Goal: Task Accomplishment & Management: Use online tool/utility

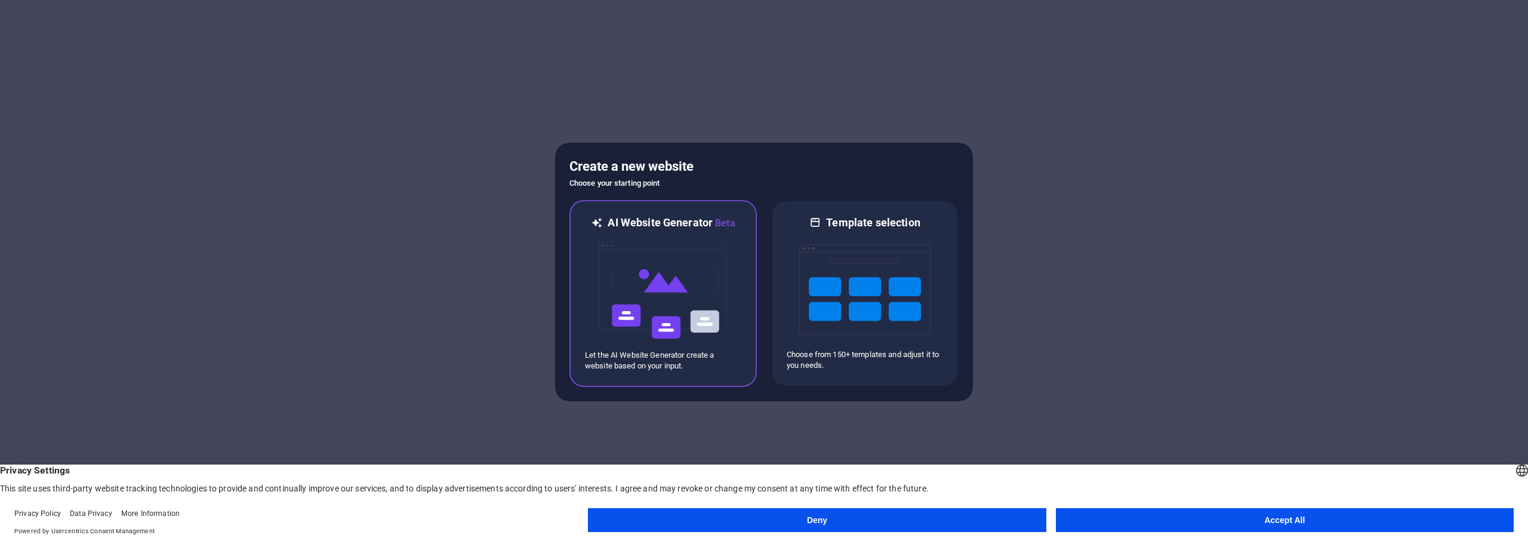
click at [656, 239] on img at bounding box center [663, 289] width 131 height 119
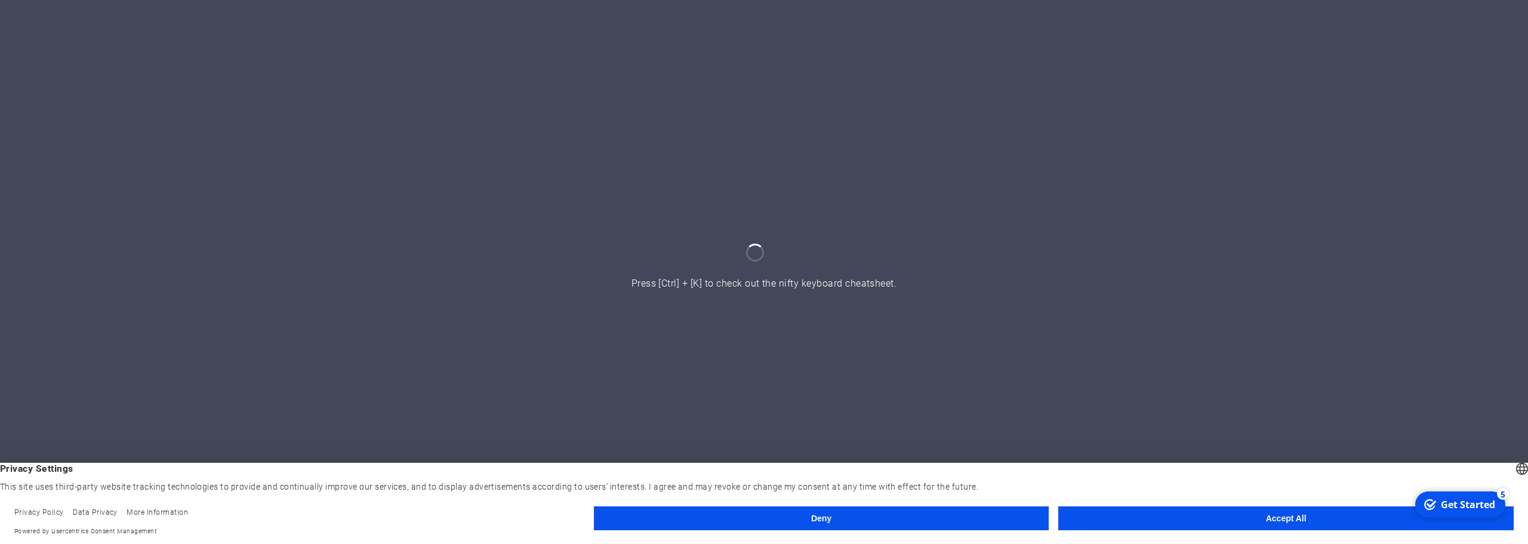
click at [1199, 513] on button "Accept All" at bounding box center [1285, 518] width 455 height 24
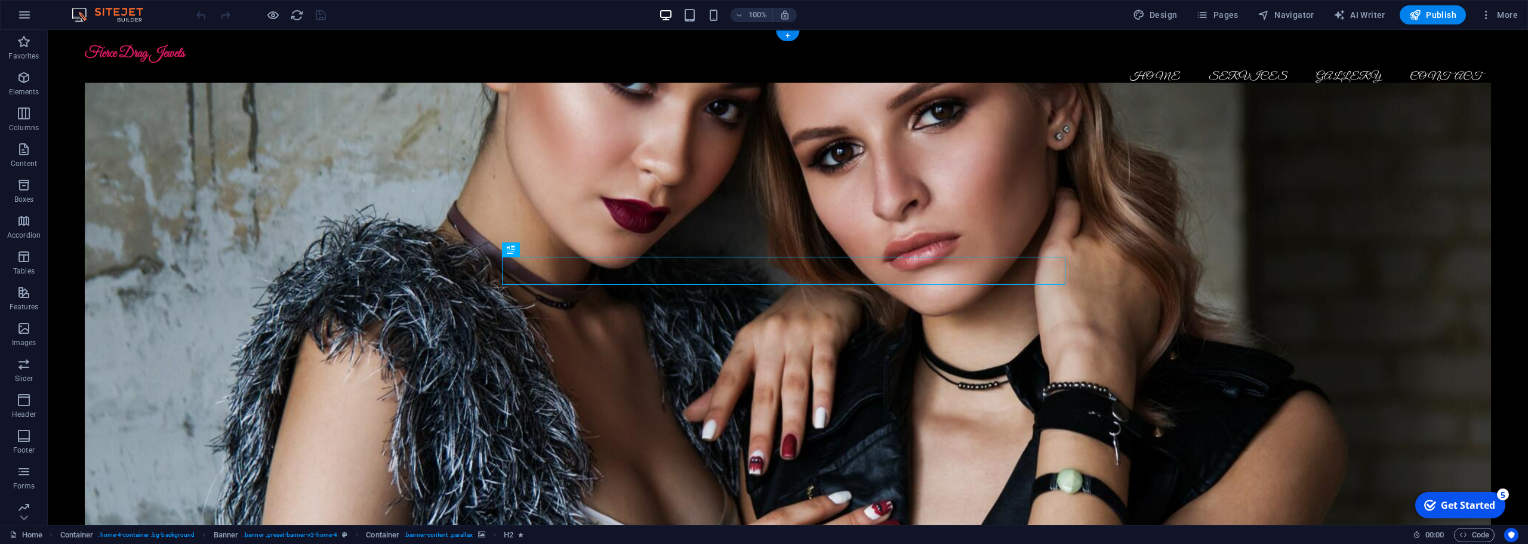
click at [216, 159] on figure at bounding box center [788, 308] width 1406 height 451
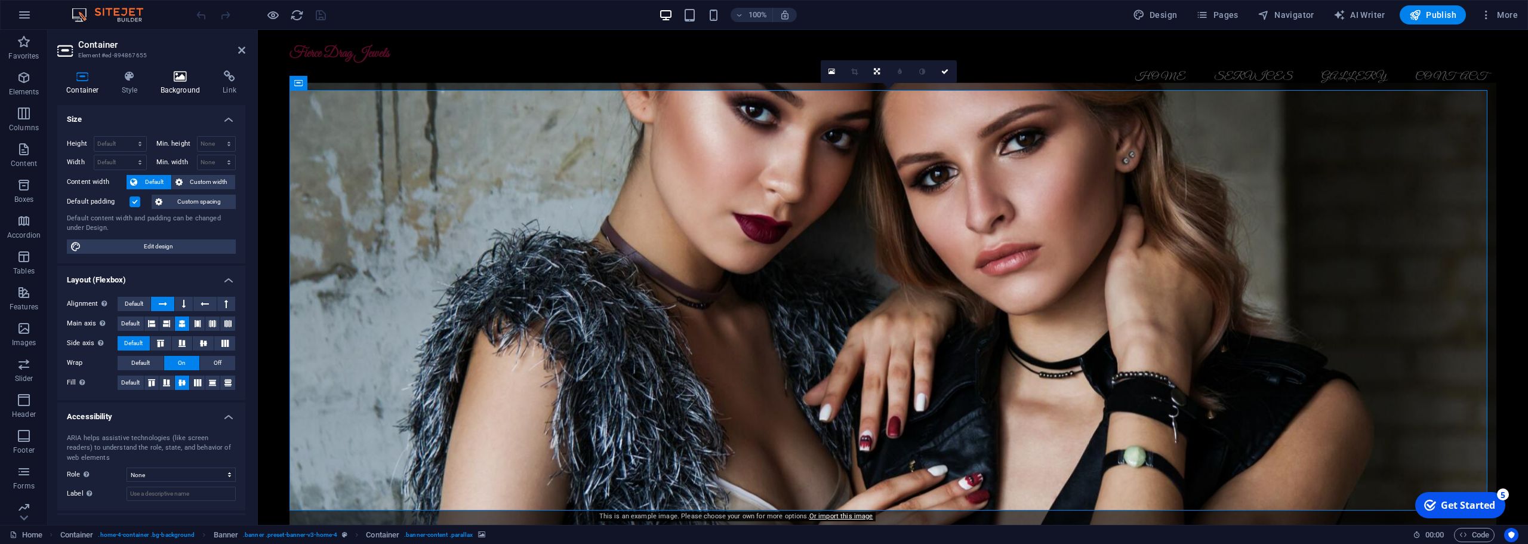
click at [178, 79] on icon at bounding box center [181, 76] width 58 height 12
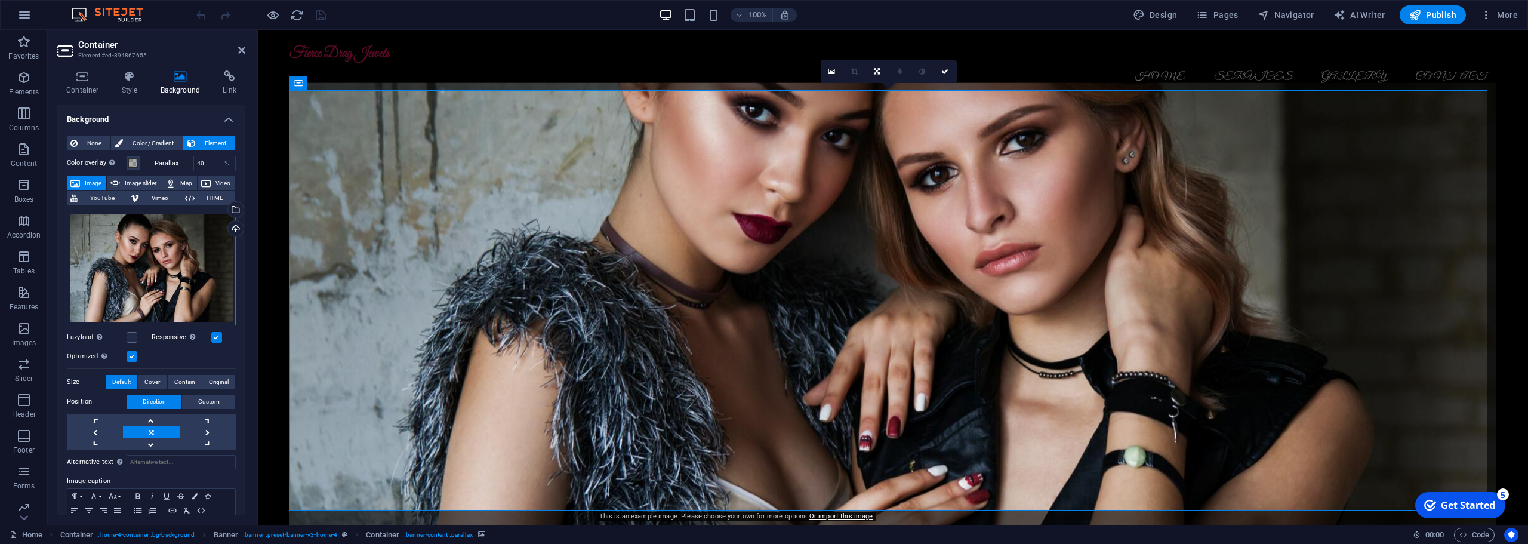
click at [203, 260] on div "Drag files here, click to choose files or select files from Files or our free s…" at bounding box center [151, 268] width 169 height 115
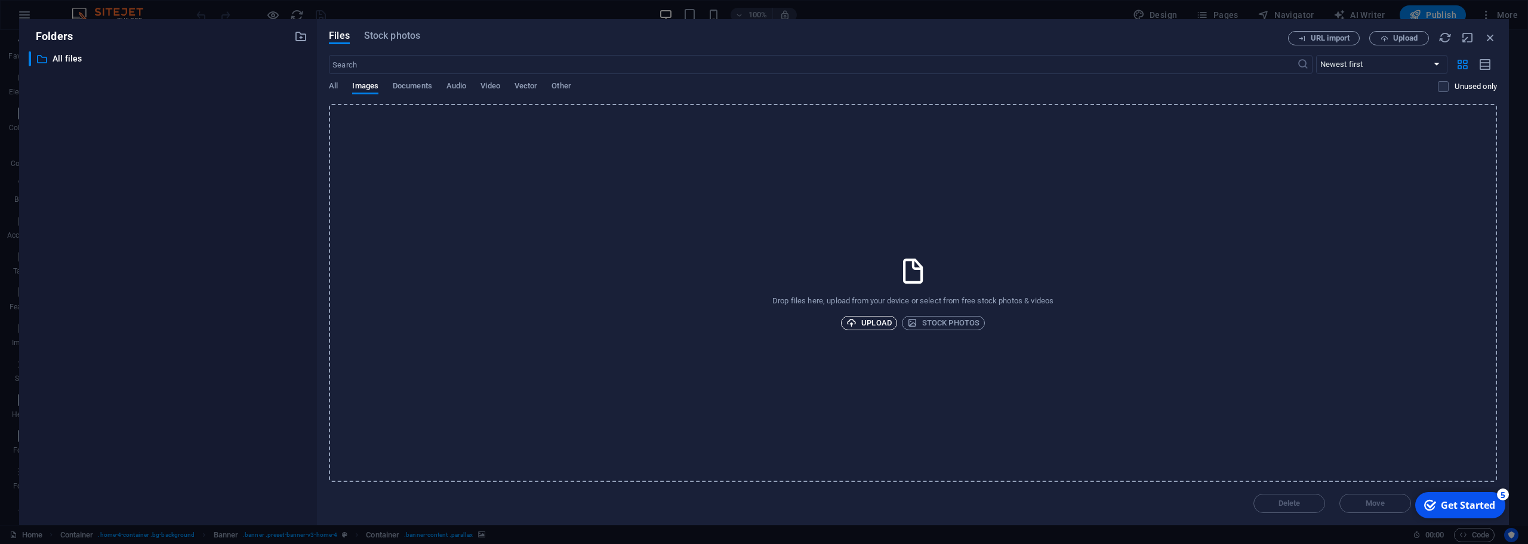
click at [879, 326] on span "Upload" at bounding box center [868, 323] width 45 height 14
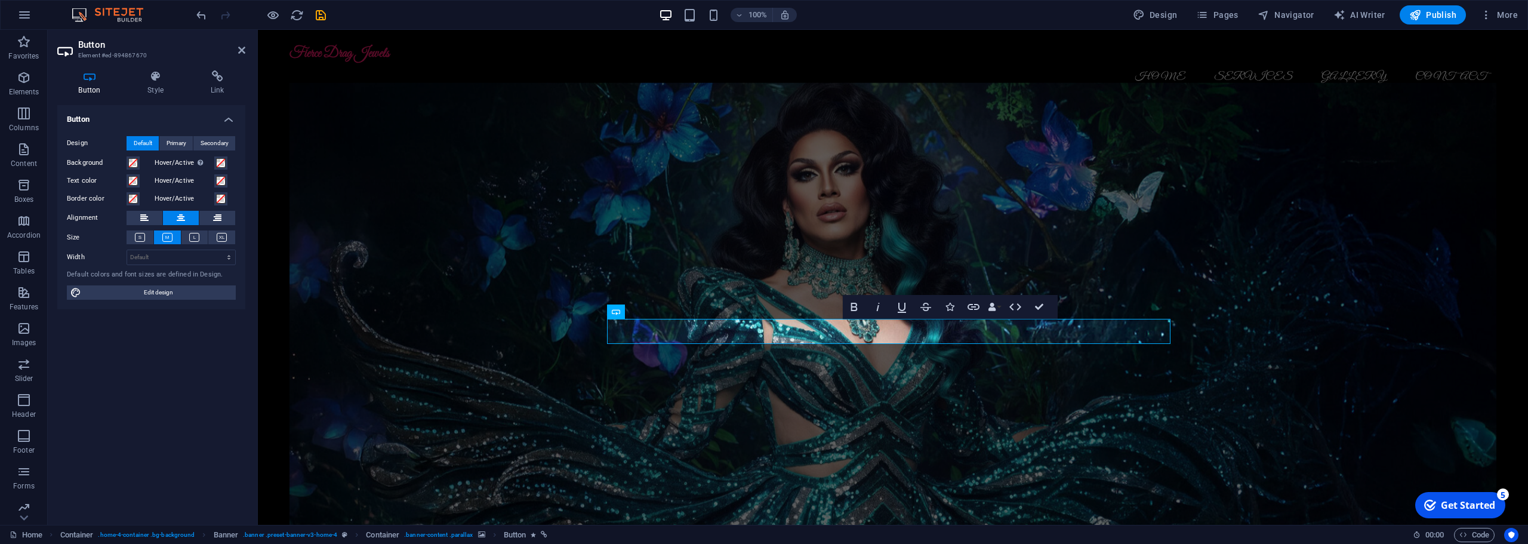
click at [722, 395] on figure at bounding box center [893, 308] width 1207 height 451
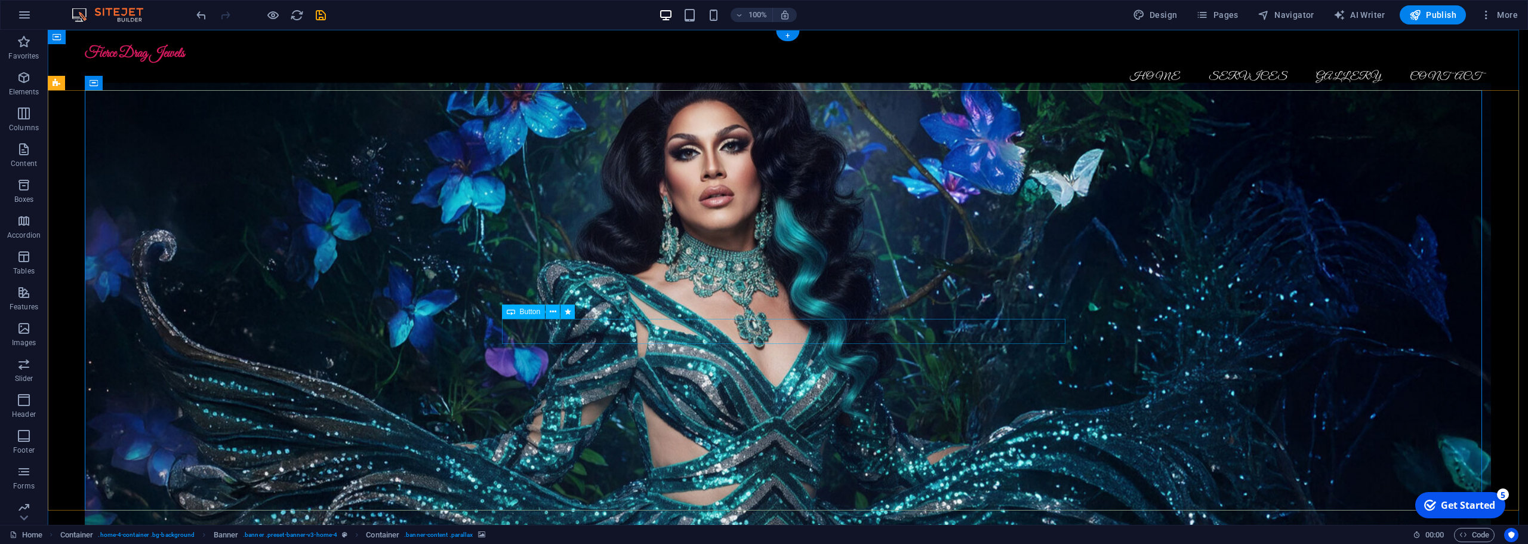
click at [551, 310] on icon at bounding box center [553, 312] width 7 height 13
click at [1137, 473] on figure at bounding box center [788, 308] width 1406 height 451
click at [1221, 63] on nav "Home Services Gallery Contact" at bounding box center [788, 77] width 1406 height 30
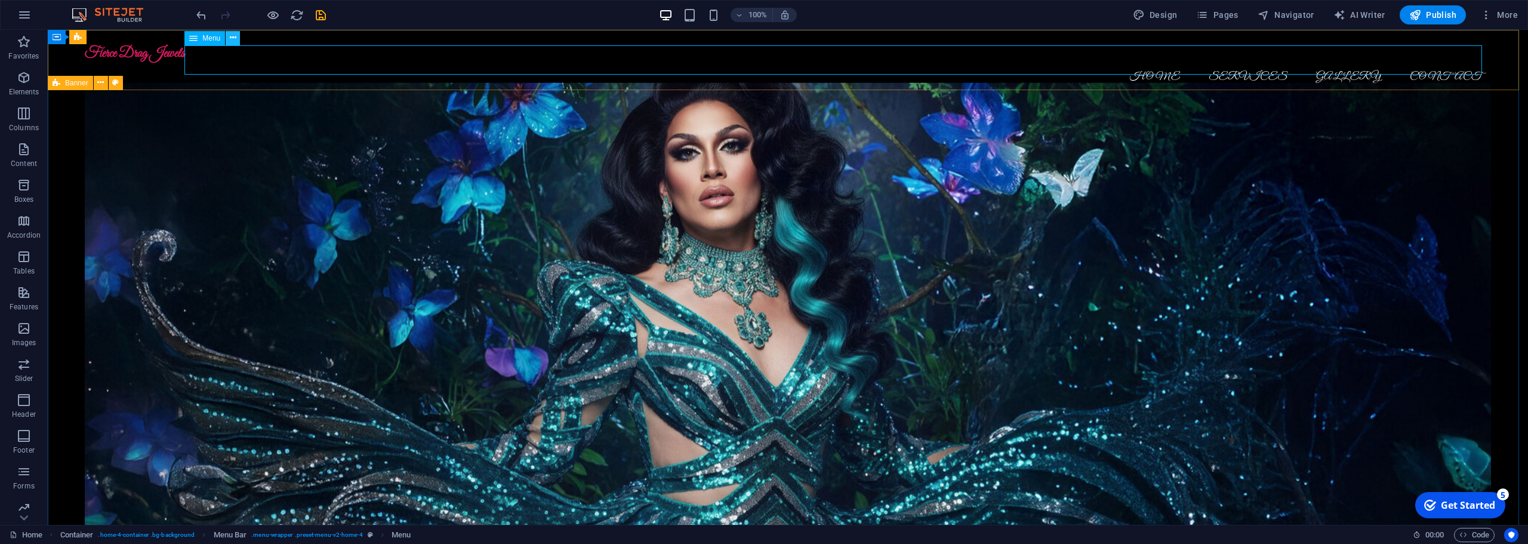
click at [230, 38] on icon at bounding box center [233, 38] width 7 height 13
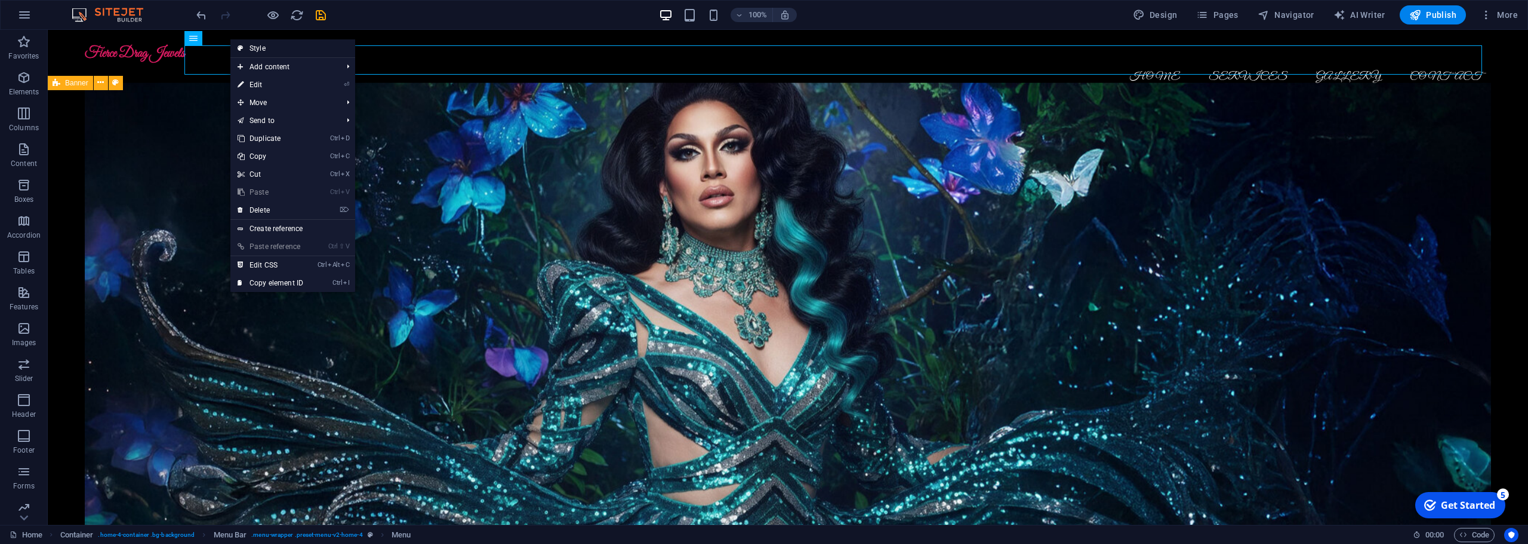
click at [239, 46] on icon at bounding box center [241, 48] width 6 height 18
select select "vw"
select select "rem"
select select "vw"
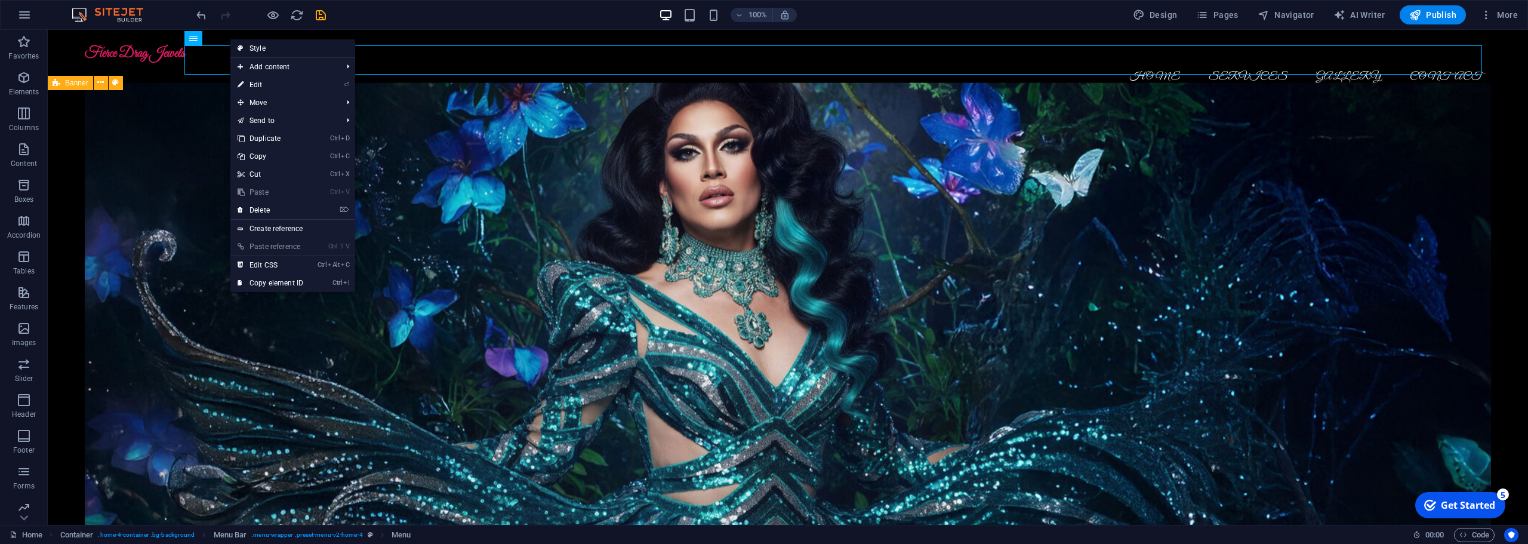
select select "preset-menu-v2-home-4"
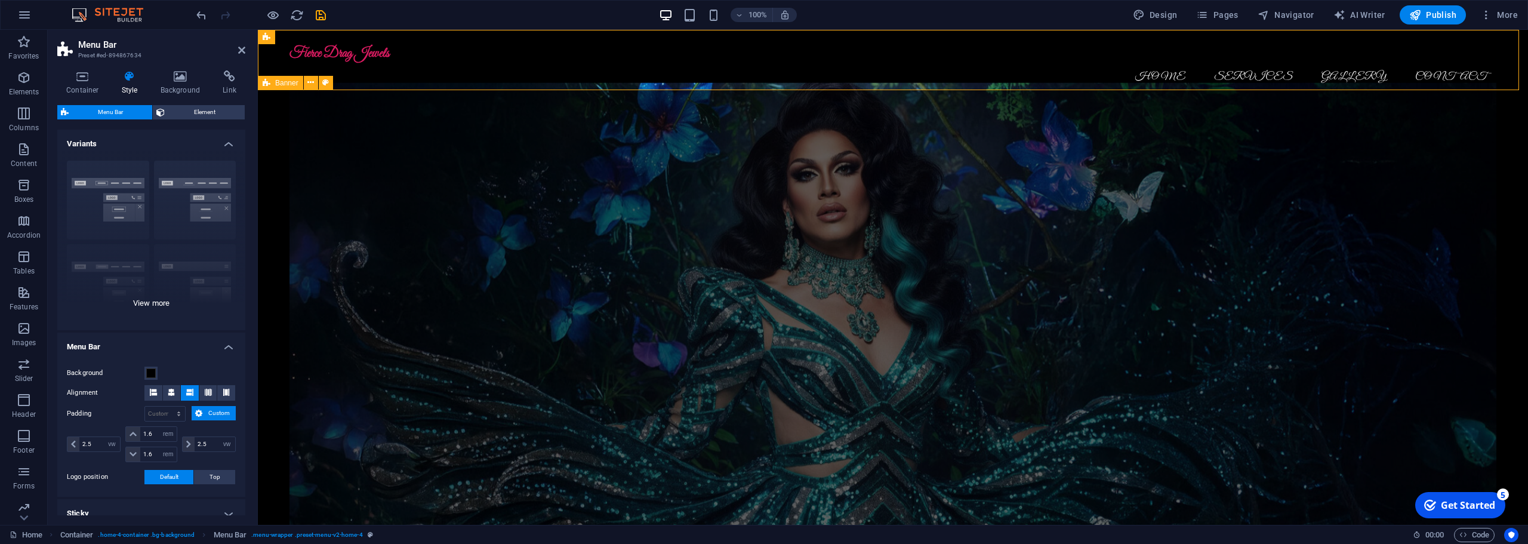
click at [202, 208] on div "Border Centered Default Fixed Loki Trigger Wide XXL" at bounding box center [151, 240] width 188 height 179
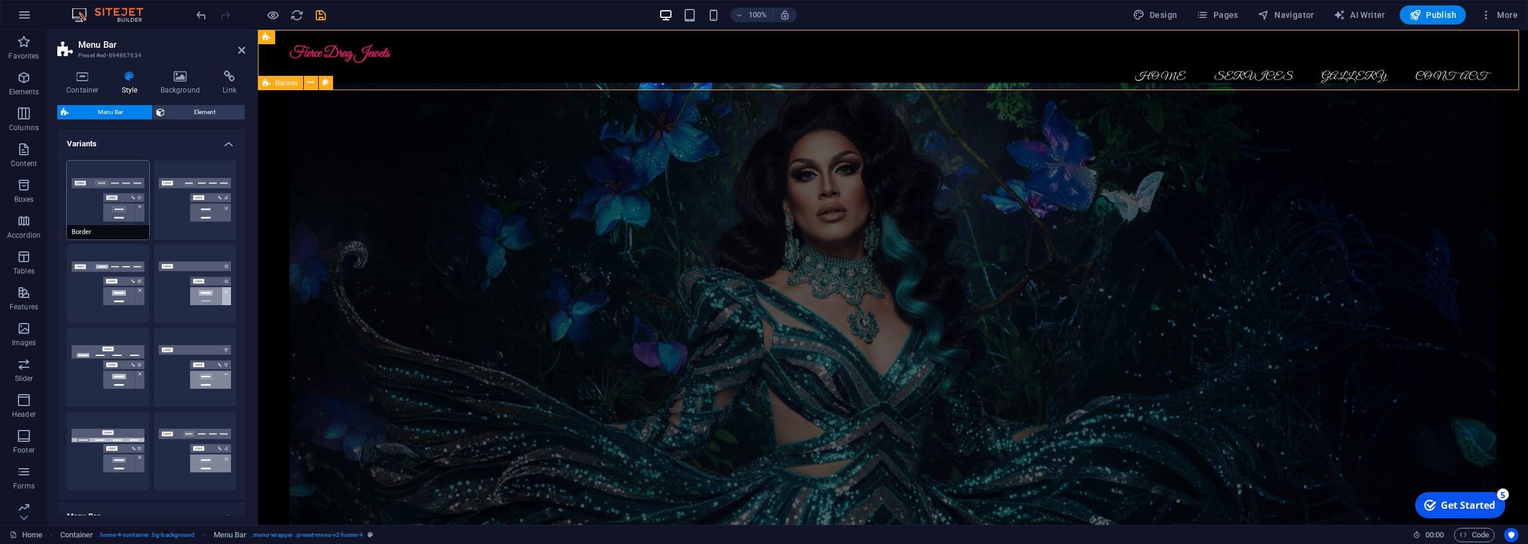
click at [110, 213] on button "Border" at bounding box center [108, 200] width 82 height 79
type input "1"
select select "rem"
type input "1"
select select "rem"
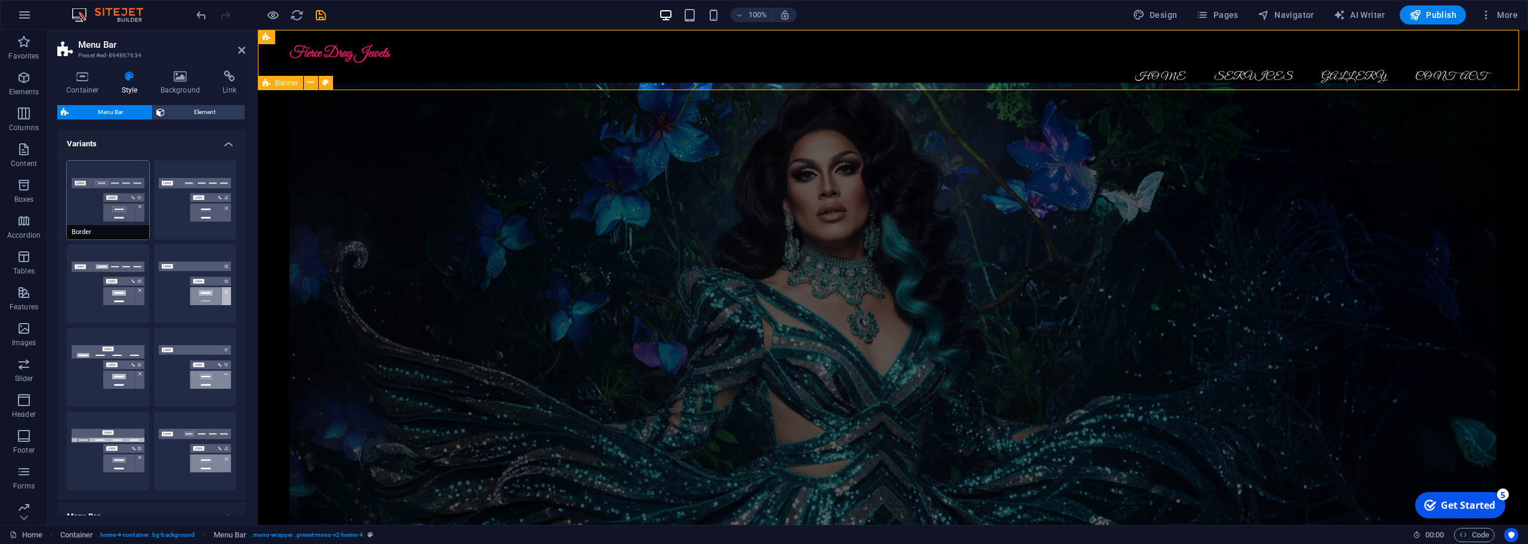
type input "1"
select select "rem"
click at [100, 263] on button "Default" at bounding box center [108, 283] width 82 height 79
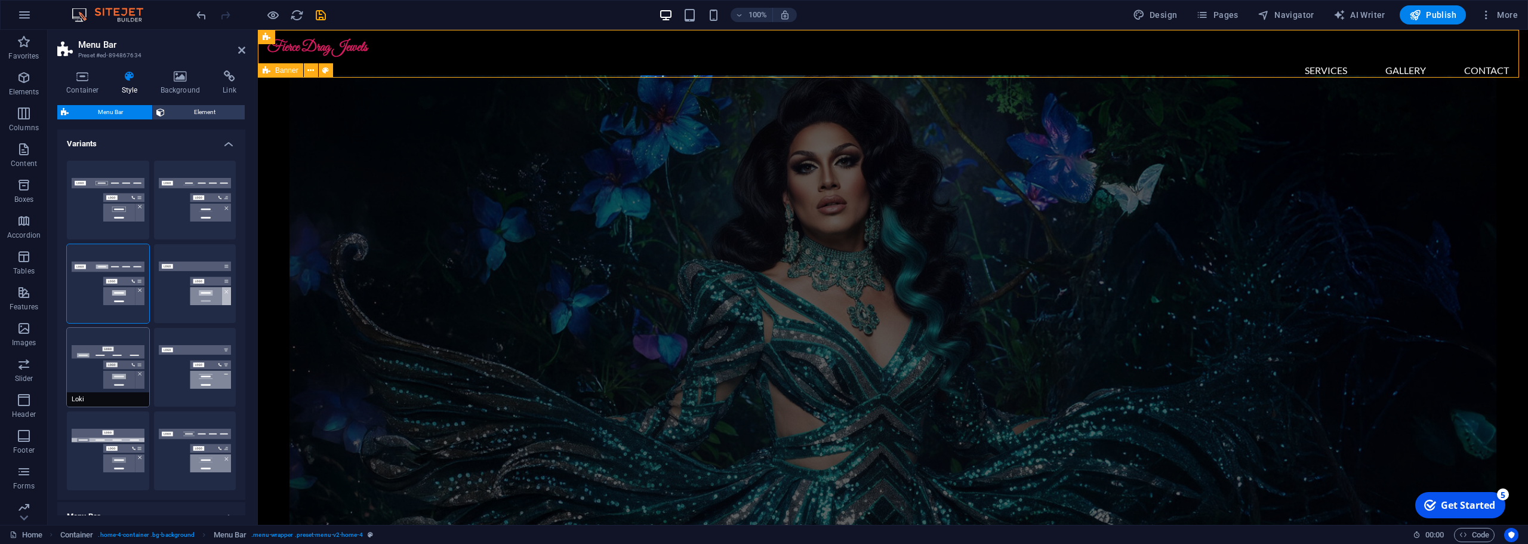
click at [106, 388] on button "Loki" at bounding box center [108, 367] width 82 height 79
type input "0"
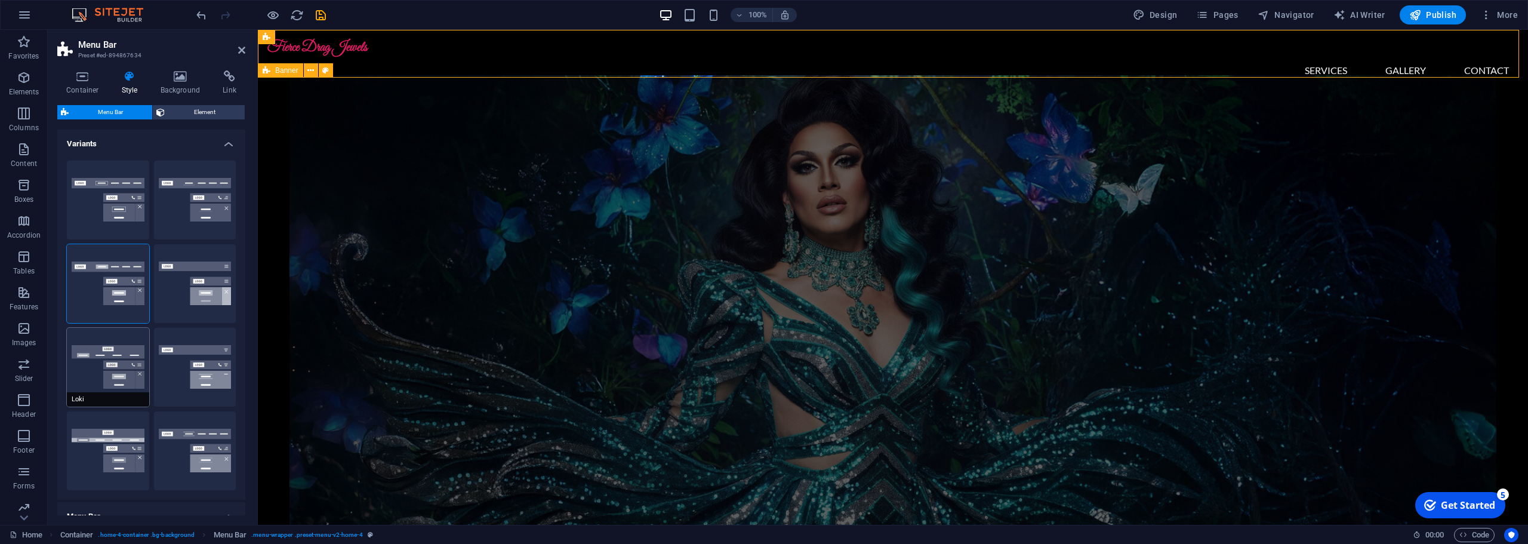
type input "0"
select select "DISABLED_OPTION_VALUE"
type input "2"
type input "1"
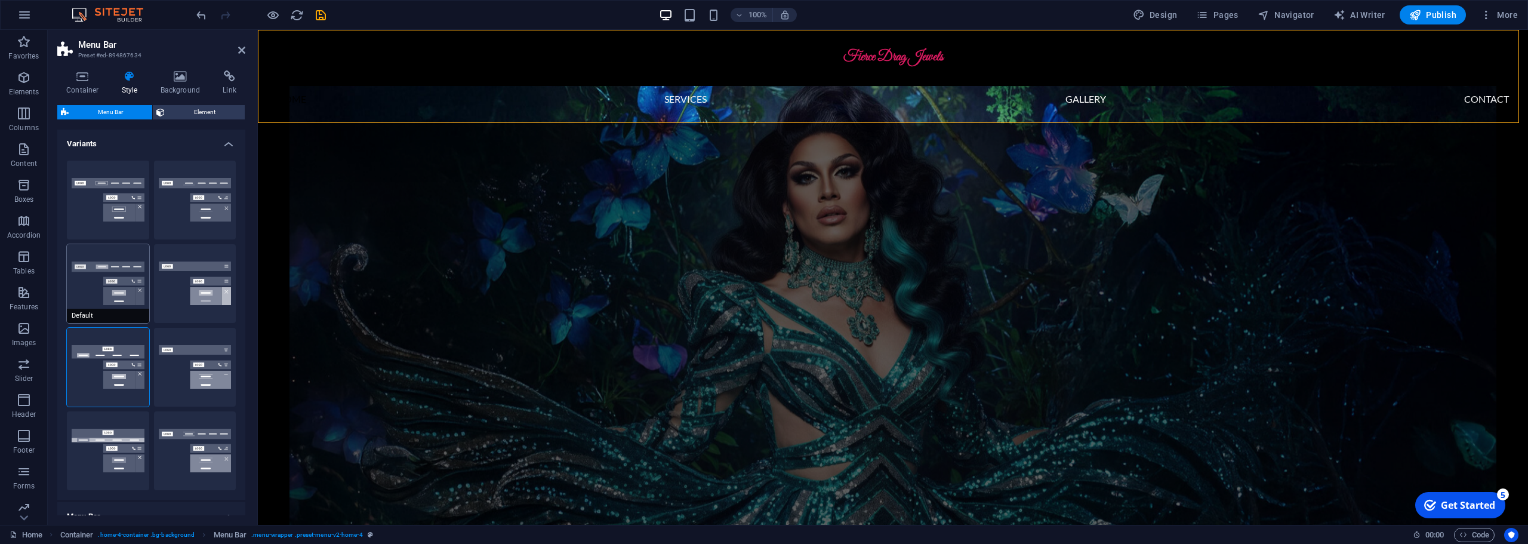
click at [92, 281] on button "Default" at bounding box center [108, 283] width 82 height 79
type input "1"
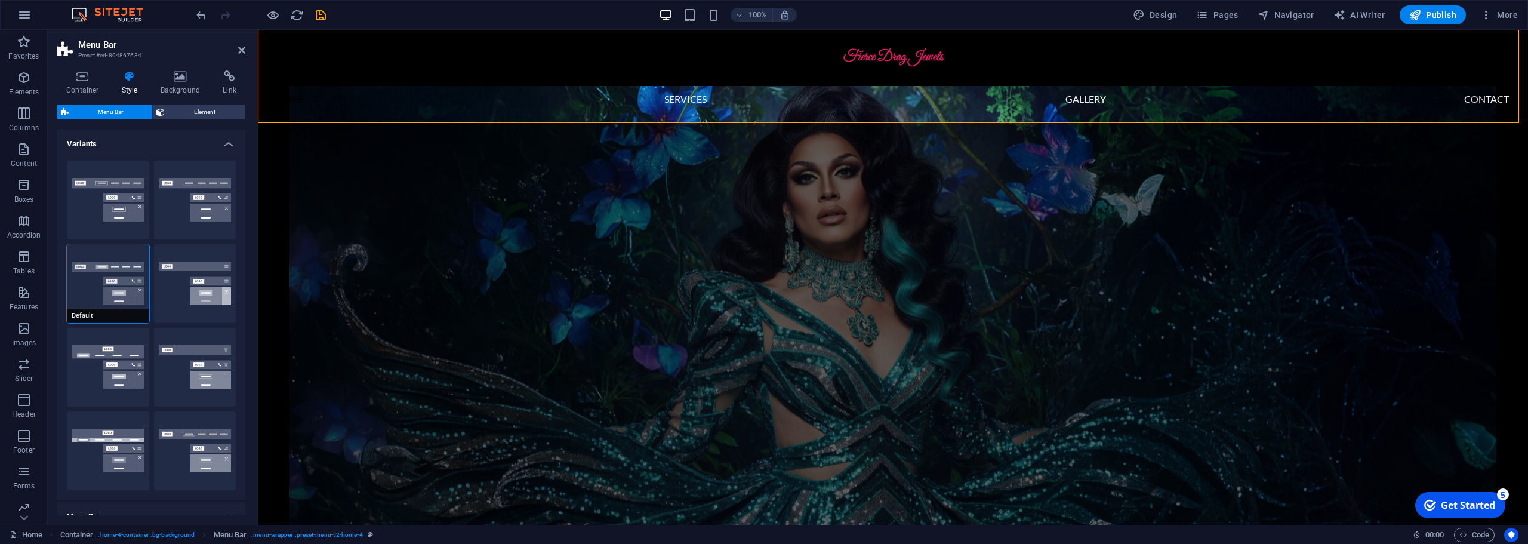
type input "1"
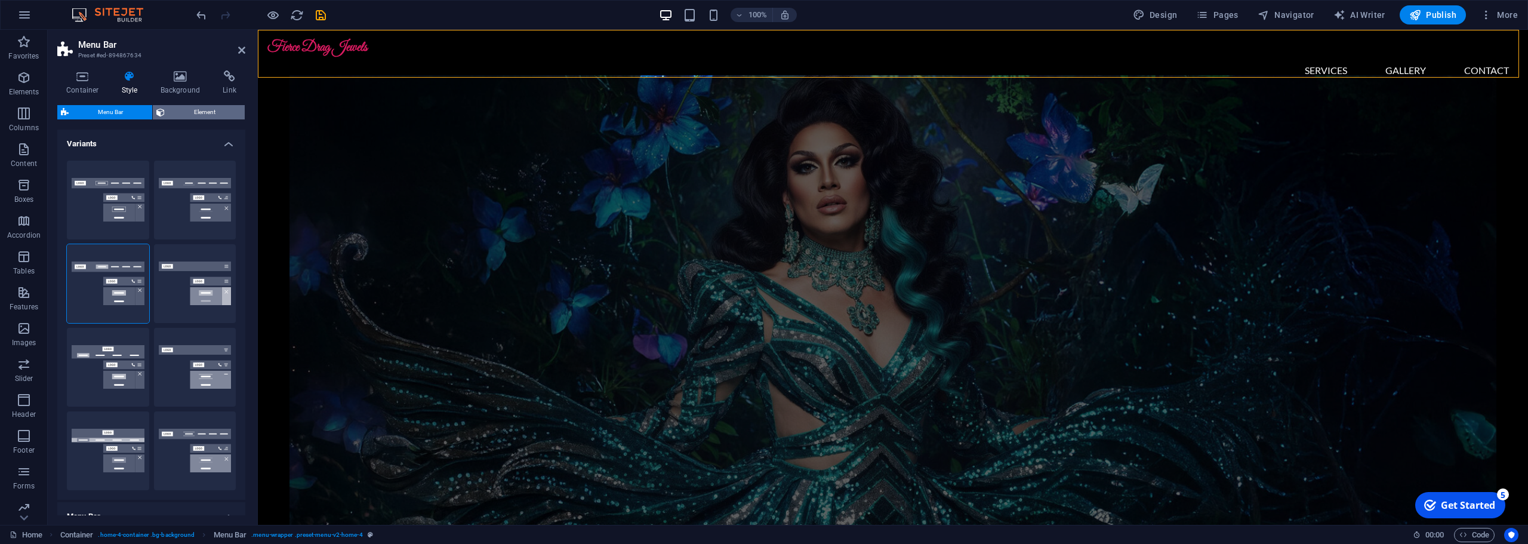
click at [193, 115] on span "Element" at bounding box center [204, 112] width 73 height 14
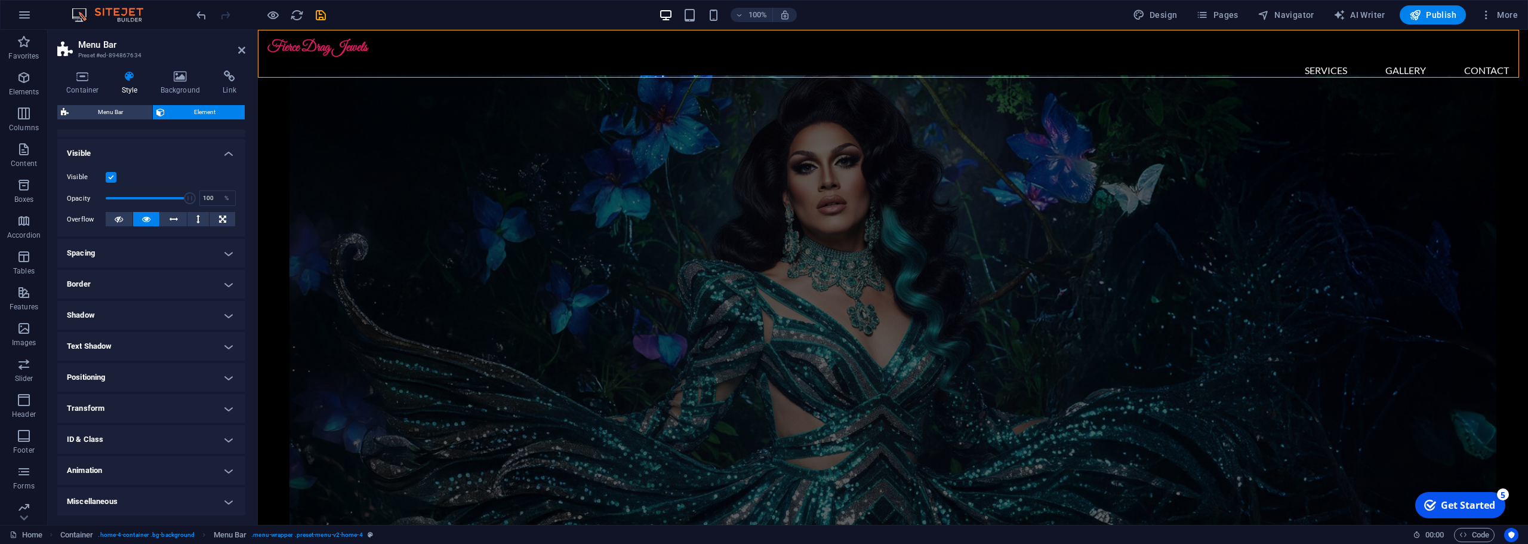
scroll to position [119, 0]
click at [81, 467] on h4 "Animation" at bounding box center [151, 469] width 188 height 29
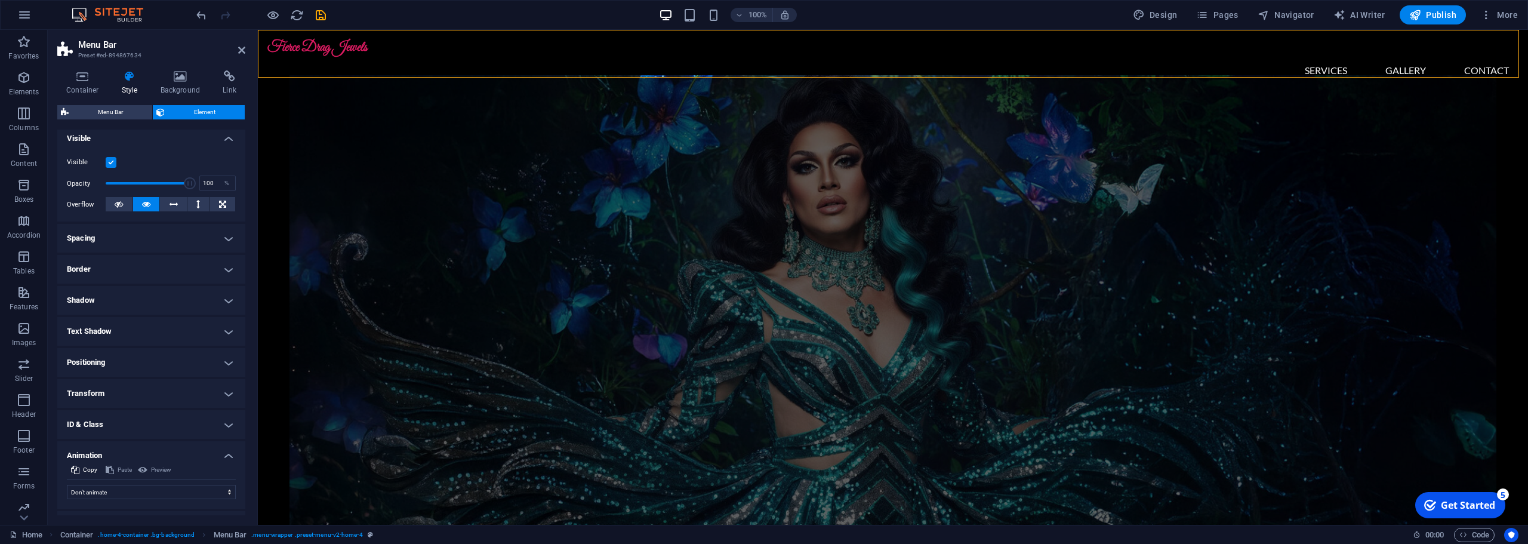
scroll to position [158, 0]
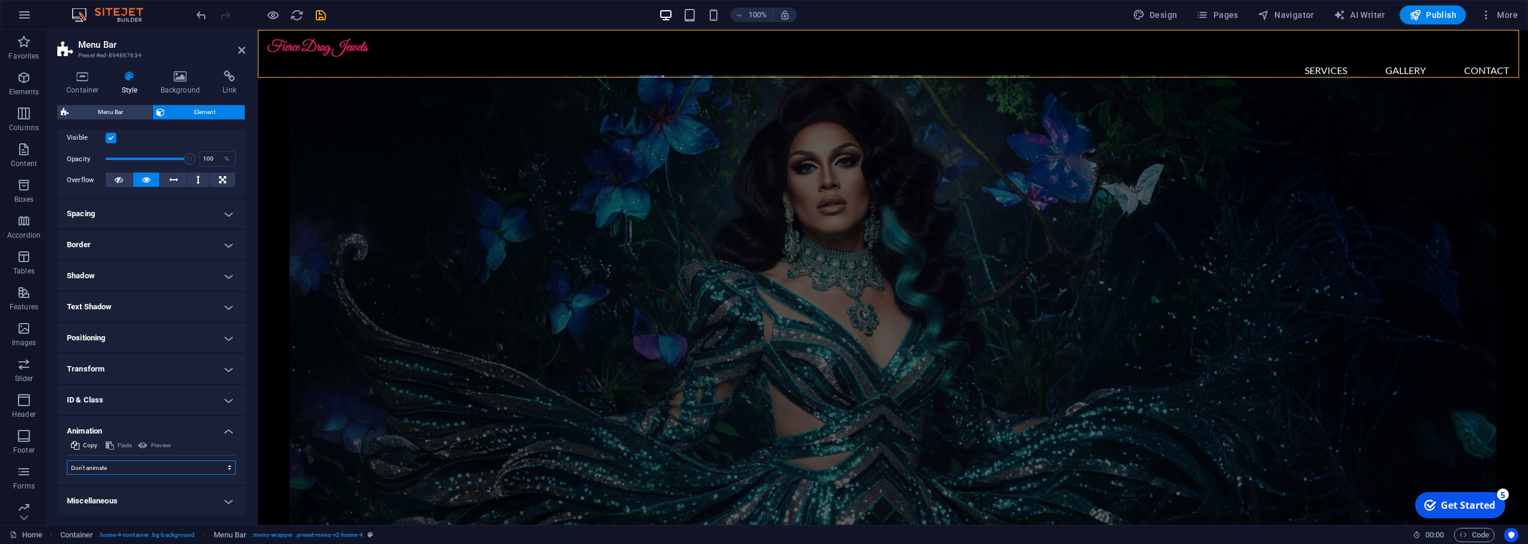
click at [91, 463] on select "Don't animate Show / Hide Slide up/down Zoom in/out Slide left to right Slide r…" at bounding box center [151, 467] width 169 height 14
click at [113, 470] on select "Don't animate Show / Hide Slide up/down Zoom in/out Slide left to right Slide r…" at bounding box center [151, 467] width 169 height 14
select select "slide"
click at [67, 460] on select "Don't animate Show / Hide Slide up/down Zoom in/out Slide left to right Slide r…" at bounding box center [151, 467] width 169 height 14
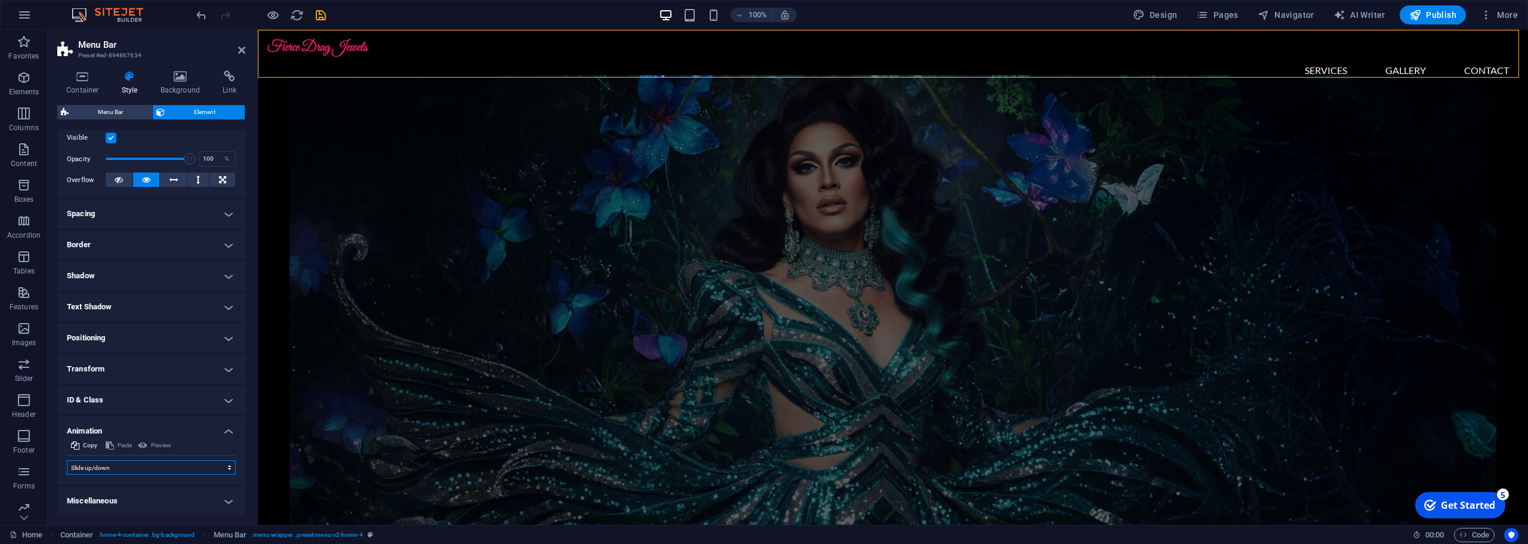
select select "scroll"
click at [115, 469] on select "Don't animate Show / Hide Slide up/down Zoom in/out Slide left to right Slide r…" at bounding box center [151, 467] width 169 height 14
click at [67, 460] on select "Don't animate Show / Hide Slide up/down Zoom in/out Slide left to right Slide r…" at bounding box center [151, 467] width 169 height 14
click at [109, 468] on select "Don't animate Show / Hide Slide up/down Zoom in/out Slide left to right Slide r…" at bounding box center [151, 467] width 169 height 14
click at [67, 460] on select "Don't animate Show / Hide Slide up/down Zoom in/out Slide left to right Slide r…" at bounding box center [151, 467] width 169 height 14
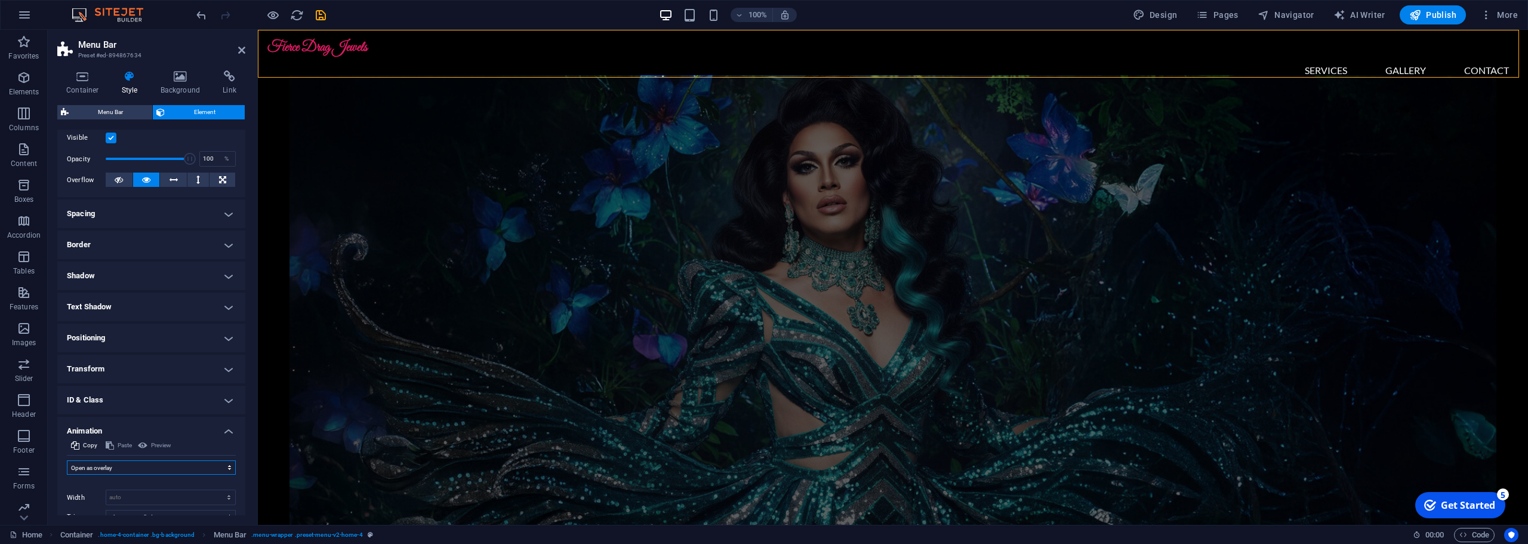
click at [109, 466] on select "Don't animate Show / Hide Slide up/down Zoom in/out Slide left to right Slide r…" at bounding box center [151, 467] width 169 height 14
click at [67, 460] on select "Don't animate Show / Hide Slide up/down Zoom in/out Slide left to right Slide r…" at bounding box center [151, 467] width 169 height 14
click at [118, 467] on select "Don't animate Show / Hide Slide up/down Zoom in/out Slide left to right Slide r…" at bounding box center [151, 467] width 169 height 14
click at [67, 460] on select "Don't animate Show / Hide Slide up/down Zoom in/out Slide left to right Slide r…" at bounding box center [151, 467] width 169 height 14
click at [117, 476] on div "Initial Element hidden Element shown Duration .5 s ms Delay 0 s ms Width auto p…" at bounding box center [151, 517] width 169 height 84
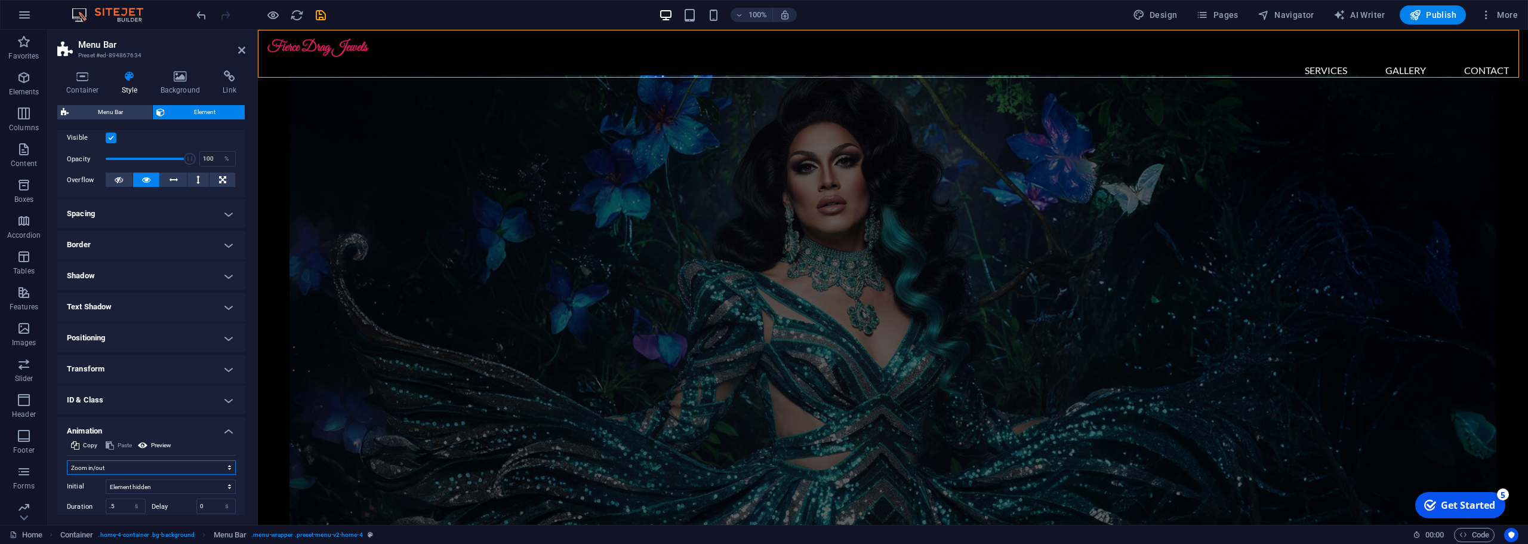
click at [117, 470] on select "Don't animate Show / Hide Slide up/down Zoom in/out Slide left to right Slide r…" at bounding box center [151, 467] width 169 height 14
click at [67, 460] on select "Don't animate Show / Hide Slide up/down Zoom in/out Slide left to right Slide r…" at bounding box center [151, 467] width 169 height 14
click at [119, 473] on select "Don't animate Show / Hide Slide up/down Zoom in/out Slide left to right Slide r…" at bounding box center [151, 467] width 169 height 14
click at [67, 460] on select "Don't animate Show / Hide Slide up/down Zoom in/out Slide left to right Slide r…" at bounding box center [151, 467] width 169 height 14
click at [117, 468] on select "Don't animate Show / Hide Slide up/down Zoom in/out Slide left to right Slide r…" at bounding box center [151, 467] width 169 height 14
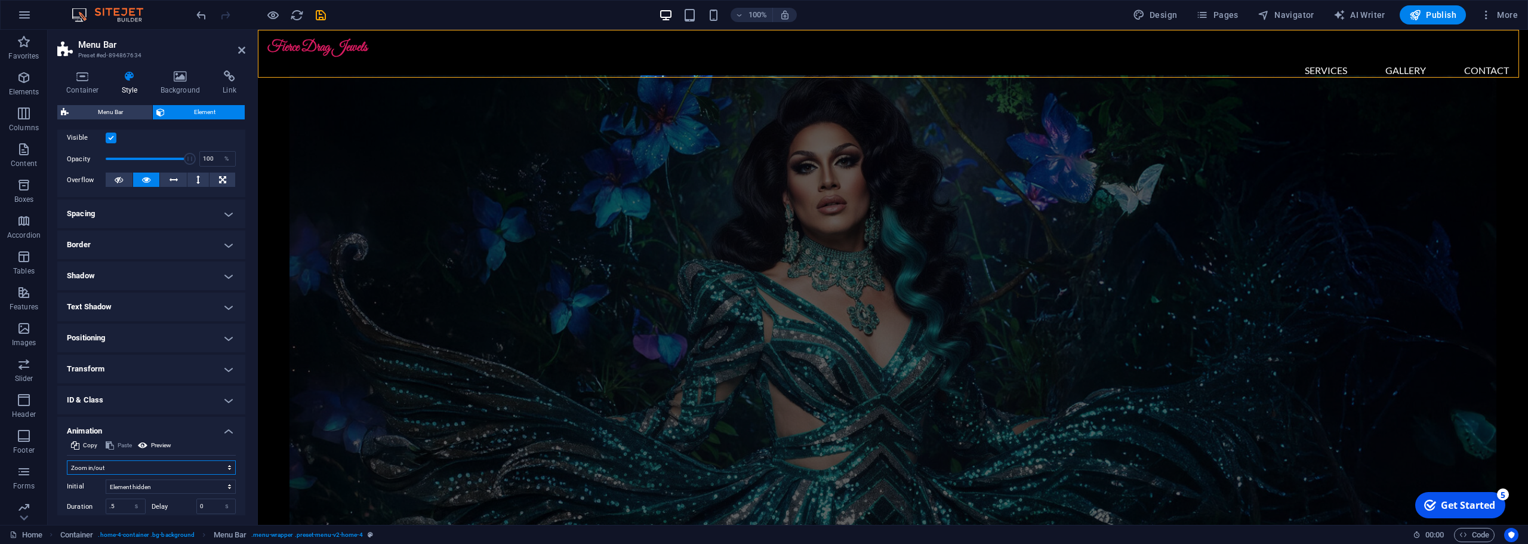
click at [67, 460] on select "Don't animate Show / Hide Slide up/down Zoom in/out Slide left to right Slide r…" at bounding box center [151, 467] width 169 height 14
click at [107, 468] on select "Don't animate Show / Hide Slide up/down Zoom in/out Slide left to right Slide r…" at bounding box center [151, 467] width 169 height 14
click at [67, 460] on select "Don't animate Show / Hide Slide up/down Zoom in/out Slide left to right Slide r…" at bounding box center [151, 467] width 169 height 14
click at [125, 471] on select "Don't animate Show / Hide Slide up/down Zoom in/out Slide left to right Slide r…" at bounding box center [151, 467] width 169 height 14
select select "pulse"
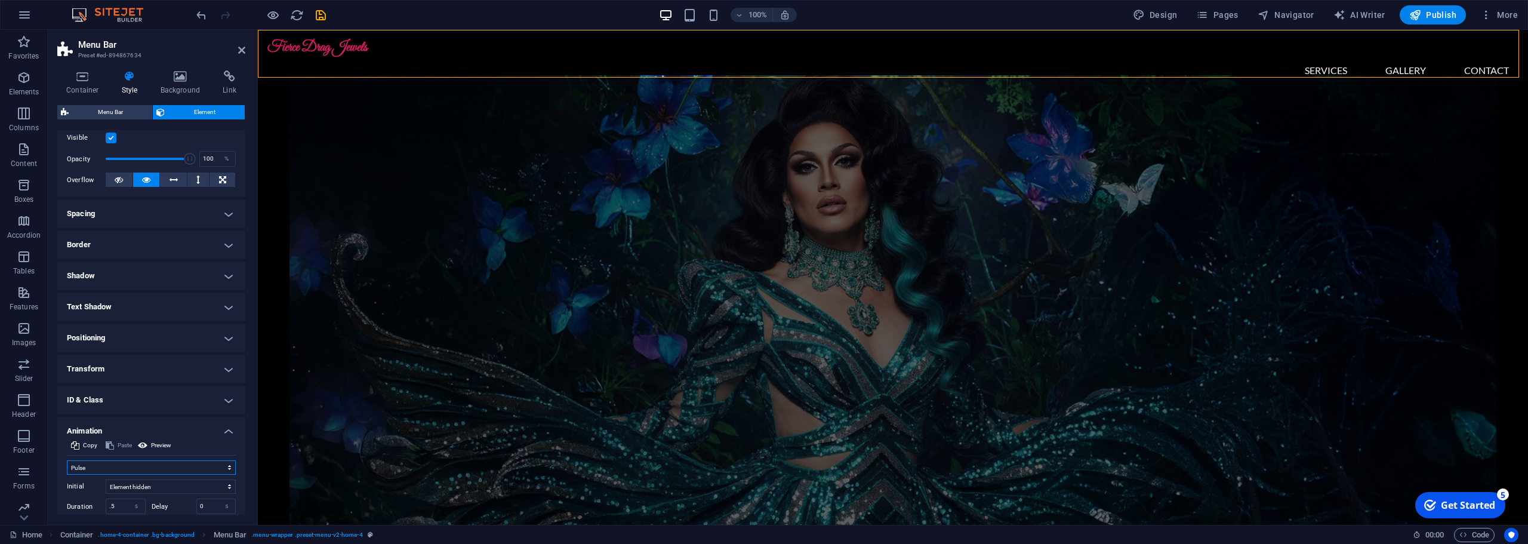
click at [67, 460] on select "Don't animate Show / Hide Slide up/down Zoom in/out Slide left to right Slide r…" at bounding box center [151, 467] width 169 height 14
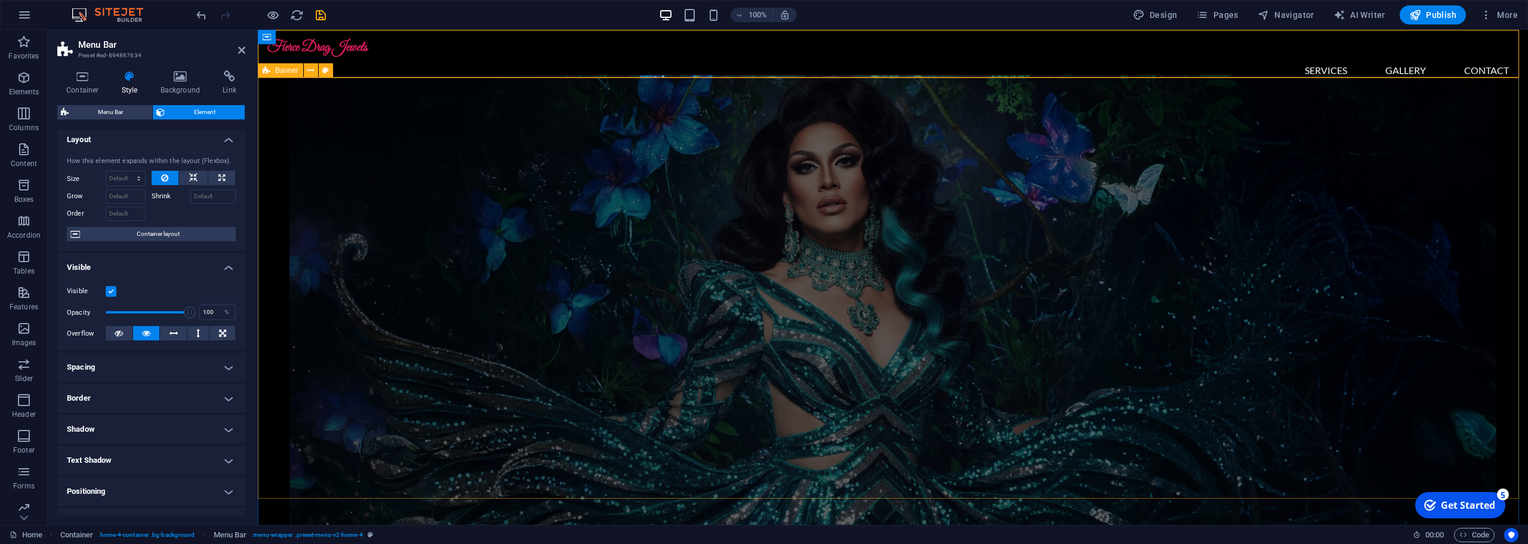
scroll to position [0, 0]
click at [191, 184] on icon at bounding box center [193, 182] width 8 height 14
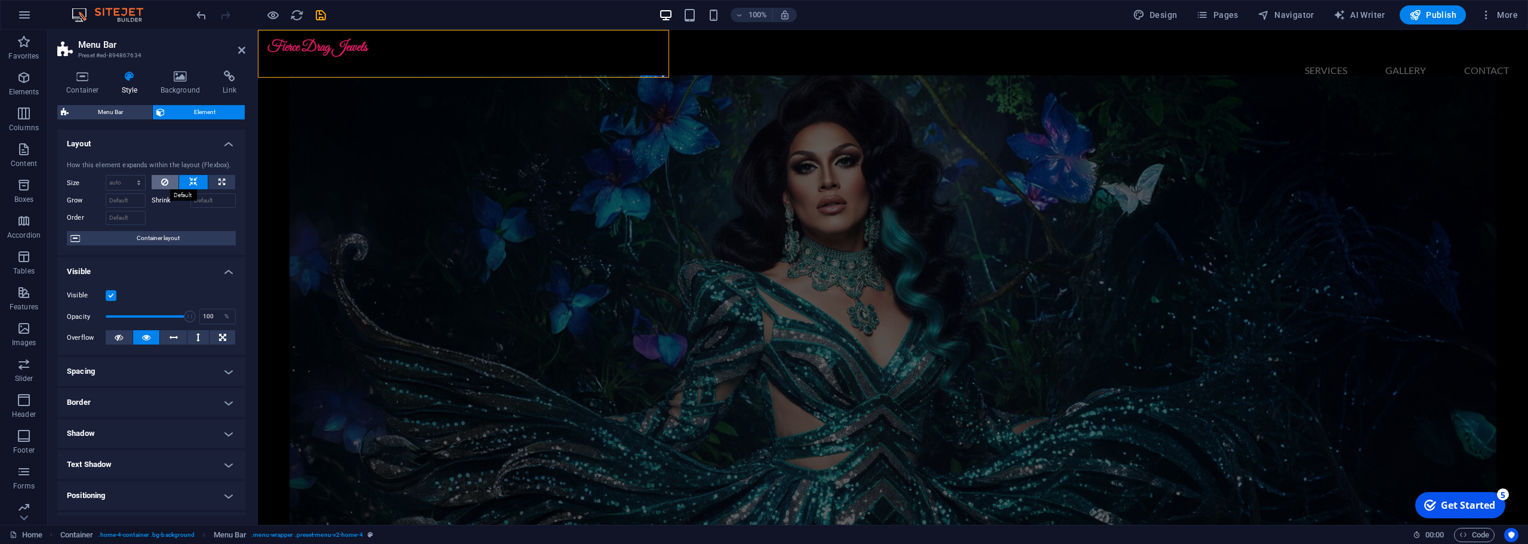
click at [155, 183] on button at bounding box center [165, 182] width 27 height 14
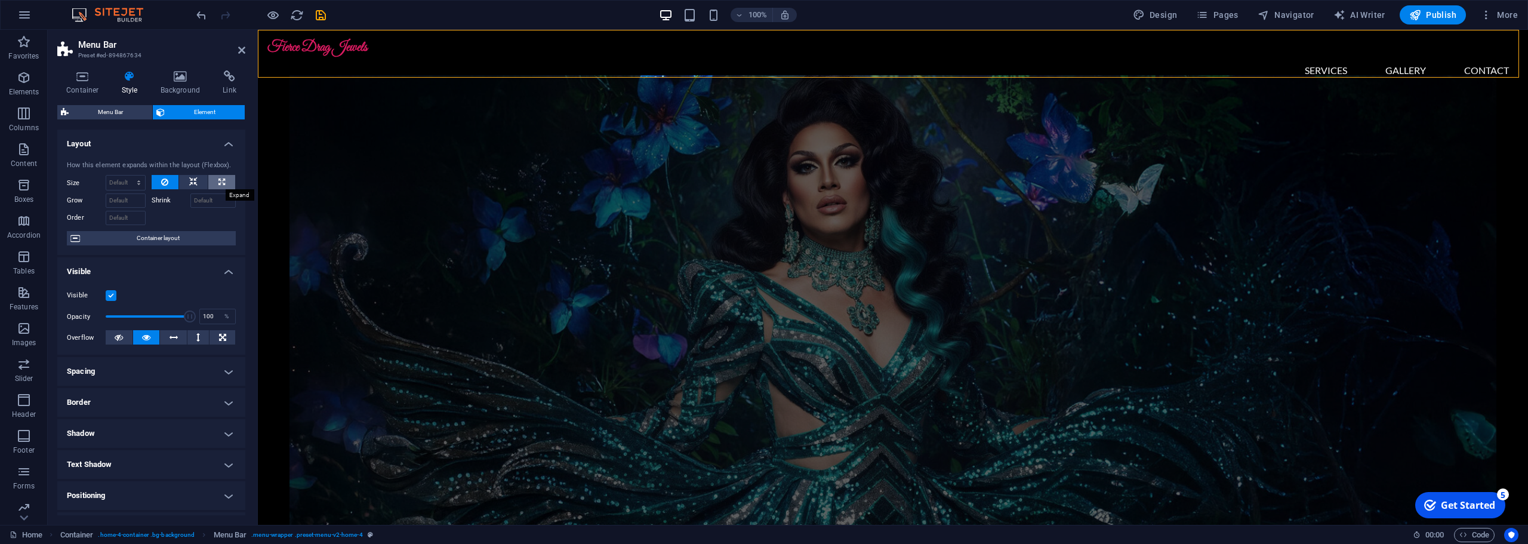
click at [220, 188] on icon at bounding box center [221, 182] width 7 height 14
type input "100"
select select "%"
click at [163, 187] on icon at bounding box center [164, 182] width 7 height 14
select select "DISABLED_OPTION_VALUE"
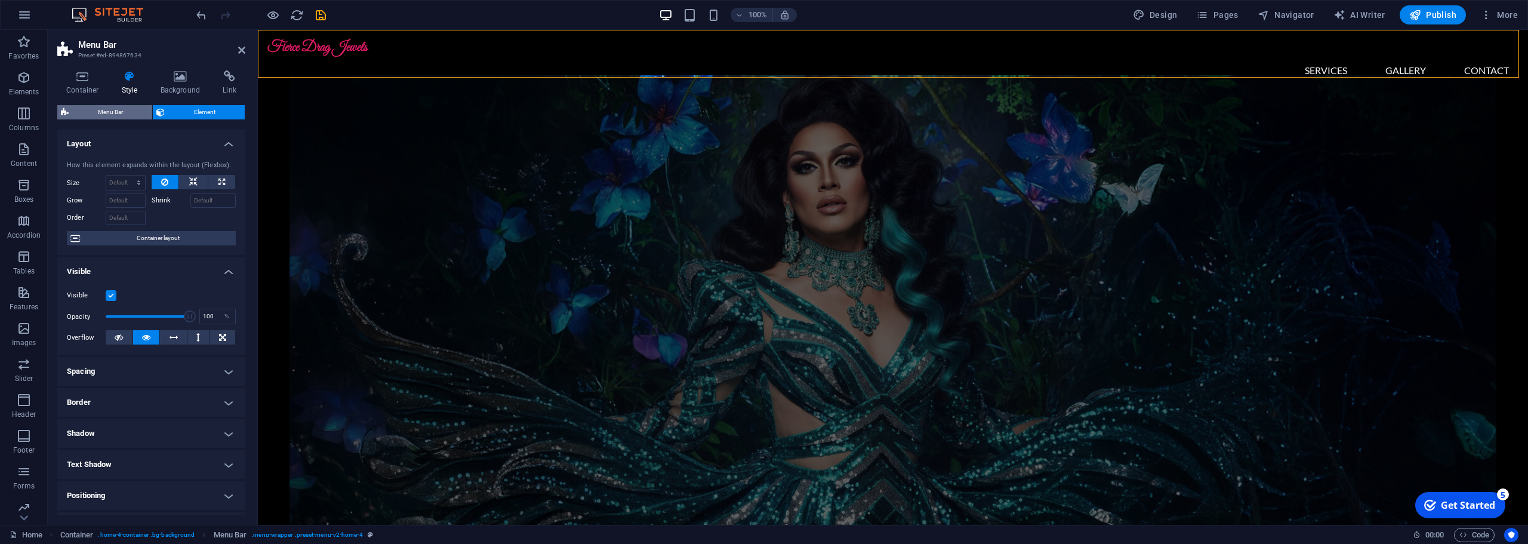
click at [113, 116] on span "Menu Bar" at bounding box center [110, 112] width 76 height 14
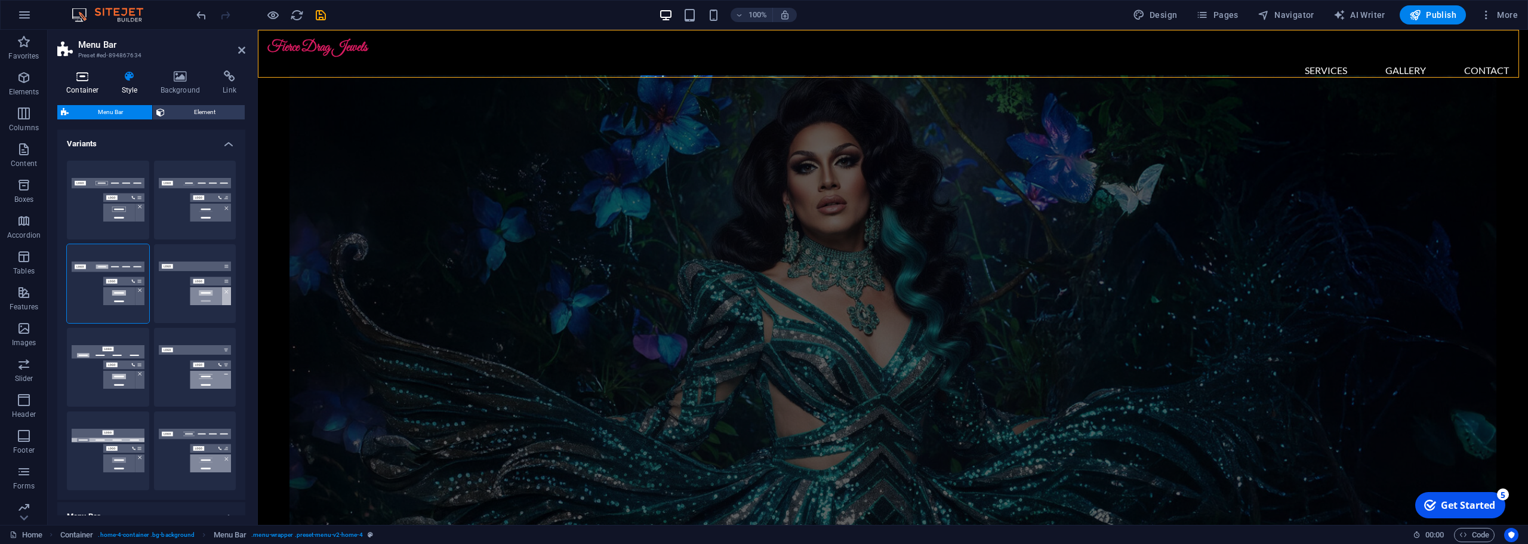
click at [82, 80] on icon at bounding box center [82, 76] width 51 height 12
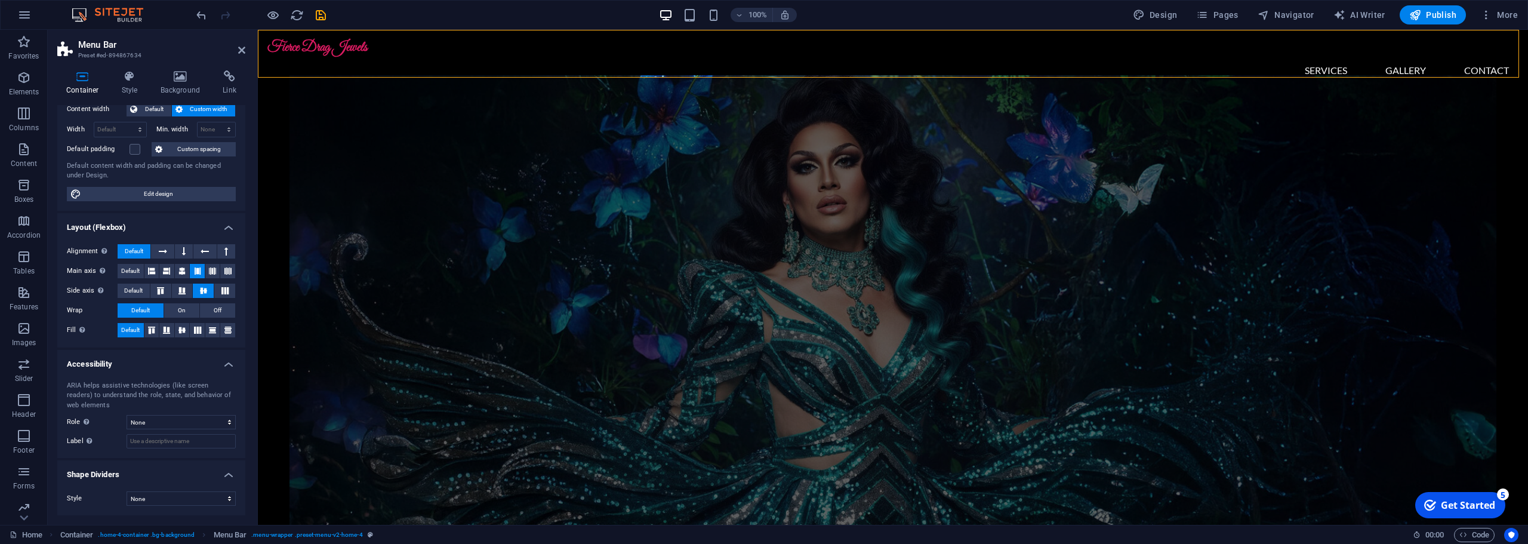
click at [767, 150] on figure at bounding box center [893, 300] width 1207 height 451
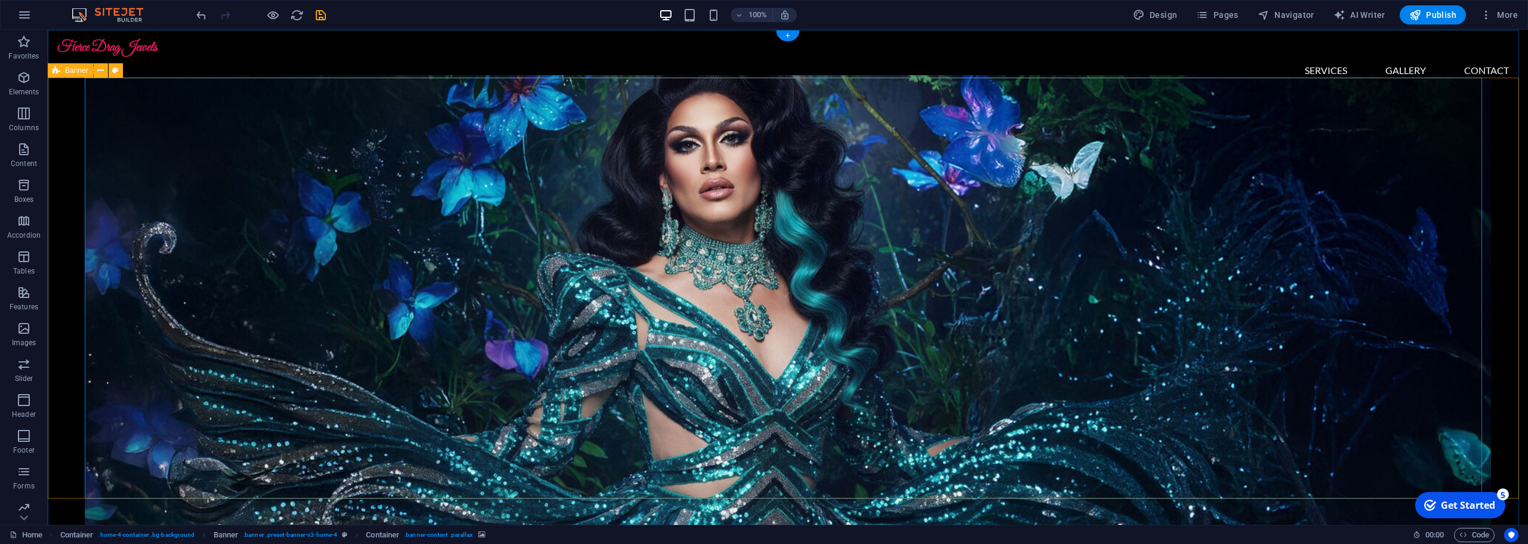
click at [765, 377] on figure at bounding box center [788, 300] width 1406 height 451
click at [1426, 10] on span "Publish" at bounding box center [1432, 15] width 47 height 12
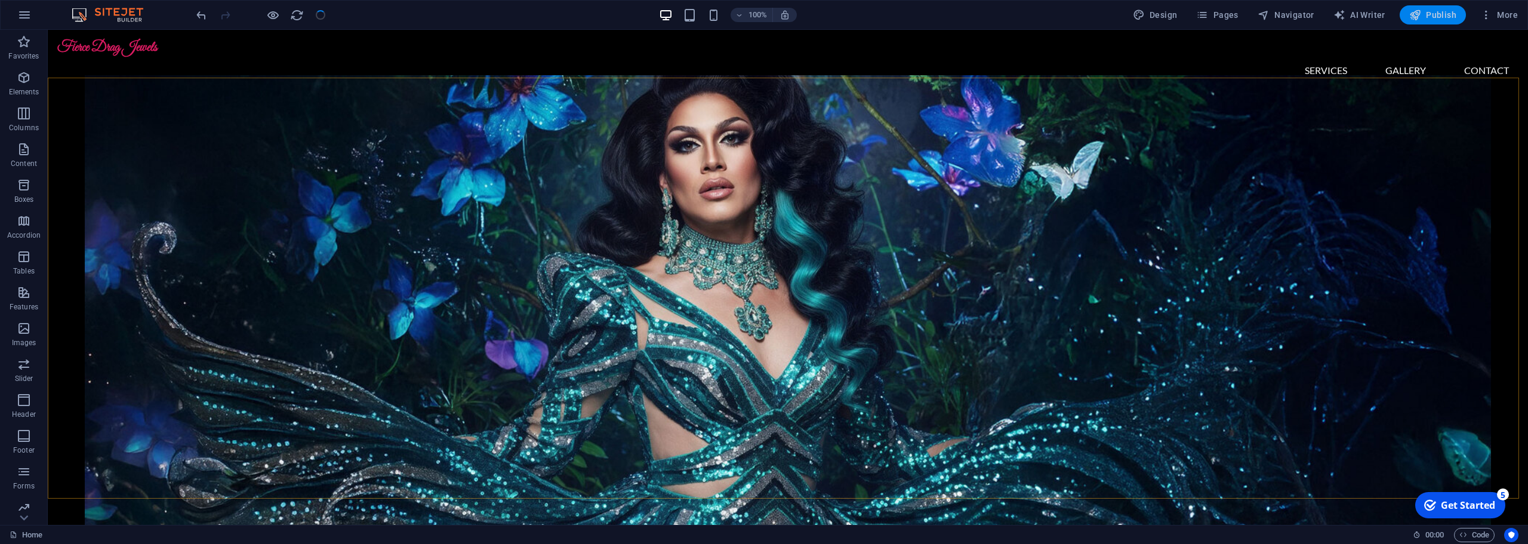
click at [1430, 17] on span "Publish" at bounding box center [1432, 15] width 47 height 12
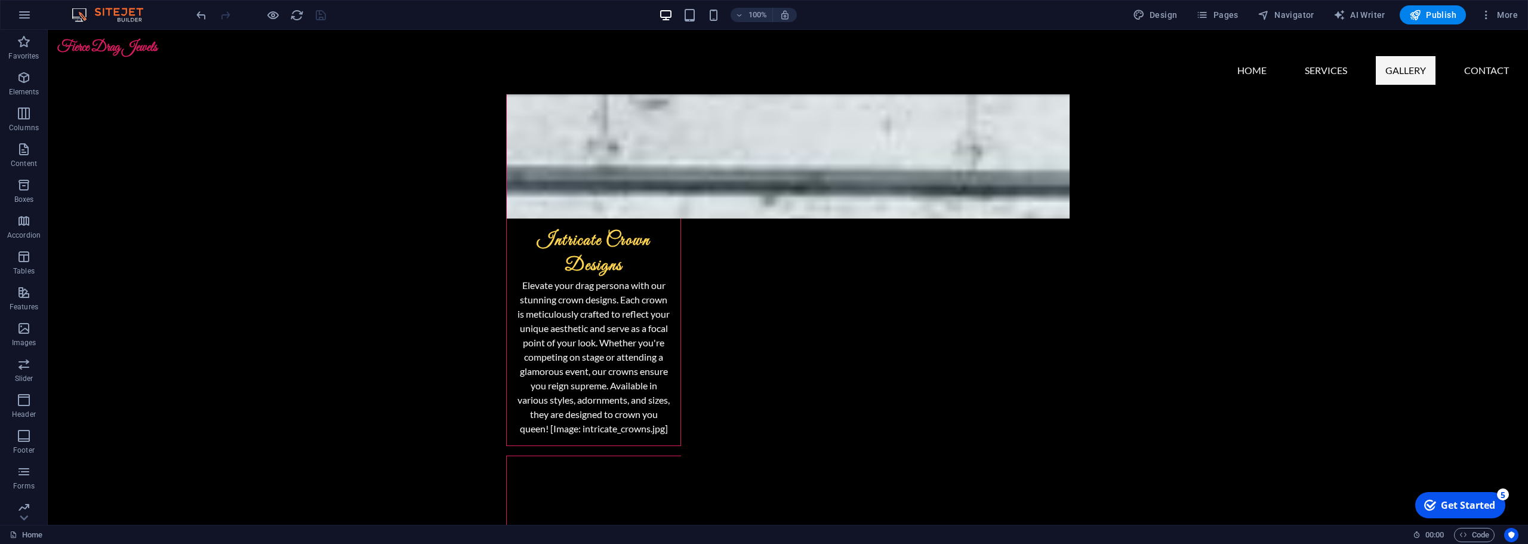
scroll to position [1251, 0]
click at [1441, 503] on div "Get Started" at bounding box center [1468, 504] width 54 height 13
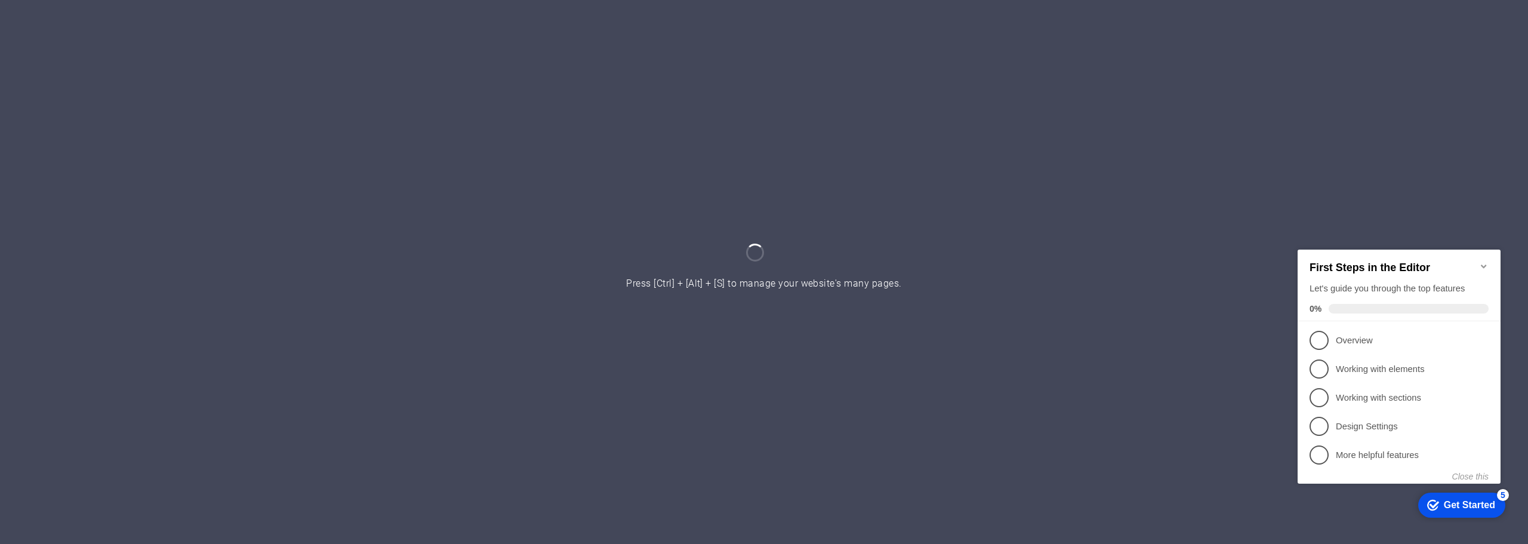
click at [1482, 261] on icon "Minimize checklist" at bounding box center [1484, 266] width 10 height 10
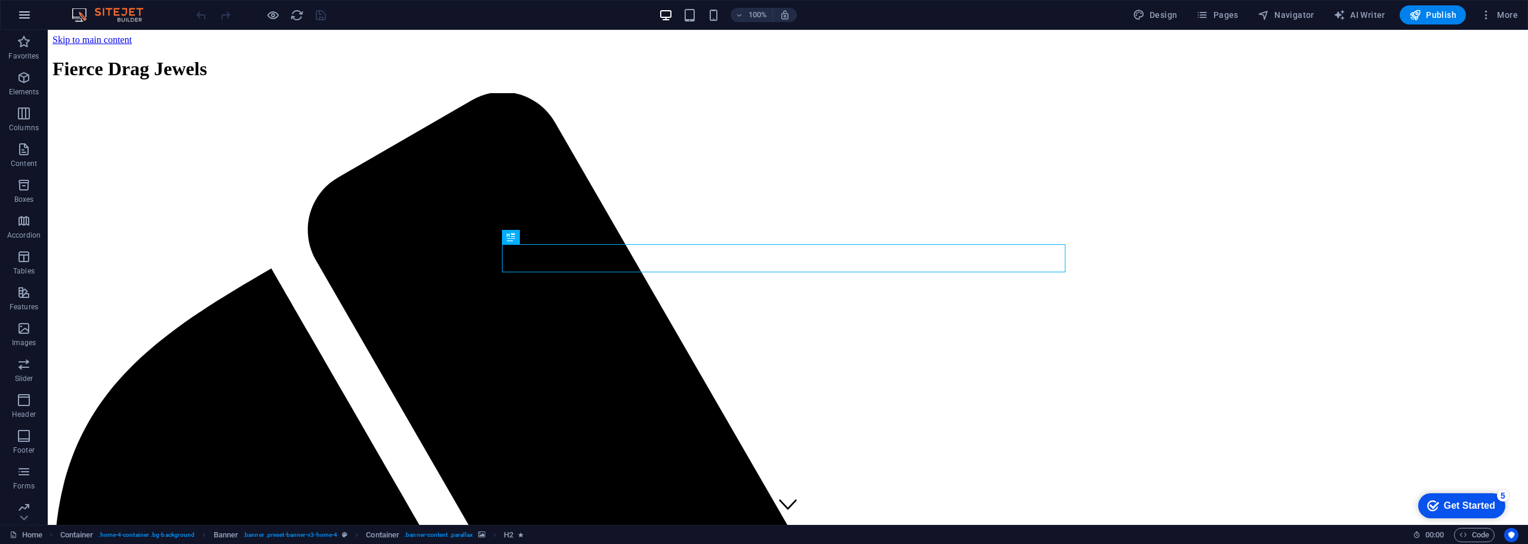
click at [24, 21] on icon "button" at bounding box center [24, 15] width 14 height 14
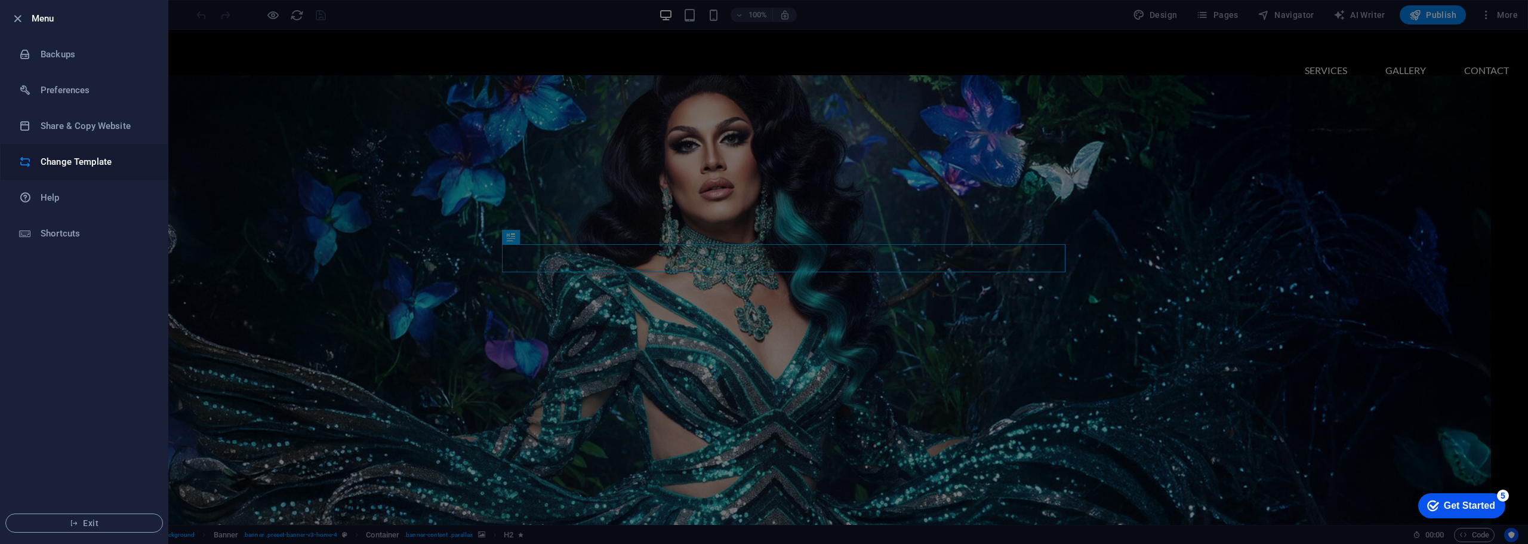
click at [61, 168] on h6 "Change Template" at bounding box center [96, 162] width 110 height 14
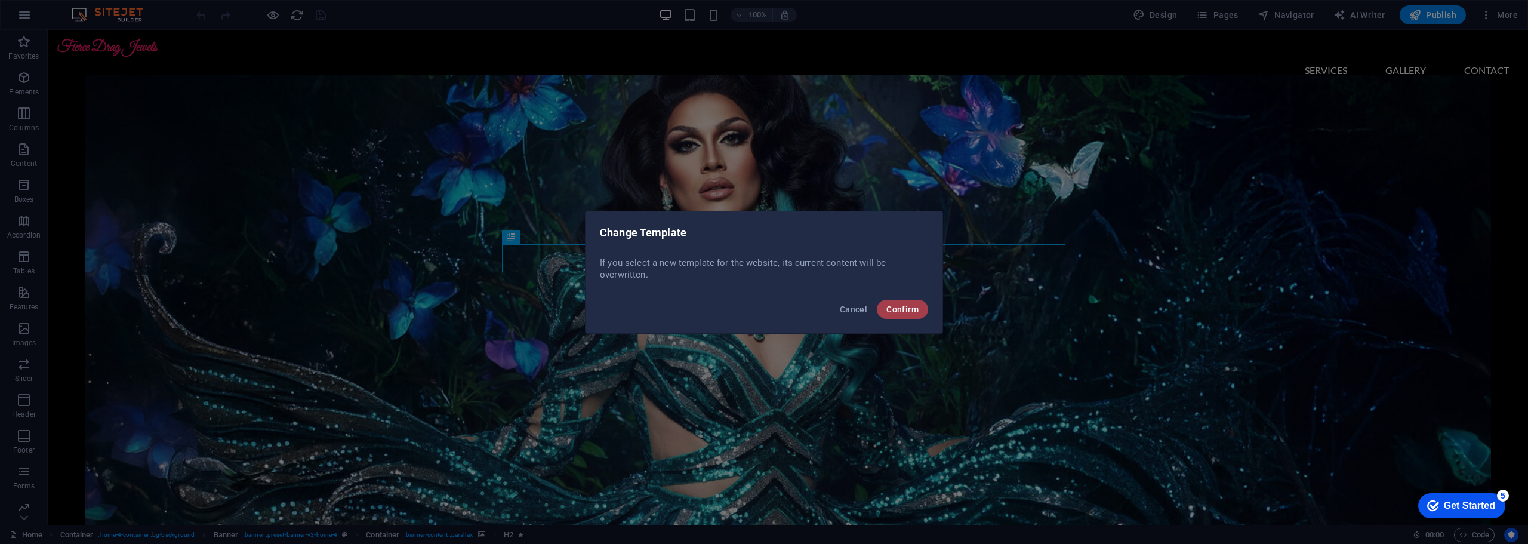
click at [903, 310] on span "Confirm" at bounding box center [902, 309] width 32 height 10
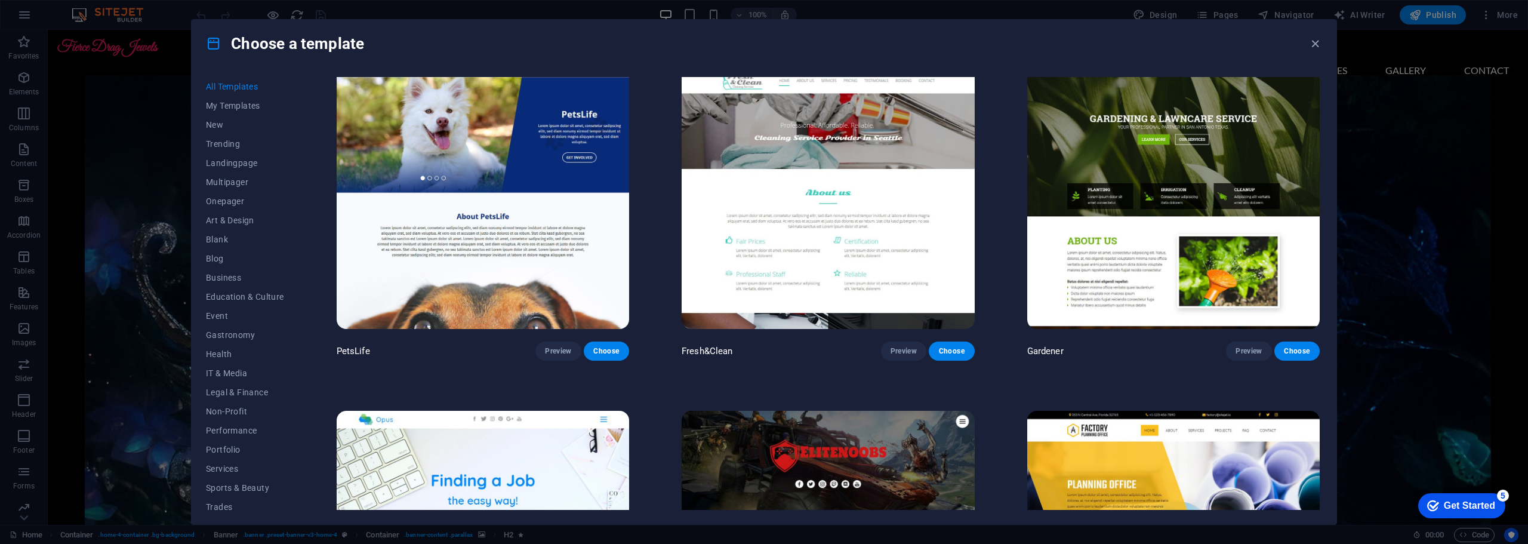
scroll to position [13217, 0]
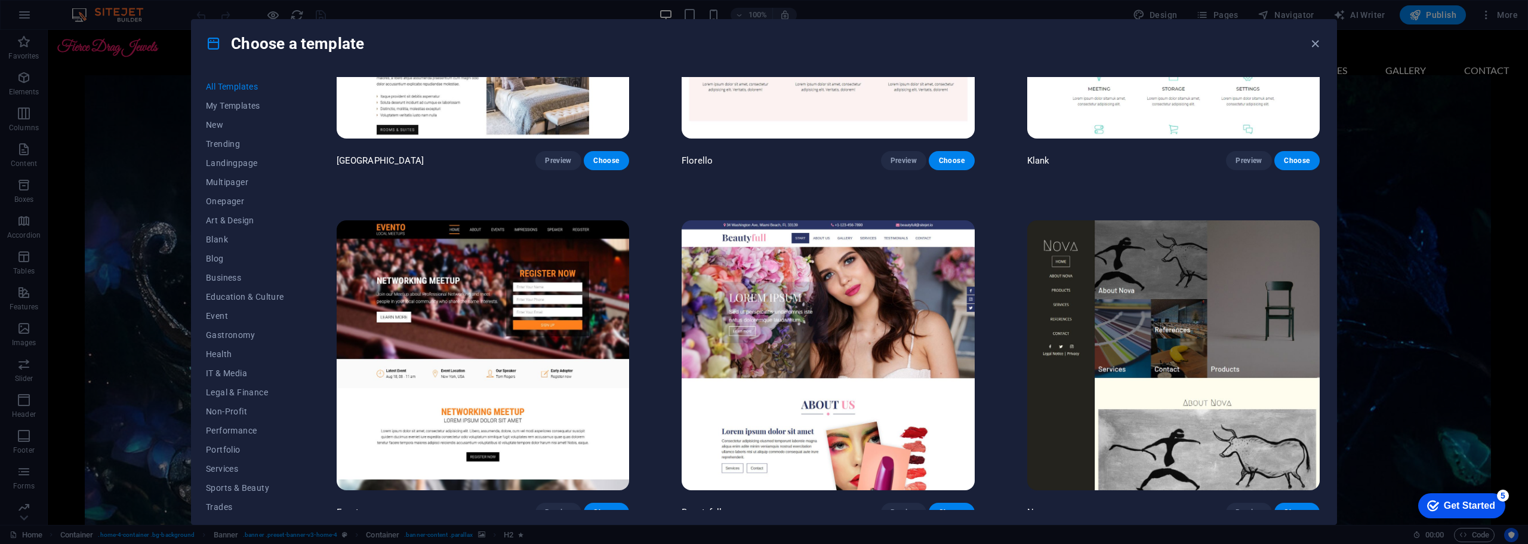
click at [1126, 247] on img at bounding box center [1173, 355] width 293 height 270
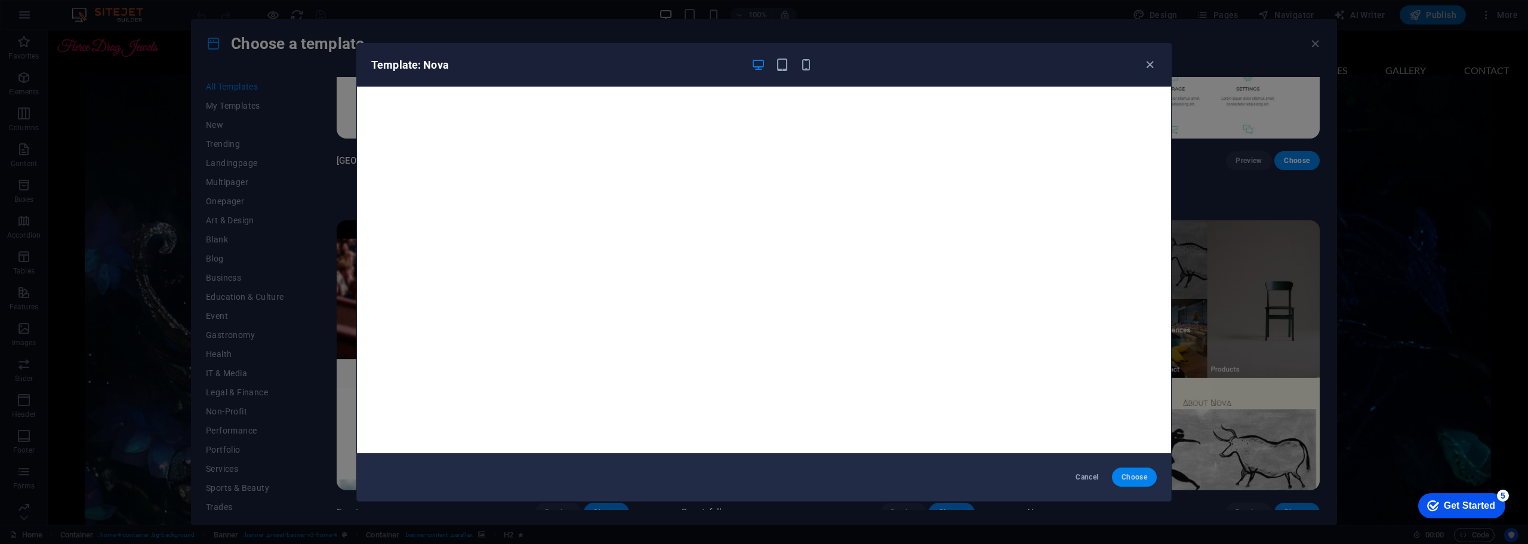
click at [1143, 477] on span "Choose" at bounding box center [1135, 477] width 26 height 10
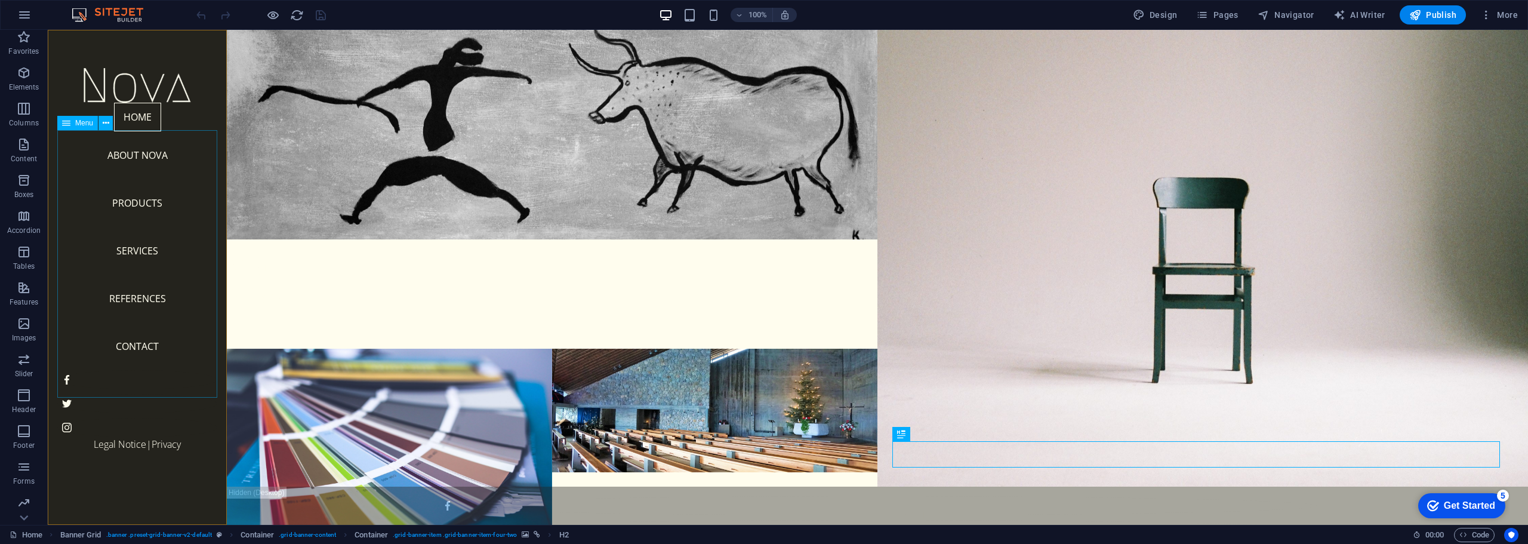
scroll to position [5, 0]
click at [125, 181] on nav "Home About Nova Products Services References Contact" at bounding box center [137, 236] width 160 height 267
click at [125, 93] on div at bounding box center [137, 85] width 160 height 35
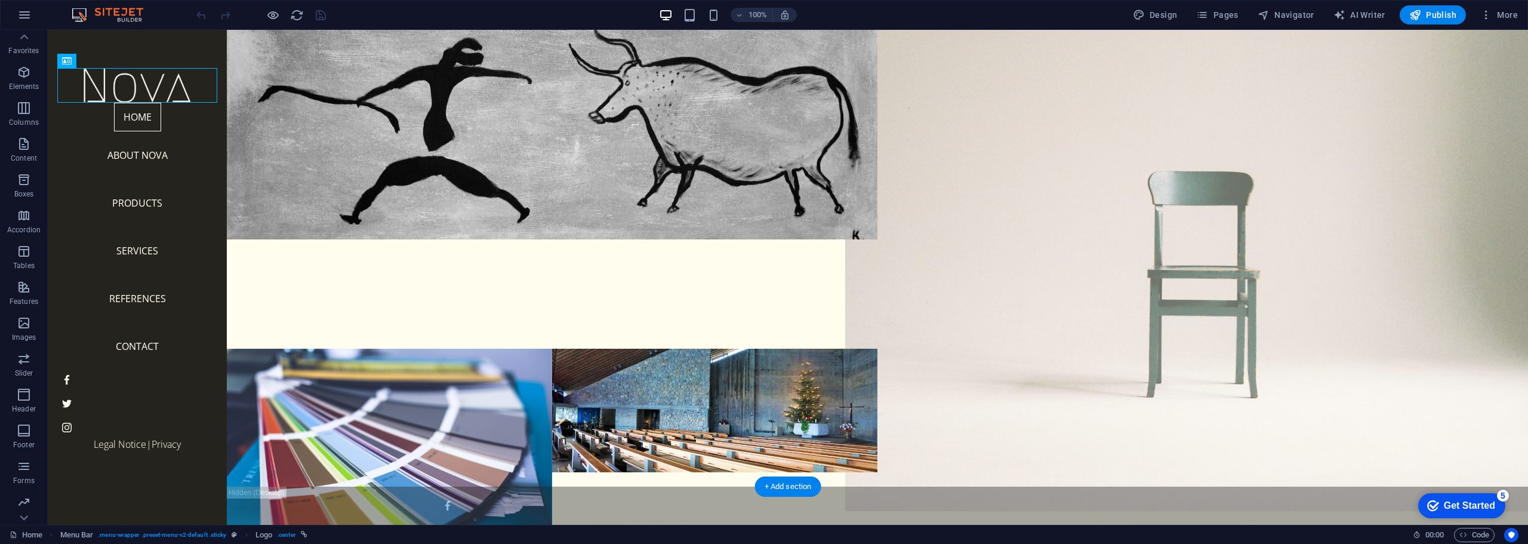
click at [1074, 174] on figure at bounding box center [1203, 239] width 716 height 544
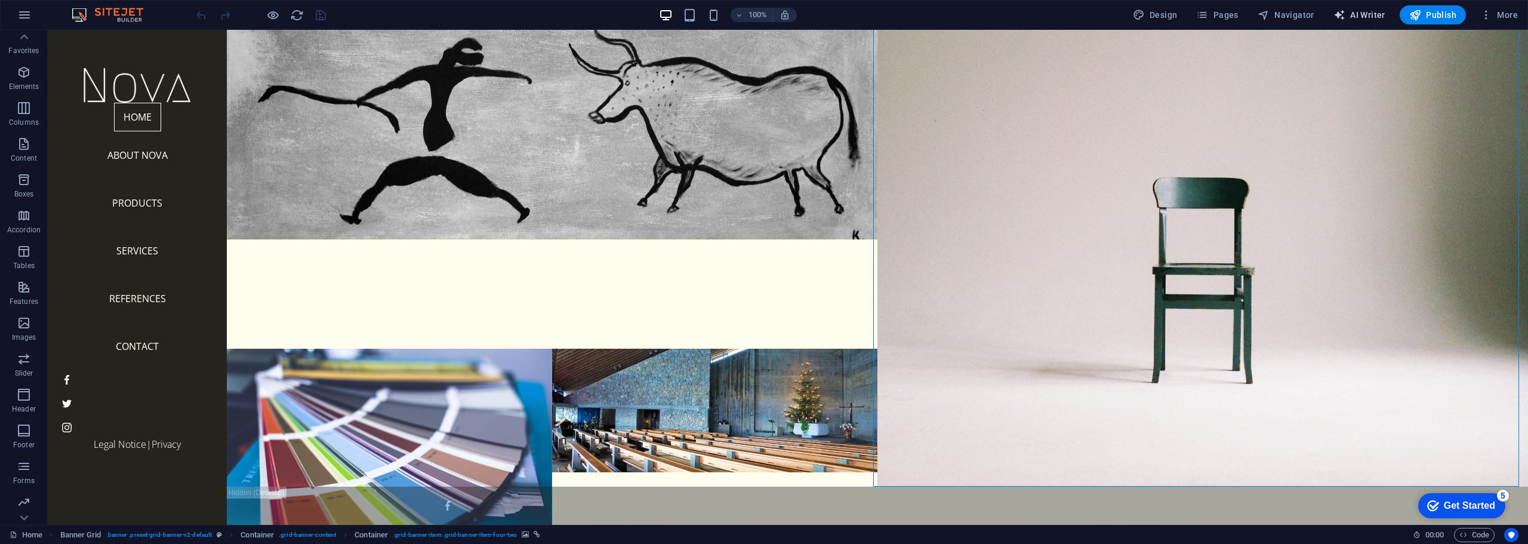
click at [1364, 14] on span "AI Writer" at bounding box center [1360, 15] width 52 height 12
select select "English"
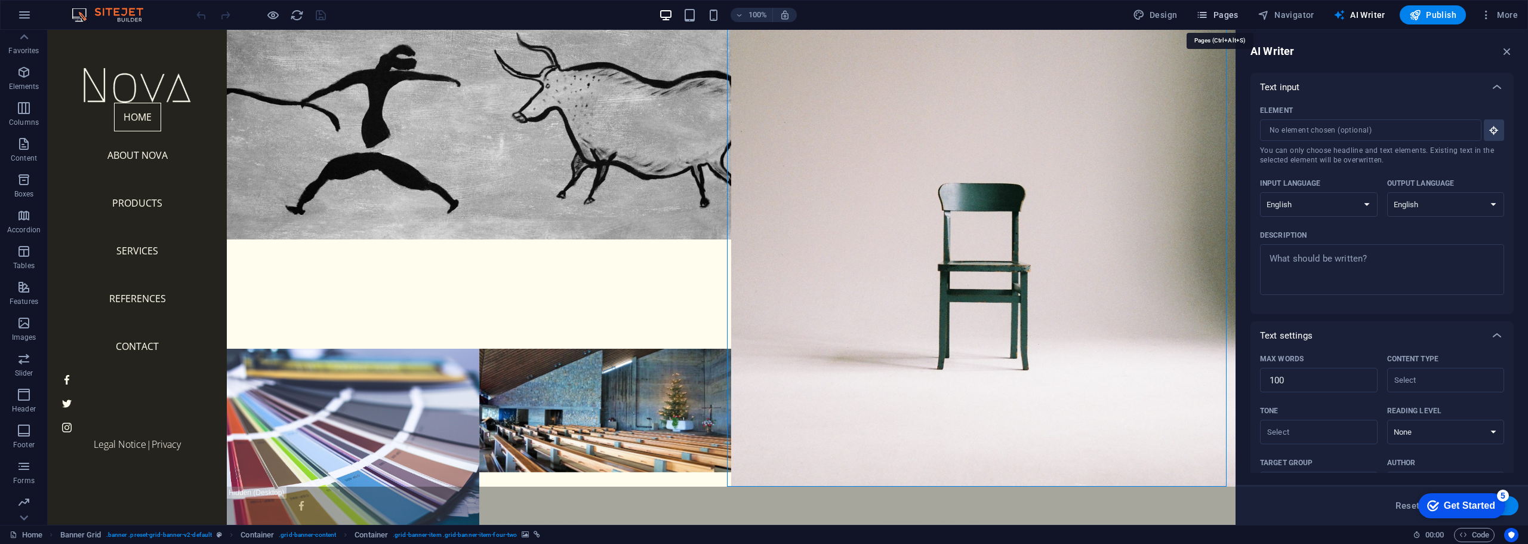
click at [1208, 17] on icon "button" at bounding box center [1202, 15] width 12 height 12
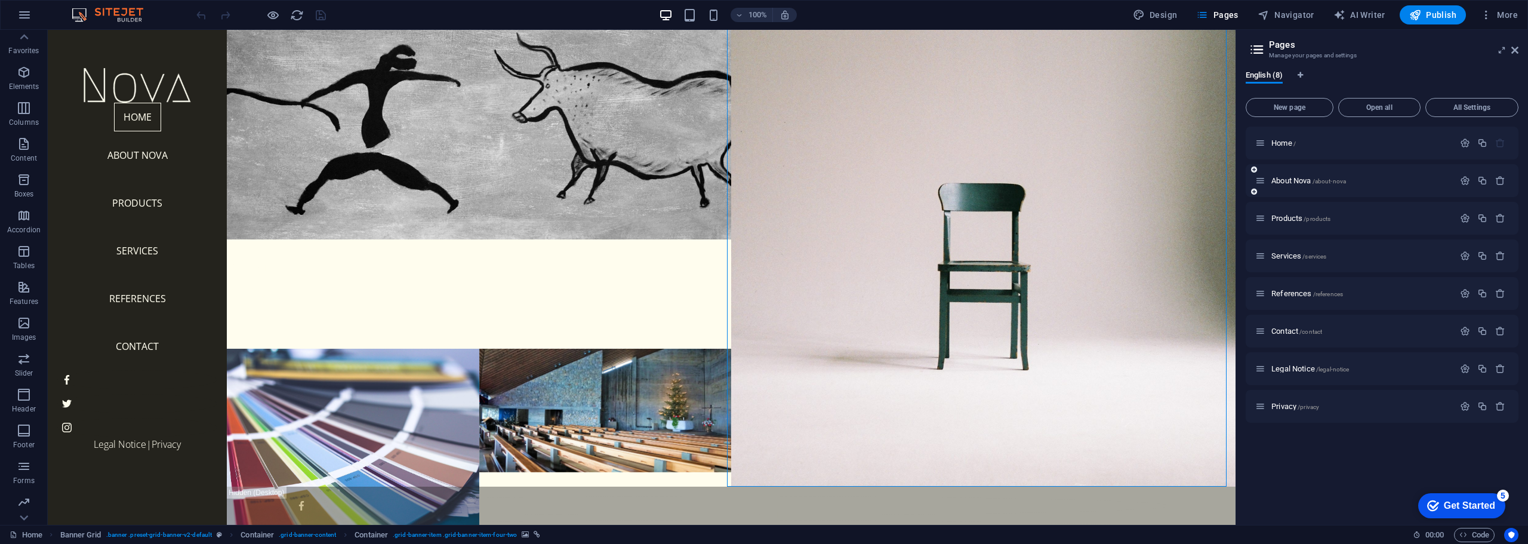
click at [1403, 185] on div "About Nova /about-nova" at bounding box center [1354, 181] width 199 height 14
click at [1260, 176] on icon at bounding box center [1260, 181] width 10 height 10
click at [141, 189] on nav "Home About Nova Products Services References Contact" at bounding box center [137, 236] width 160 height 267
click at [1408, 217] on p "Products /products" at bounding box center [1361, 218] width 179 height 8
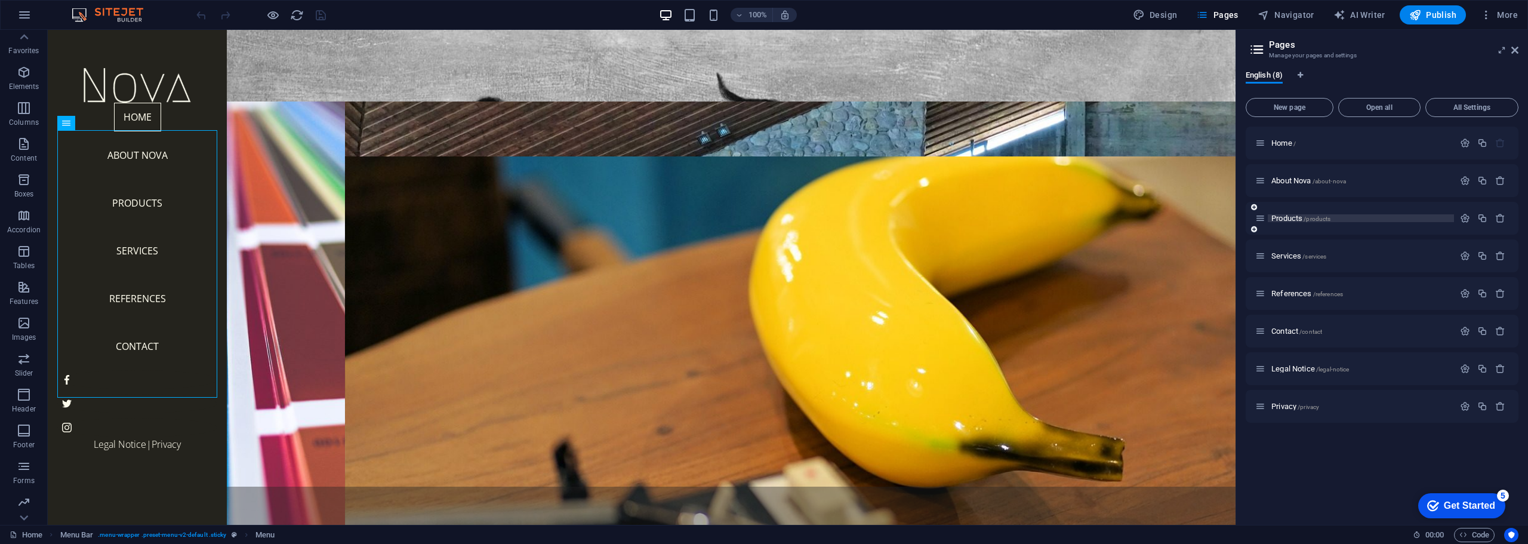
scroll to position [0, 0]
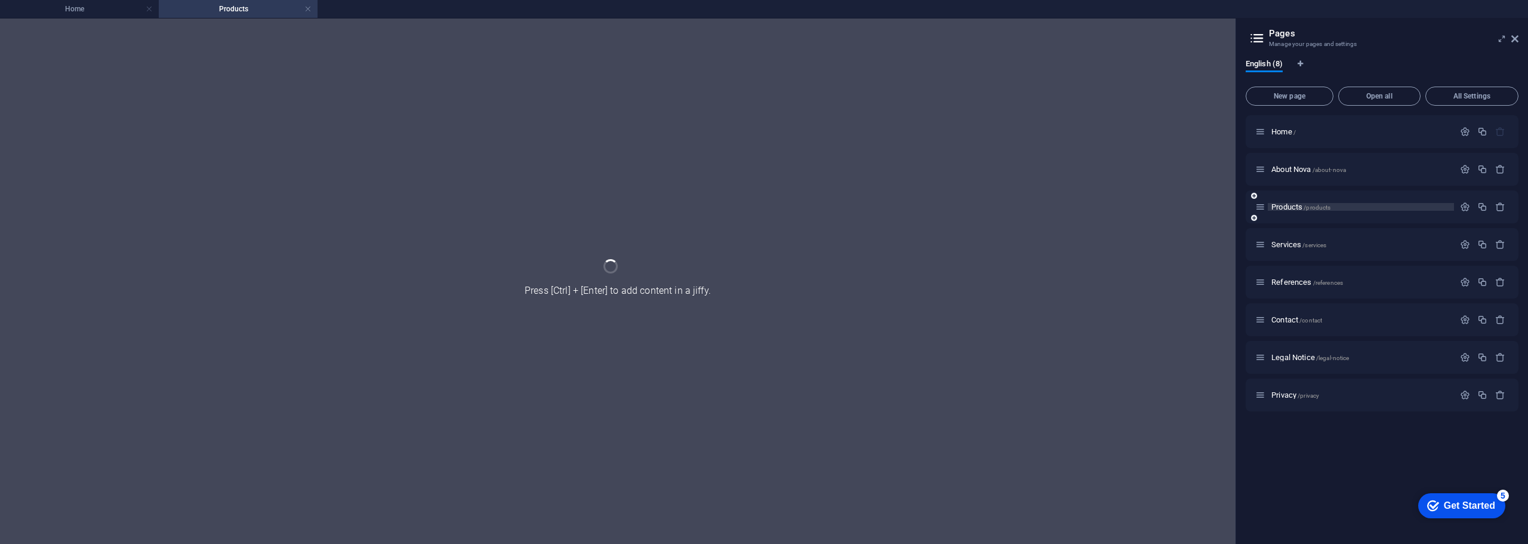
click at [1408, 217] on div "Products /products" at bounding box center [1382, 206] width 273 height 33
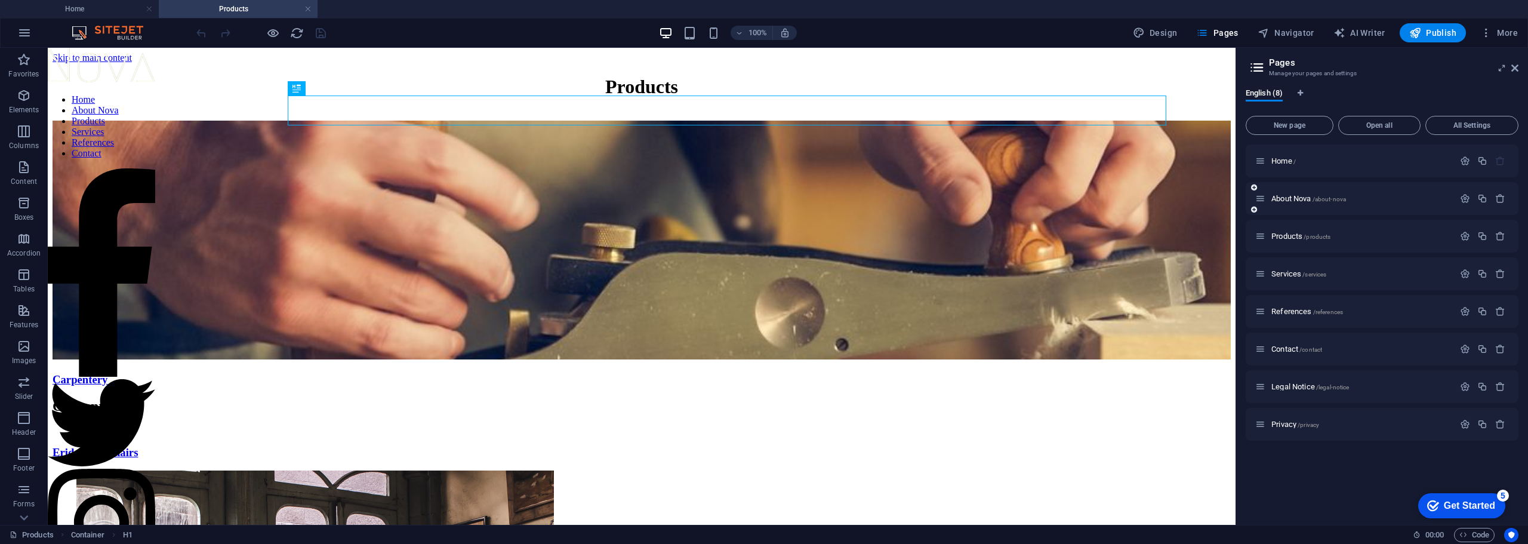
click at [1355, 193] on div "About Nova /about-nova" at bounding box center [1354, 199] width 199 height 14
click at [1362, 193] on div "About Nova /about-nova" at bounding box center [1354, 199] width 199 height 14
click at [1360, 202] on p "About Nova /about-nova" at bounding box center [1361, 199] width 179 height 8
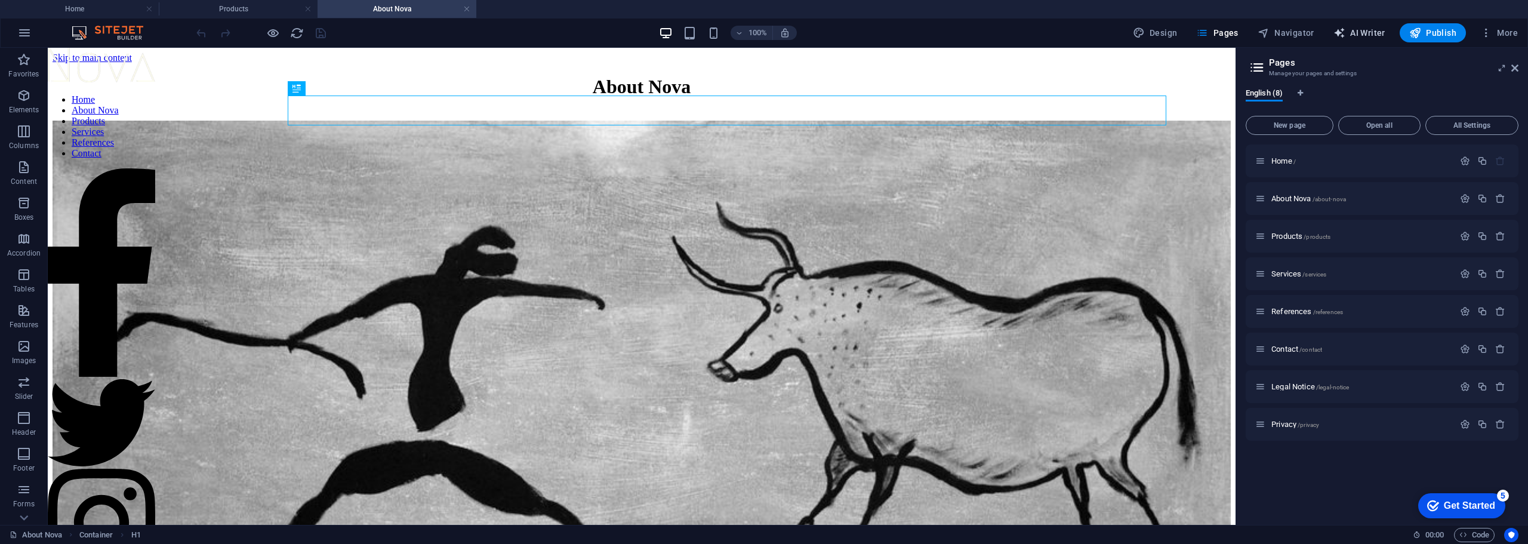
click at [1369, 36] on span "AI Writer" at bounding box center [1360, 33] width 52 height 12
select select "English"
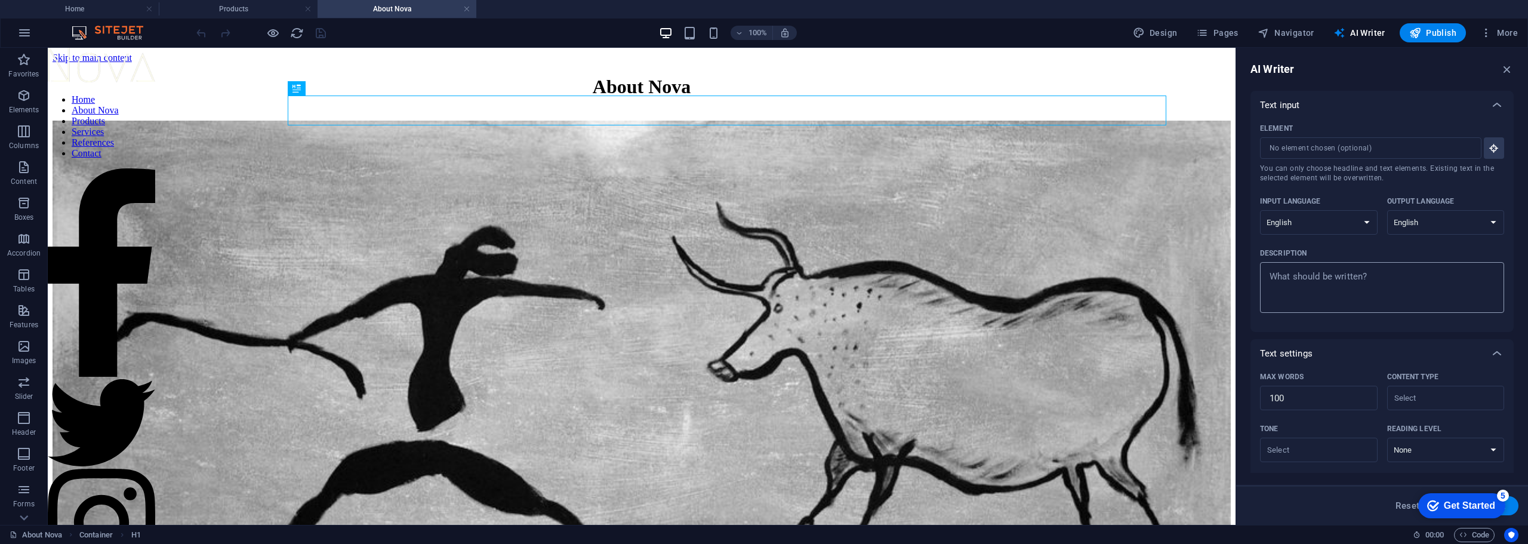
type textarea "x"
paste textarea "The woman in a teal butterfly-inspired costume gracefully spreads her arms, vib…"
type textarea "The woman in a teal butterfly-inspired costume gracefully spreads her arms, vib…"
type textarea "x"
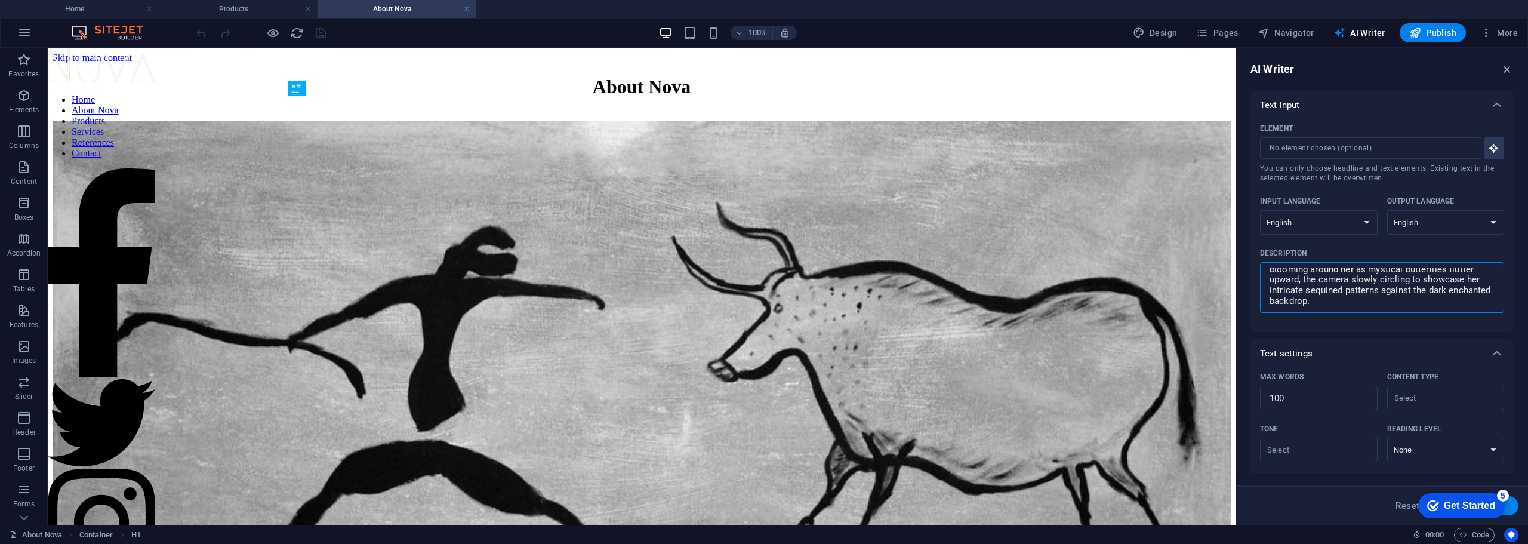
drag, startPoint x: 1334, startPoint y: 304, endPoint x: 1245, endPoint y: 194, distance: 141.0
click at [1245, 194] on div "AI Writer Text input Element ​ You can only choose headline and text elements. …" at bounding box center [1382, 286] width 292 height 477
click at [1307, 294] on textarea "Description x ​" at bounding box center [1382, 287] width 232 height 39
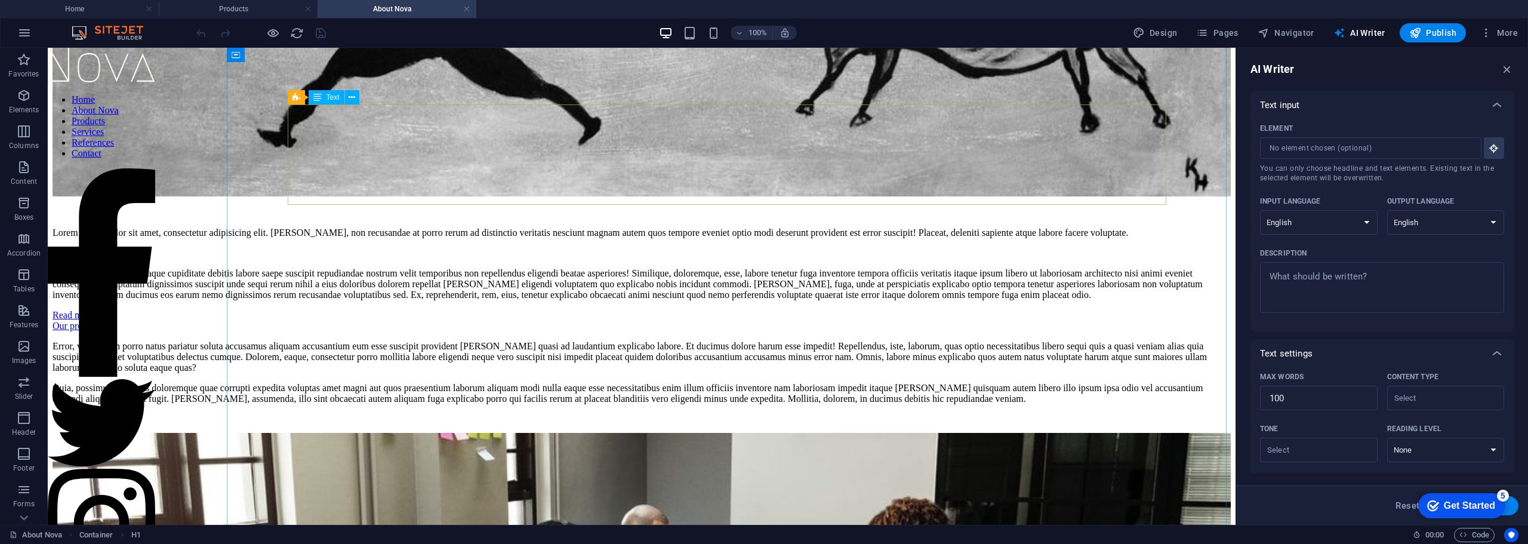
scroll to position [417, 0]
click at [401, 227] on div "Lorem ipsum dolor sit amet, consectetur adipisicing elit. Fugiat, non recusanda…" at bounding box center [642, 263] width 1178 height 73
click at [324, 227] on div "Lorem ipsum dolor sit amet, consectetur adipisicing elit. Fugiat, non recusanda…" at bounding box center [642, 263] width 1178 height 73
type textarea "x"
click at [1341, 277] on textarea "Description x ​" at bounding box center [1382, 287] width 232 height 39
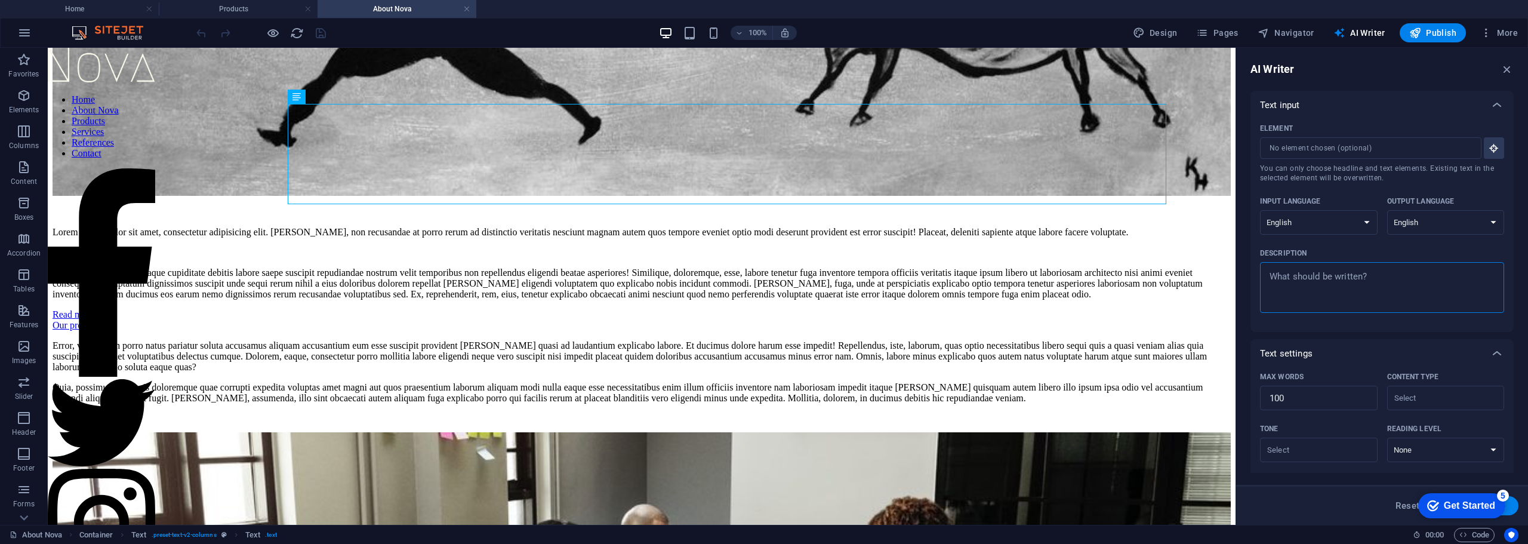
paste textarea "Fierce Drag Jewels is owned and operated by John Griffin, also known in the dra…"
type textarea "Fierce Drag Jewels is owned and operated by John Griffin, also known in the dra…"
type textarea "x"
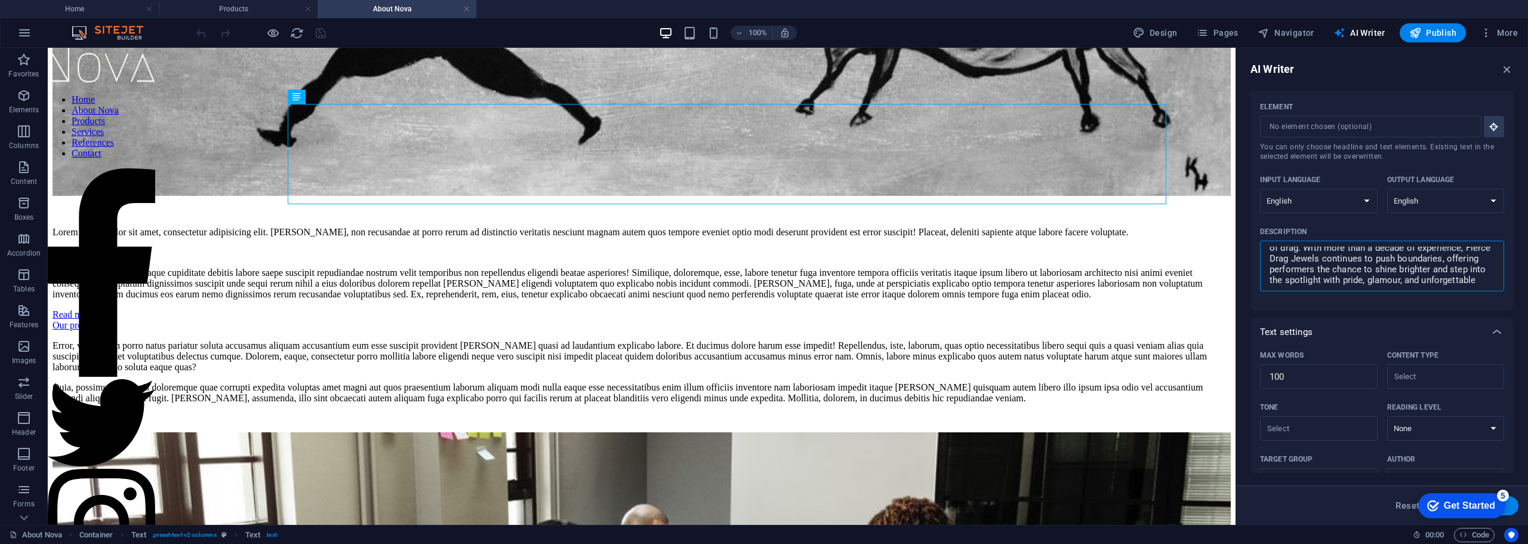
scroll to position [0, 0]
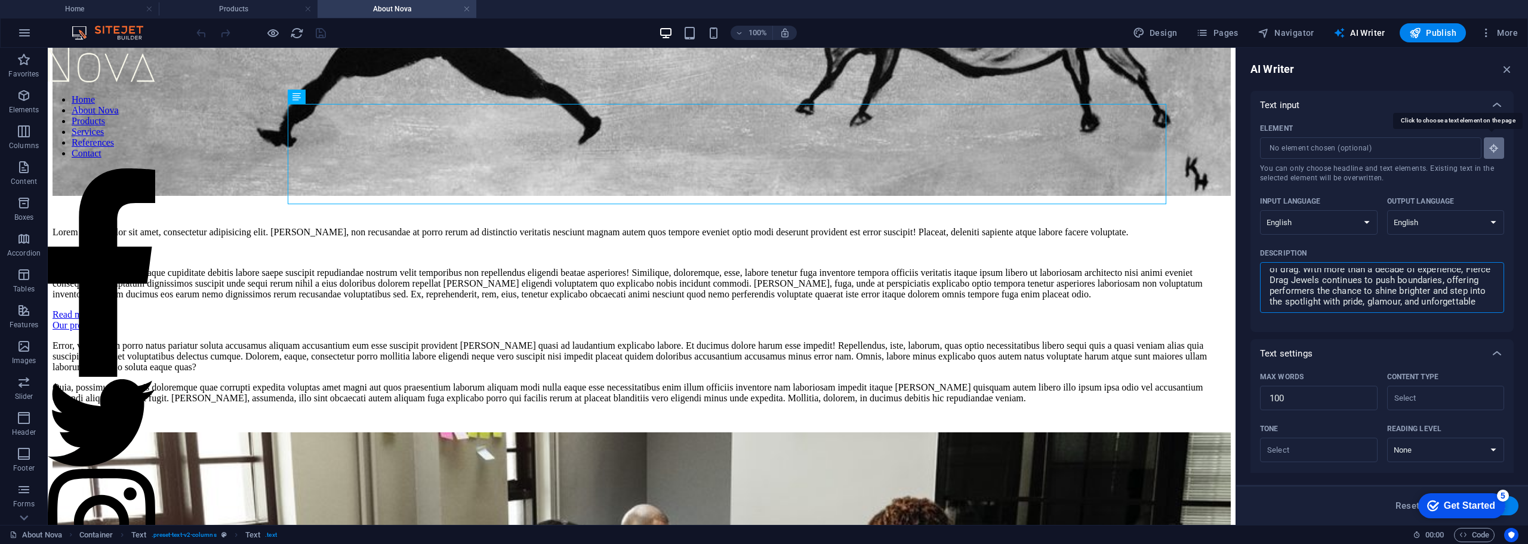
type textarea "Fierce Drag Jewels is owned and operated by John Griffin, also known in the dra…"
type textarea "x"
click at [1489, 146] on icon "button" at bounding box center [1494, 148] width 11 height 11
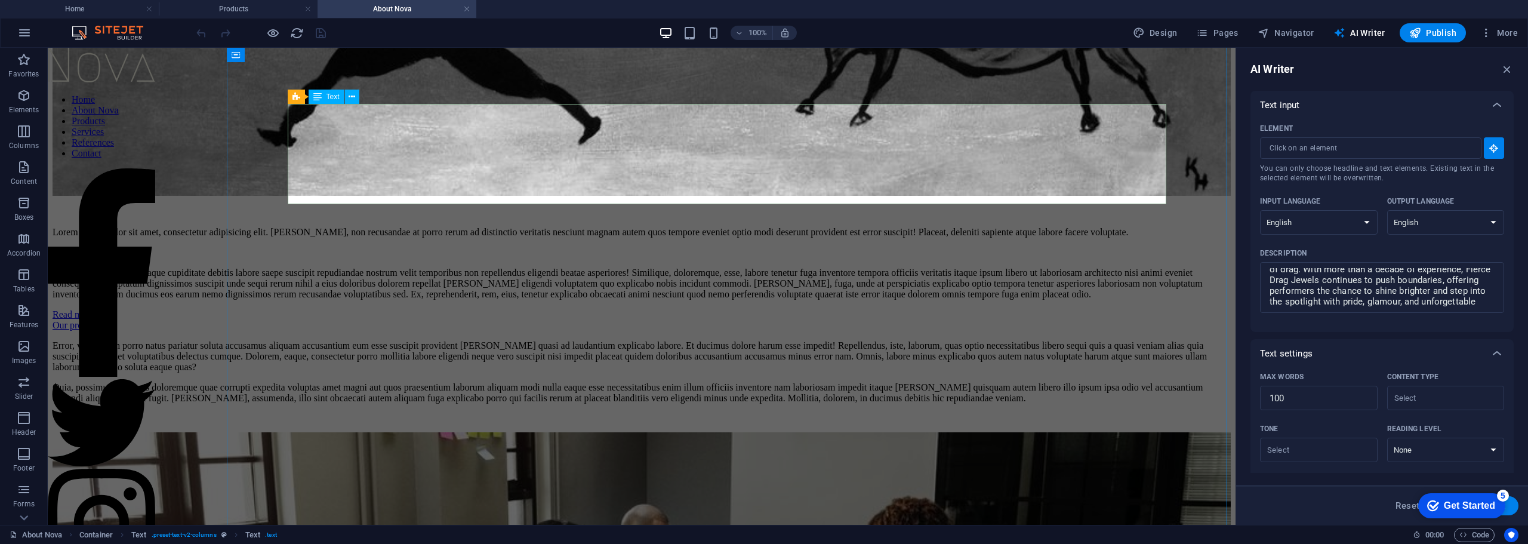
click at [556, 227] on div "Lorem ipsum dolor sit amet, consectetur adipisicing elit. Fugiat, non recusanda…" at bounding box center [642, 263] width 1178 height 73
type input "#ed-894926129"
type textarea "x"
type input "142"
type textarea "x"
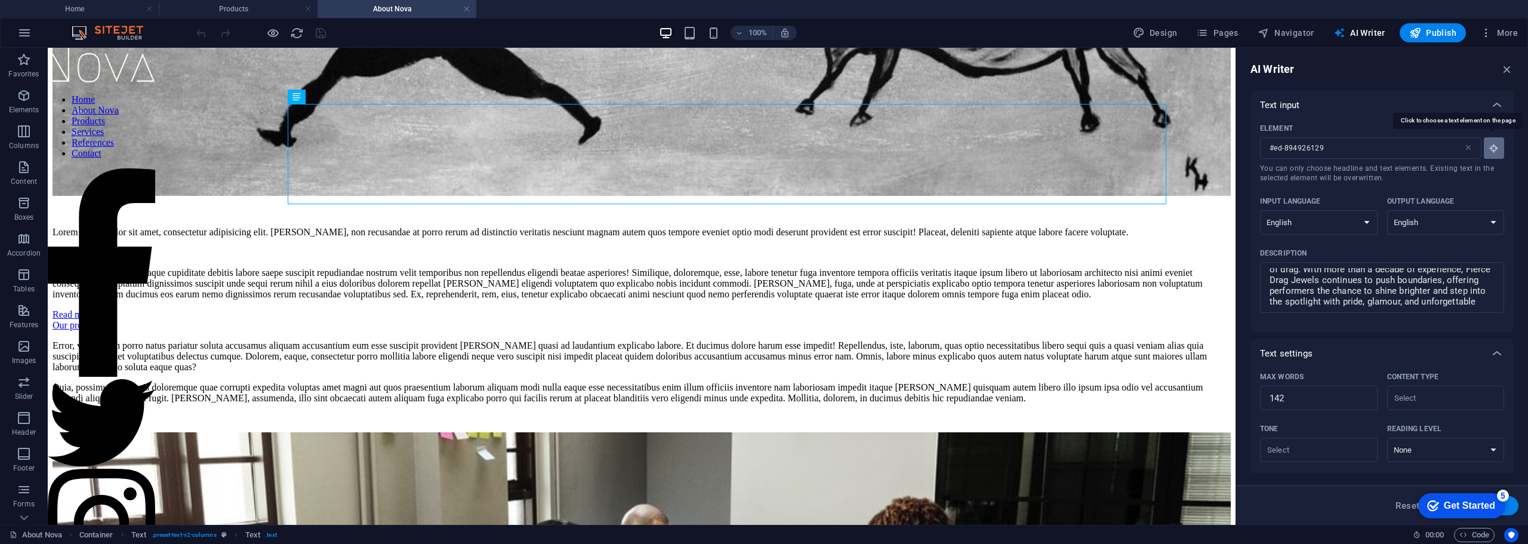
click at [1489, 149] on icon "button" at bounding box center [1494, 148] width 11 height 11
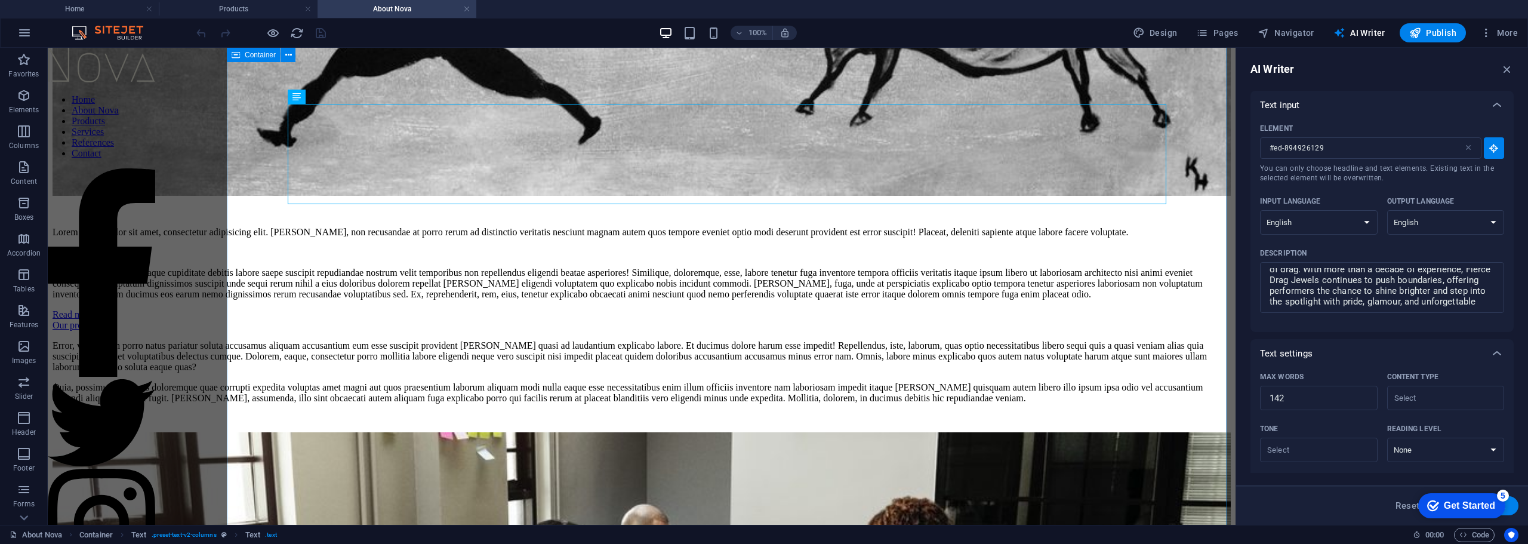
scroll to position [415, 0]
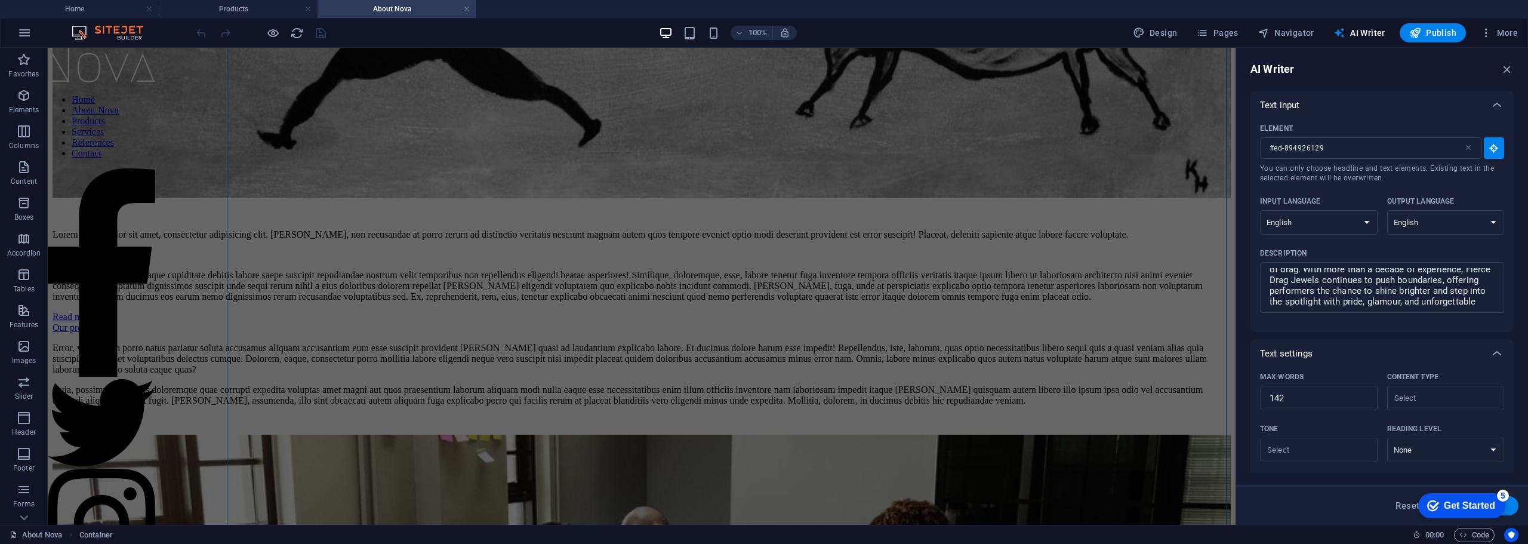
drag, startPoint x: 270, startPoint y: 89, endPoint x: 836, endPoint y: 300, distance: 603.5
click at [836, 300] on div "About Nova Lorem ipsum dolor sit amet, consectetur adipisicing elit. Fugiat, no…" at bounding box center [642, 413] width 1178 height 1505
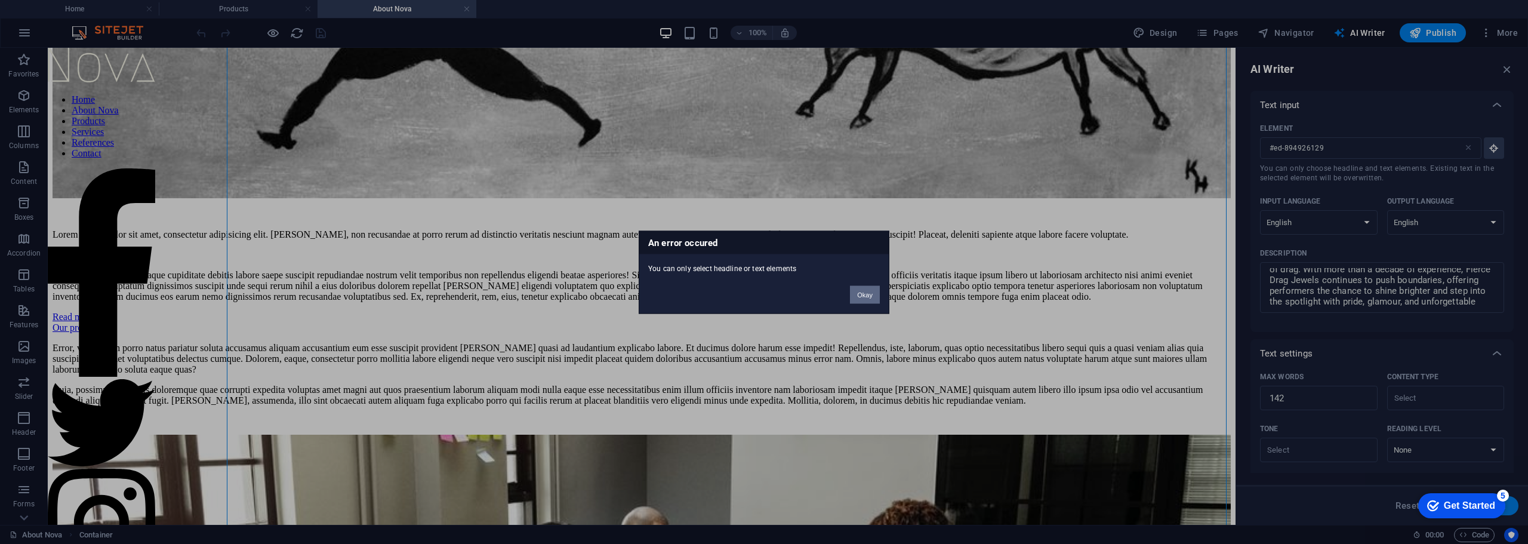
click at [855, 290] on button "Okay" at bounding box center [865, 294] width 30 height 18
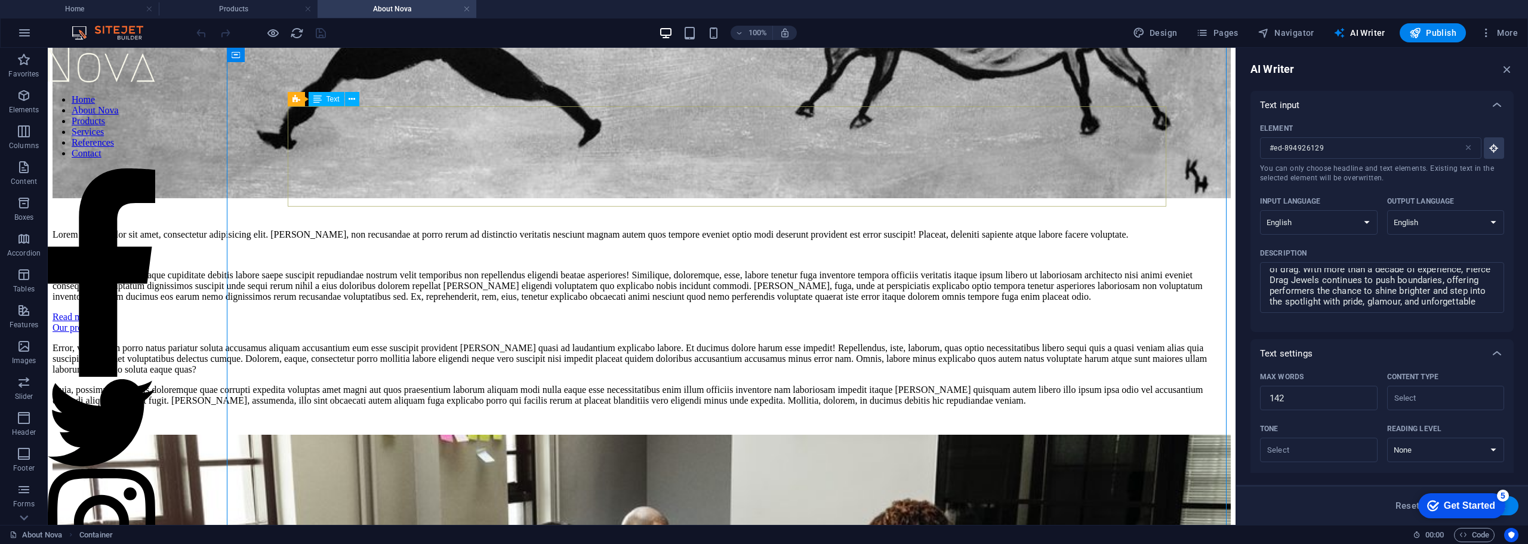
click at [533, 229] on div "Lorem ipsum dolor sit amet, consectetur adipisicing elit. Fugiat, non recusanda…" at bounding box center [642, 265] width 1178 height 73
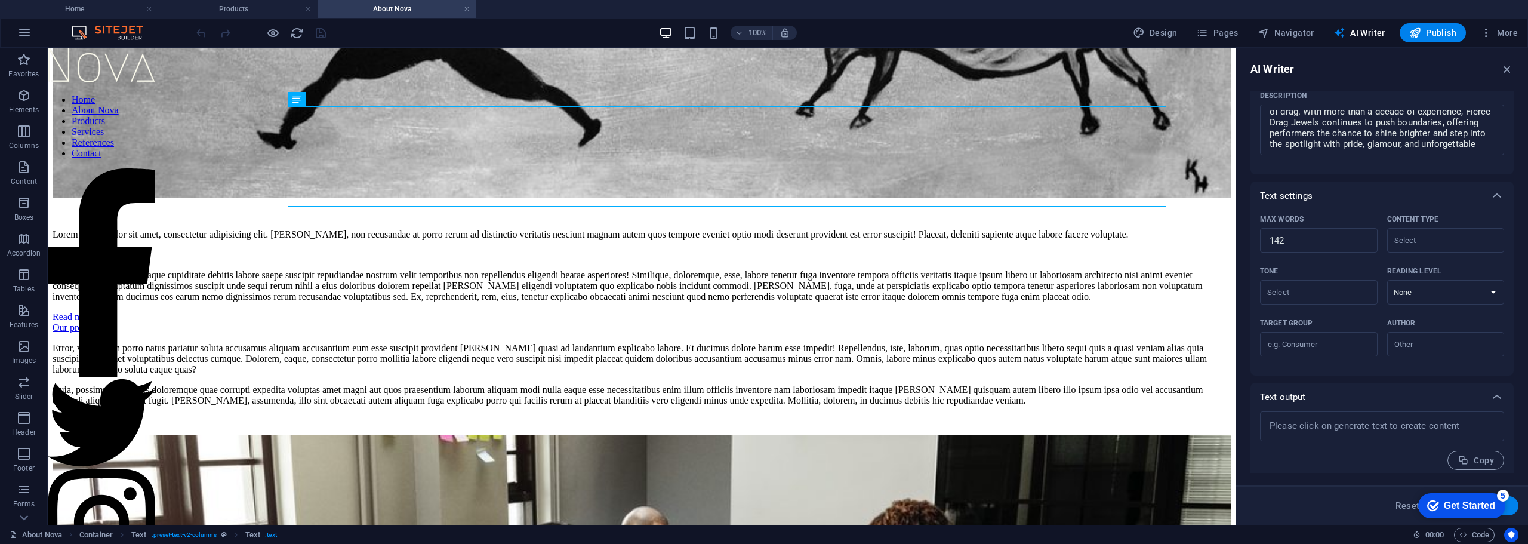
scroll to position [164, 0]
drag, startPoint x: 1473, startPoint y: 504, endPoint x: 1480, endPoint y: 497, distance: 10.2
click html "checkmark Get Started 5 First Steps in the Editor Let's guide you through the t…"
drag, startPoint x: 1471, startPoint y: 510, endPoint x: 1586, endPoint y: 688, distance: 211.6
click at [1470, 510] on div "checkmark Get Started 5" at bounding box center [1461, 505] width 87 height 25
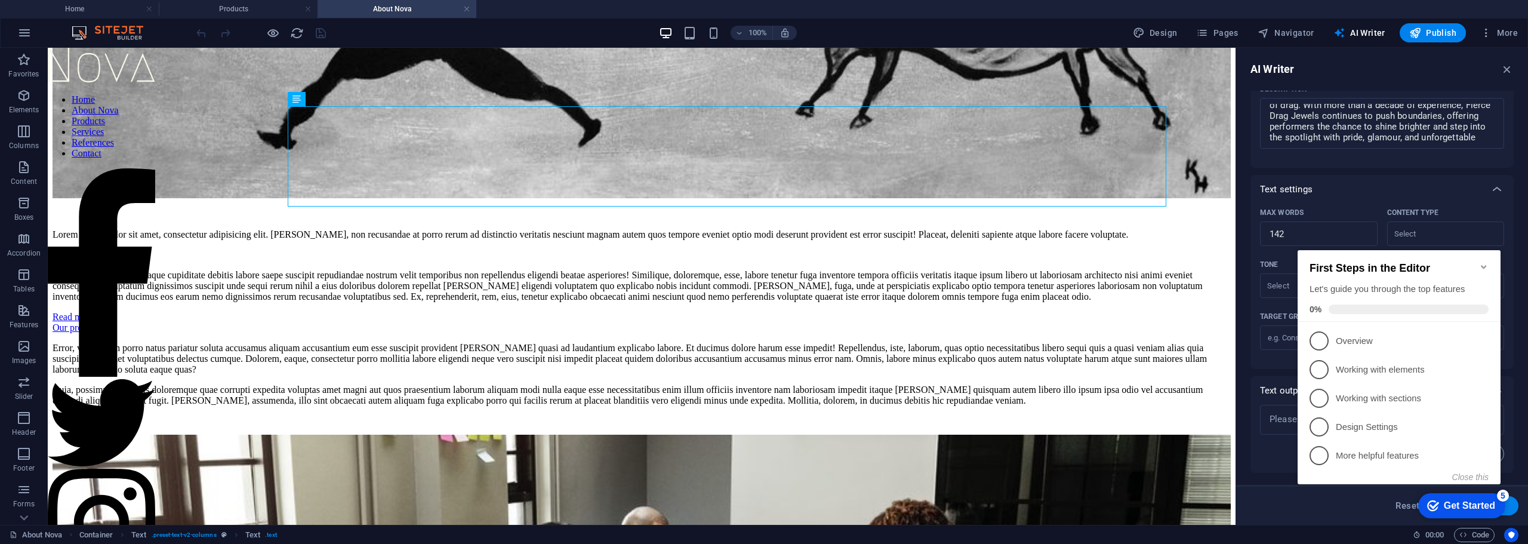
click at [1481, 262] on icon "Minimize checklist" at bounding box center [1484, 267] width 10 height 10
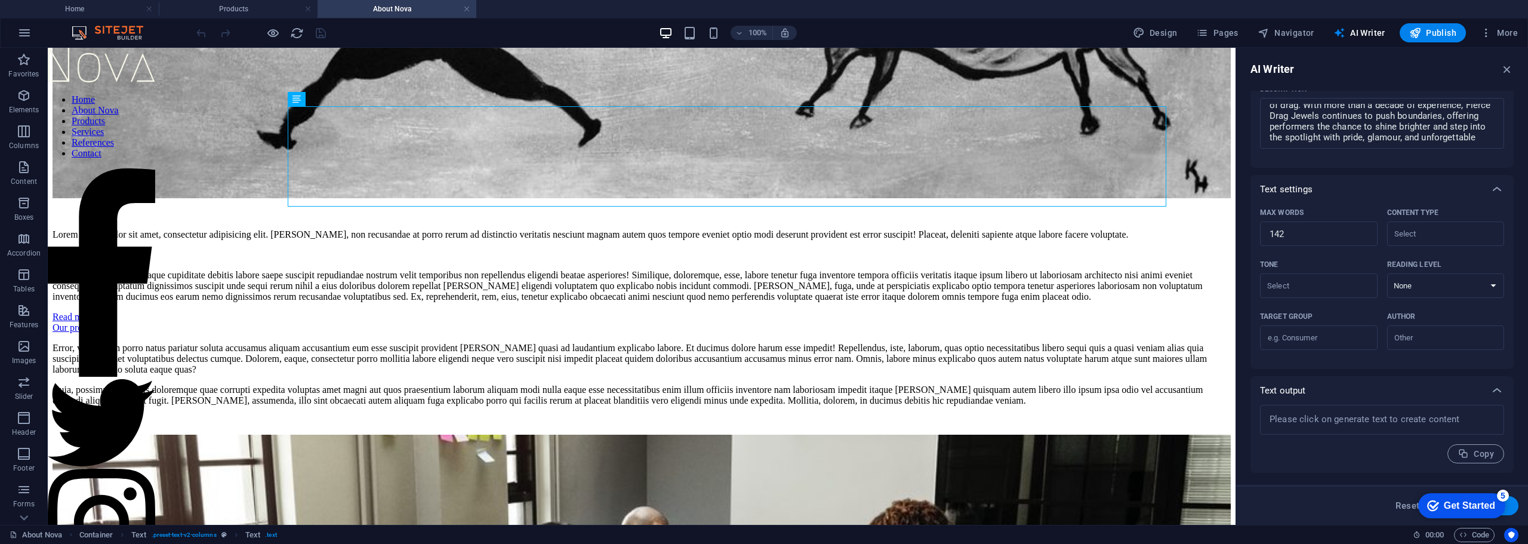
click at [1497, 495] on div "5" at bounding box center [1503, 496] width 12 height 12
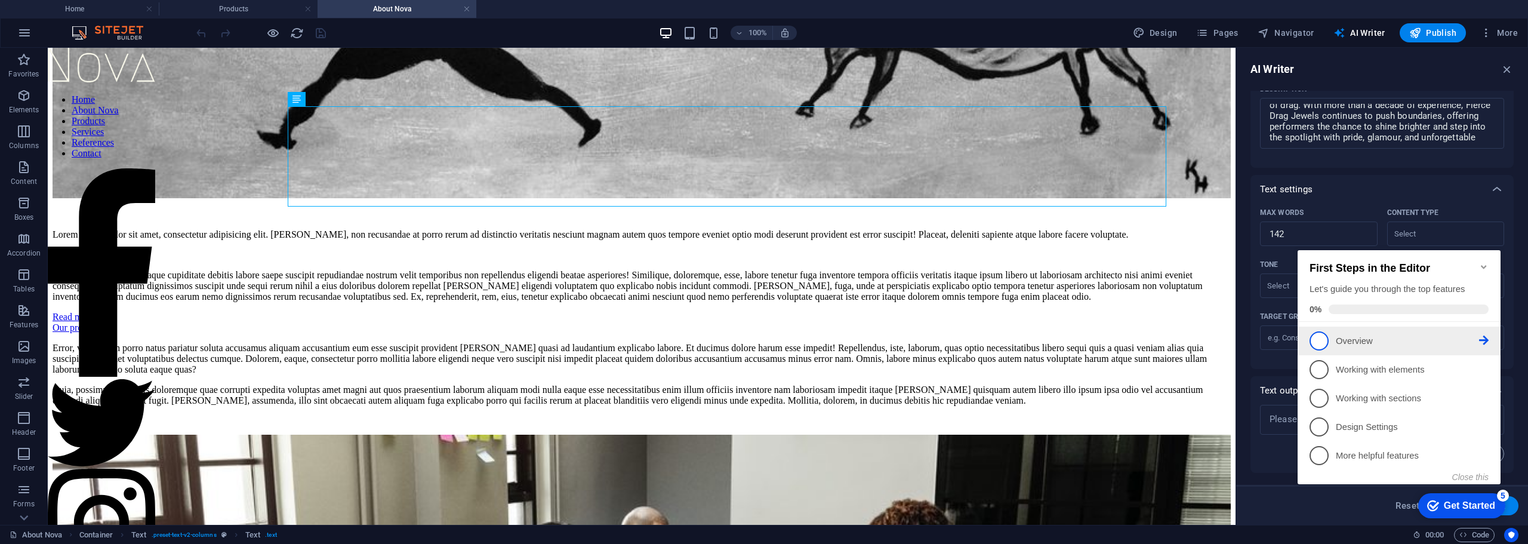
click at [1489, 341] on li "1 Overview - incomplete" at bounding box center [1399, 341] width 203 height 29
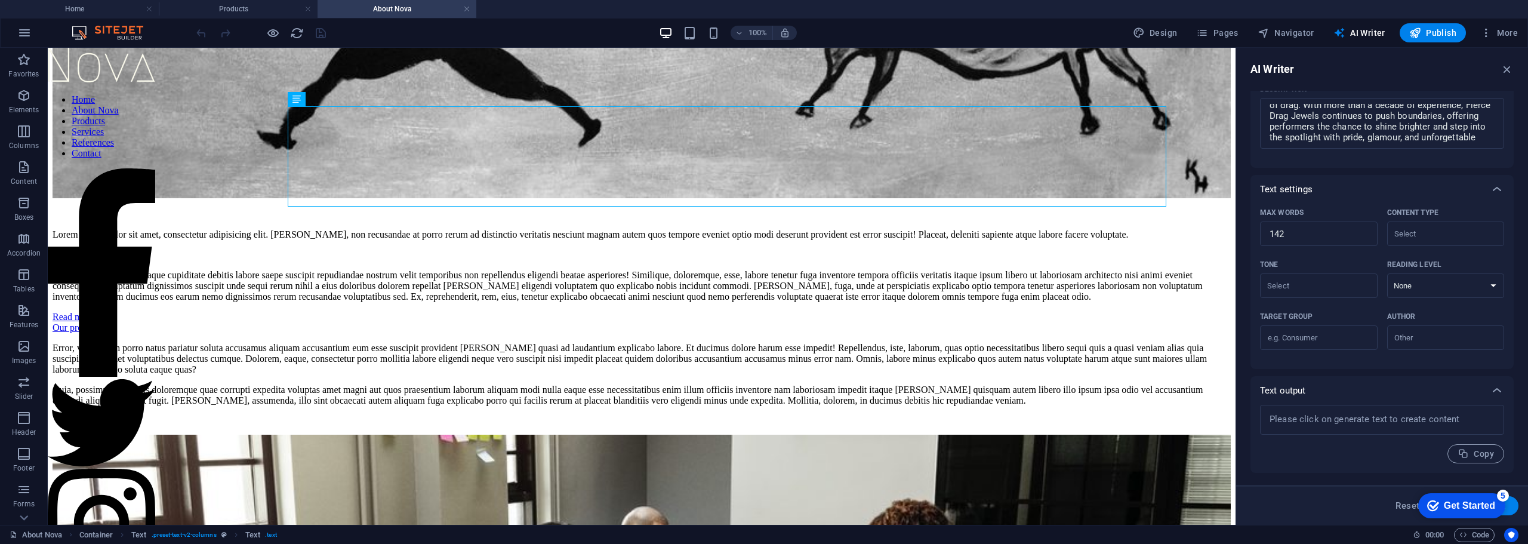
click at [1490, 503] on div "Get Started" at bounding box center [1469, 505] width 51 height 11
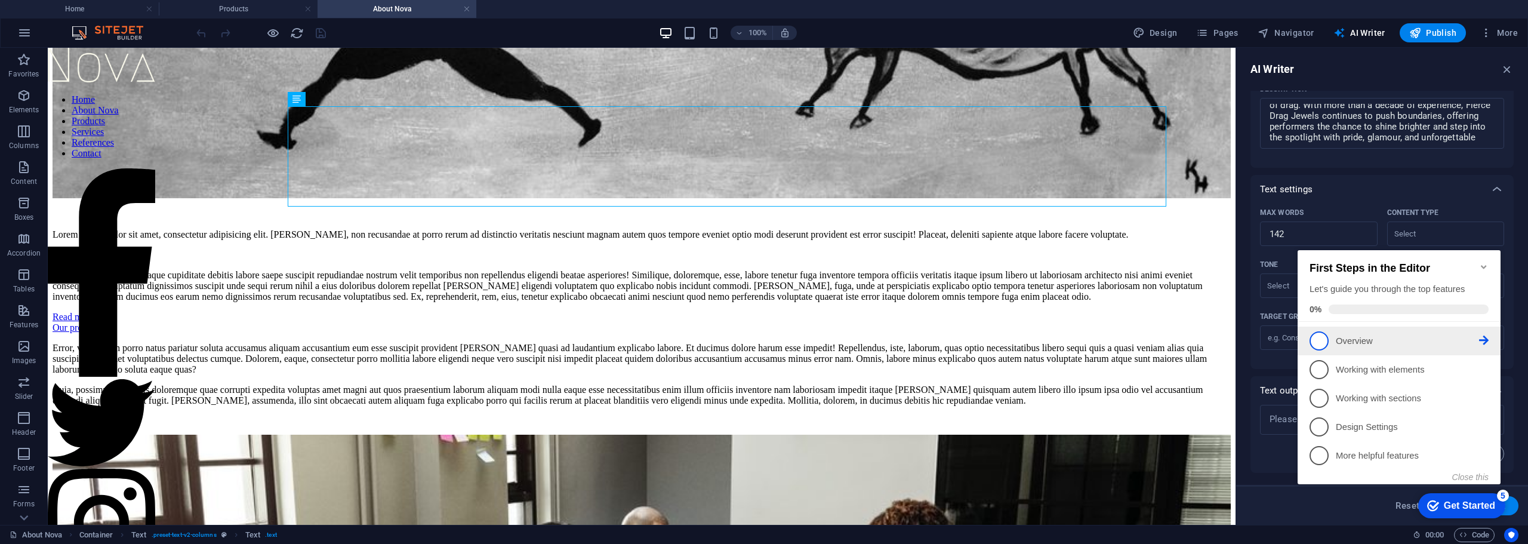
drag, startPoint x: 1312, startPoint y: 340, endPoint x: 1319, endPoint y: 345, distance: 8.6
click at [1313, 340] on span "1" at bounding box center [1319, 340] width 19 height 19
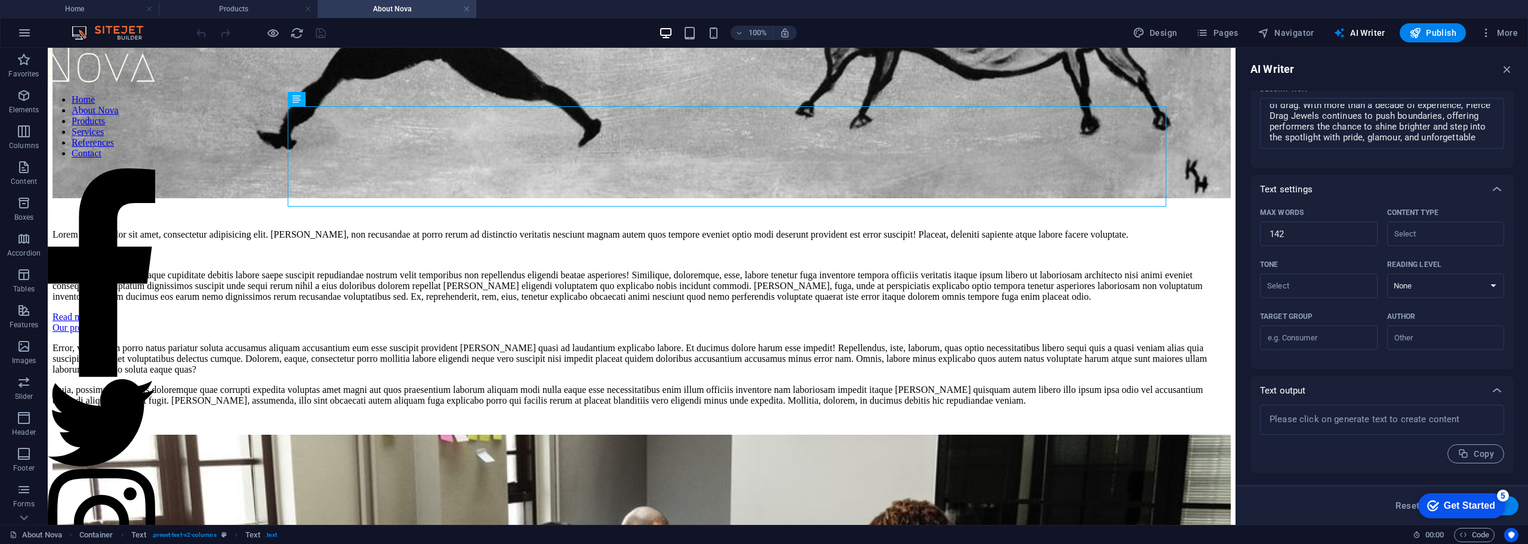
click at [1495, 511] on div "Get Started" at bounding box center [1469, 505] width 51 height 11
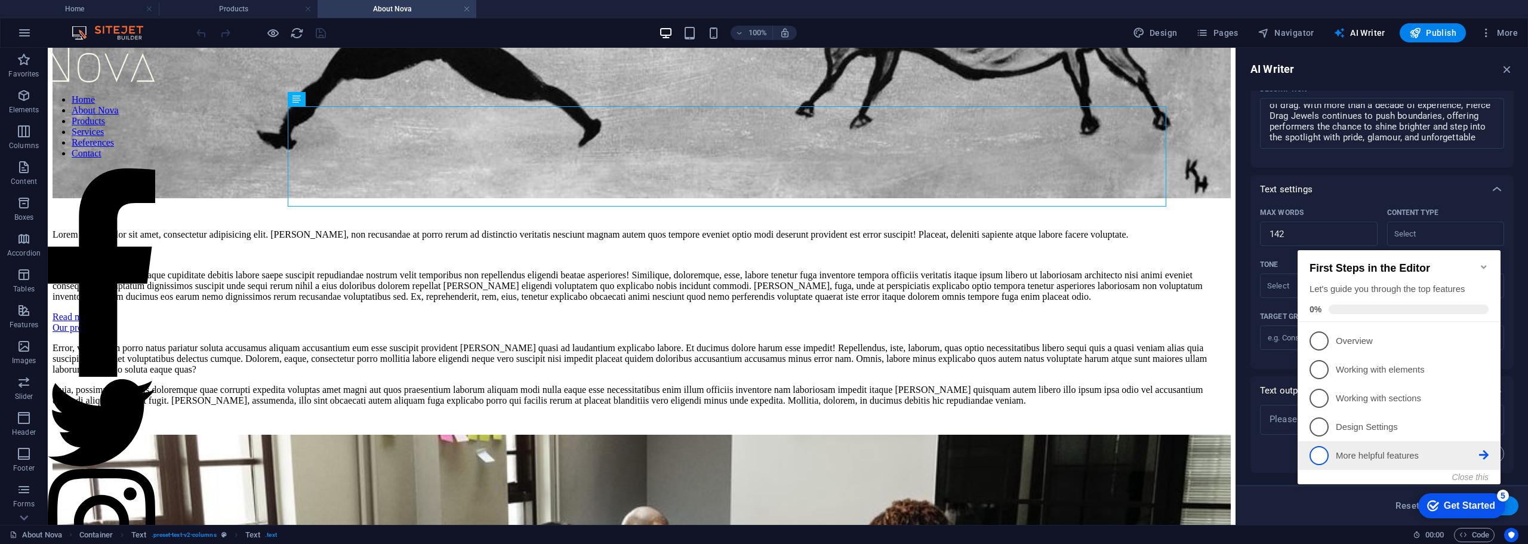
click at [1318, 450] on span "5" at bounding box center [1319, 455] width 19 height 19
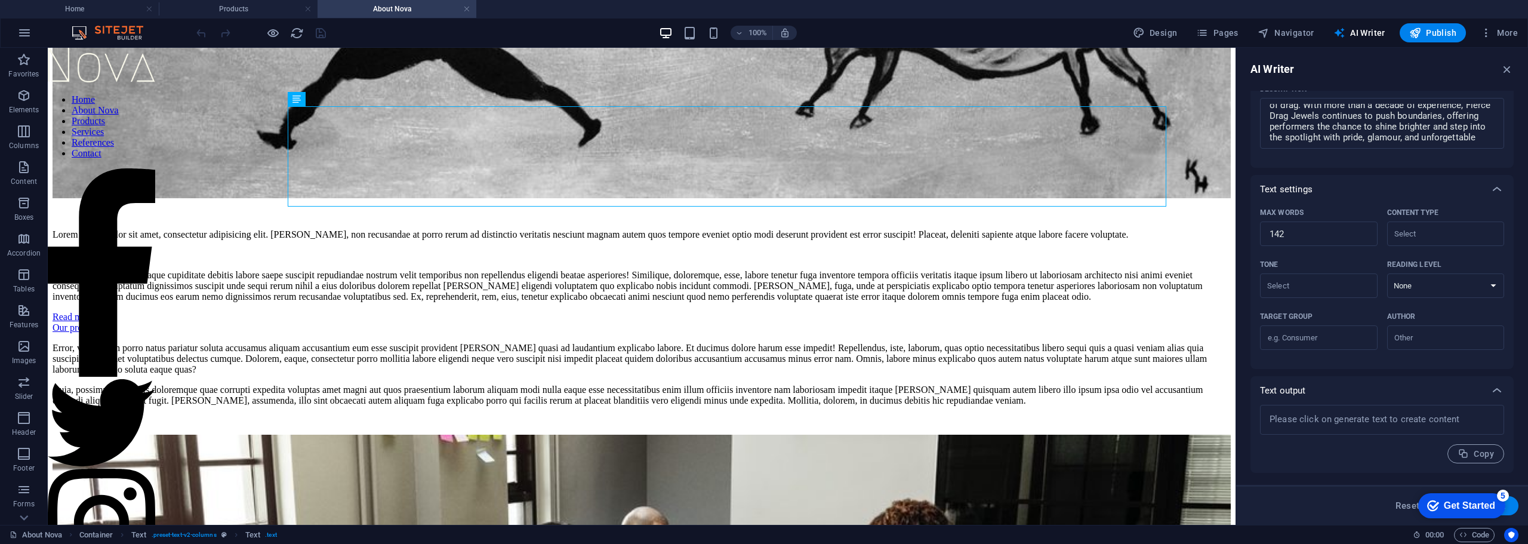
scroll to position [0, 0]
click at [1499, 505] on div "checkmark Get Started 5" at bounding box center [1461, 505] width 87 height 25
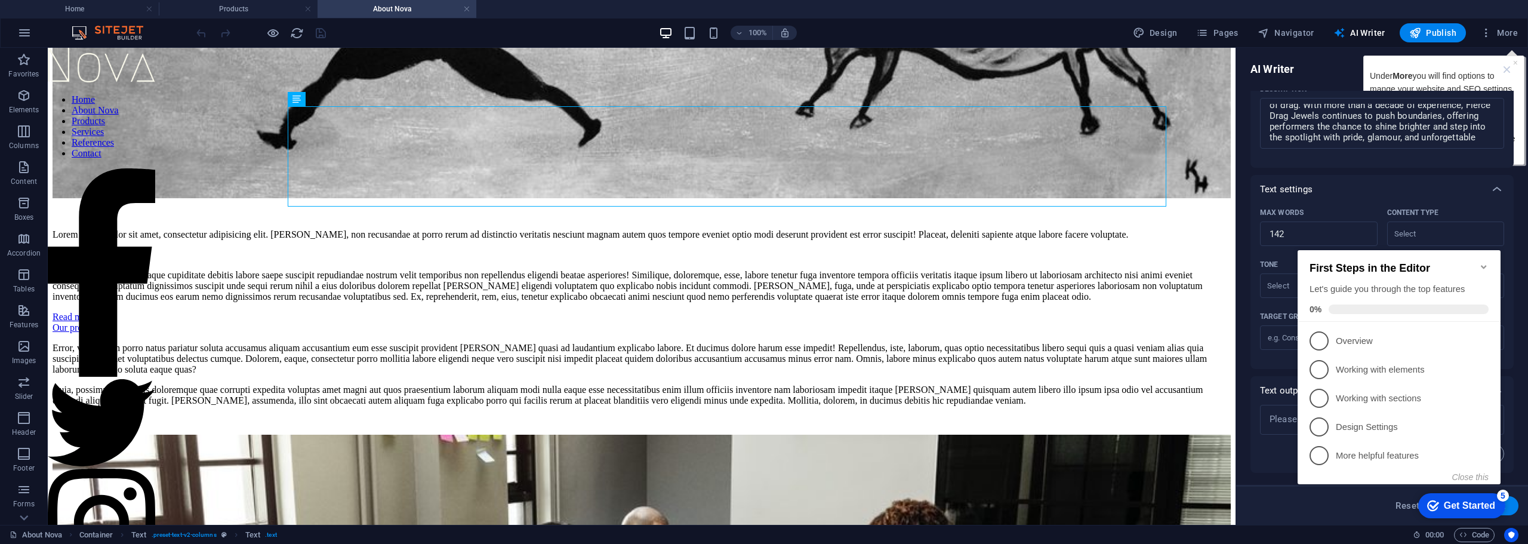
click at [1507, 65] on icon "button" at bounding box center [1507, 69] width 13 height 13
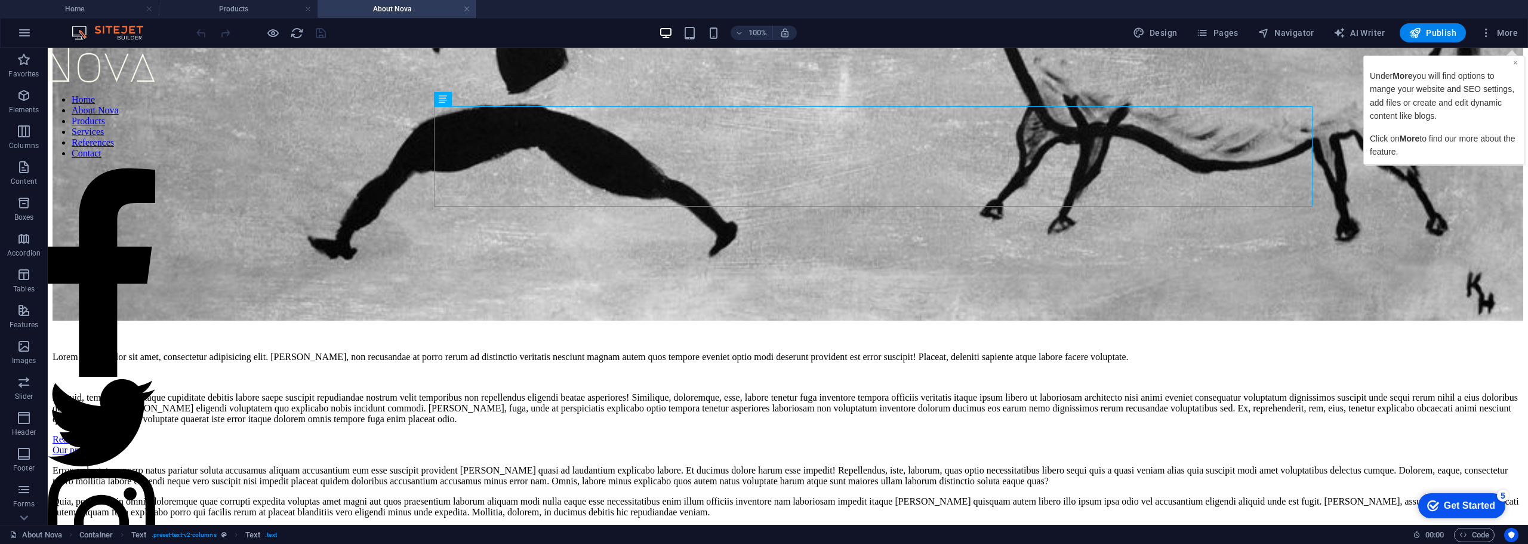
click at [1515, 64] on link "×" at bounding box center [1515, 63] width 5 height 10
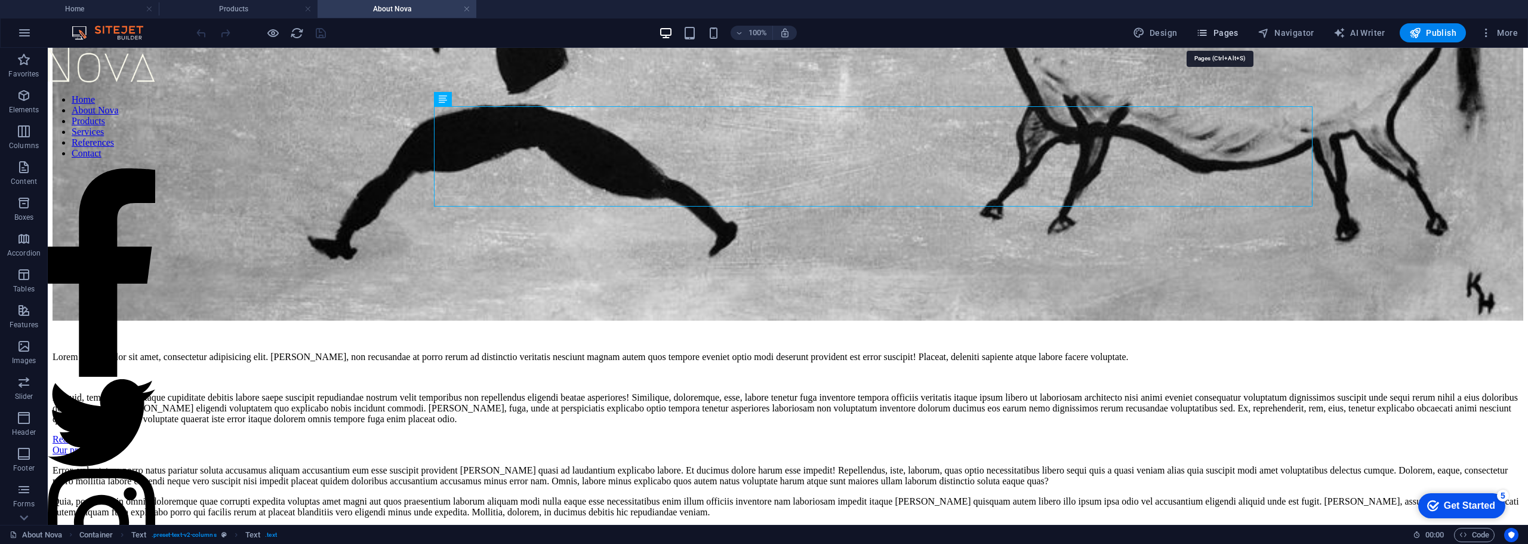
click at [1227, 36] on span "Pages" at bounding box center [1217, 33] width 42 height 12
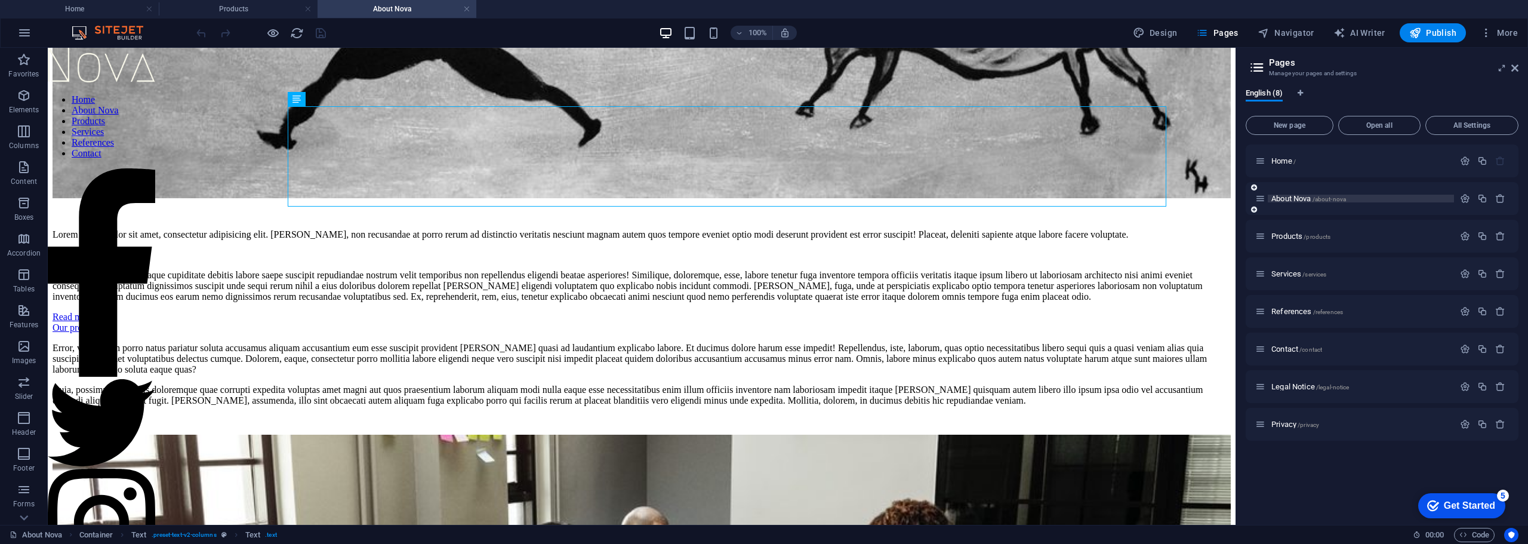
click at [1338, 200] on span "/about-nova" at bounding box center [1330, 199] width 34 height 7
click at [1312, 196] on span "About Nova /about-nova" at bounding box center [1309, 198] width 75 height 9
click at [1463, 195] on icon "button" at bounding box center [1465, 198] width 10 height 10
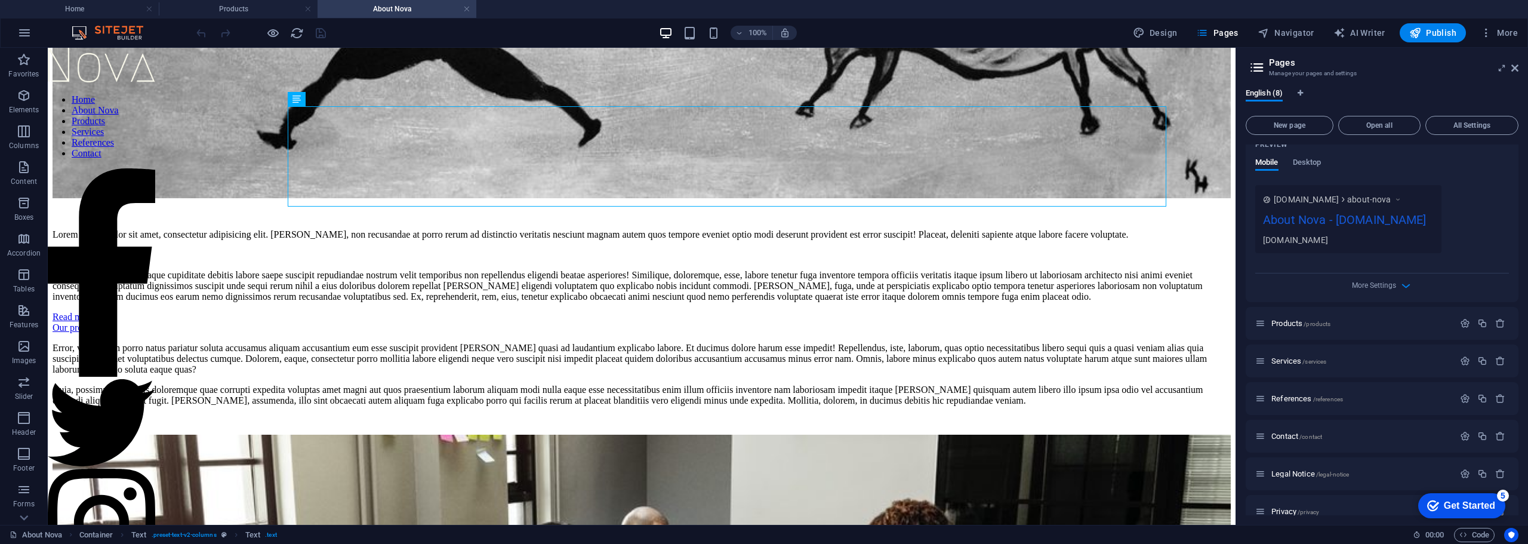
scroll to position [358, 0]
click at [1393, 287] on div "Name About Nova ​ URL SLUG /about-nova ​ SEO Title AI ​ 353 / 580 Px SEO Descri…" at bounding box center [1382, 79] width 273 height 445
click at [1395, 289] on span "More Settings" at bounding box center [1374, 285] width 44 height 8
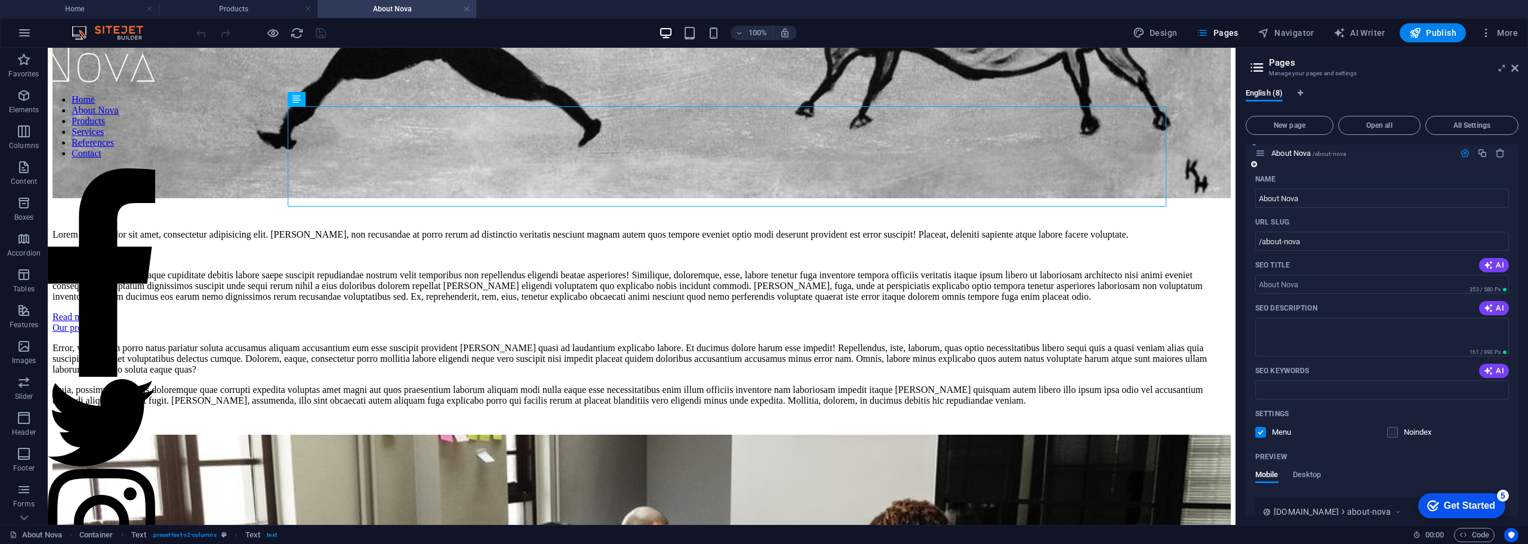
scroll to position [0, 0]
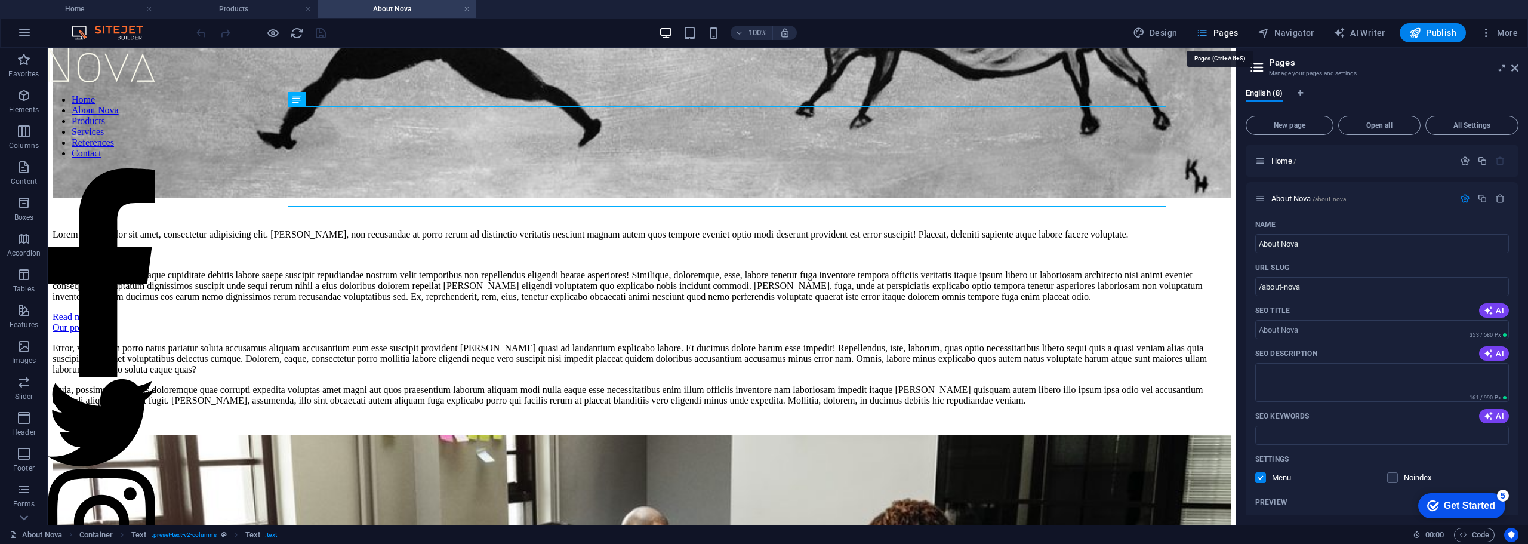
click at [1208, 33] on icon "button" at bounding box center [1202, 33] width 12 height 12
click at [261, 7] on h4 "Products" at bounding box center [238, 8] width 159 height 13
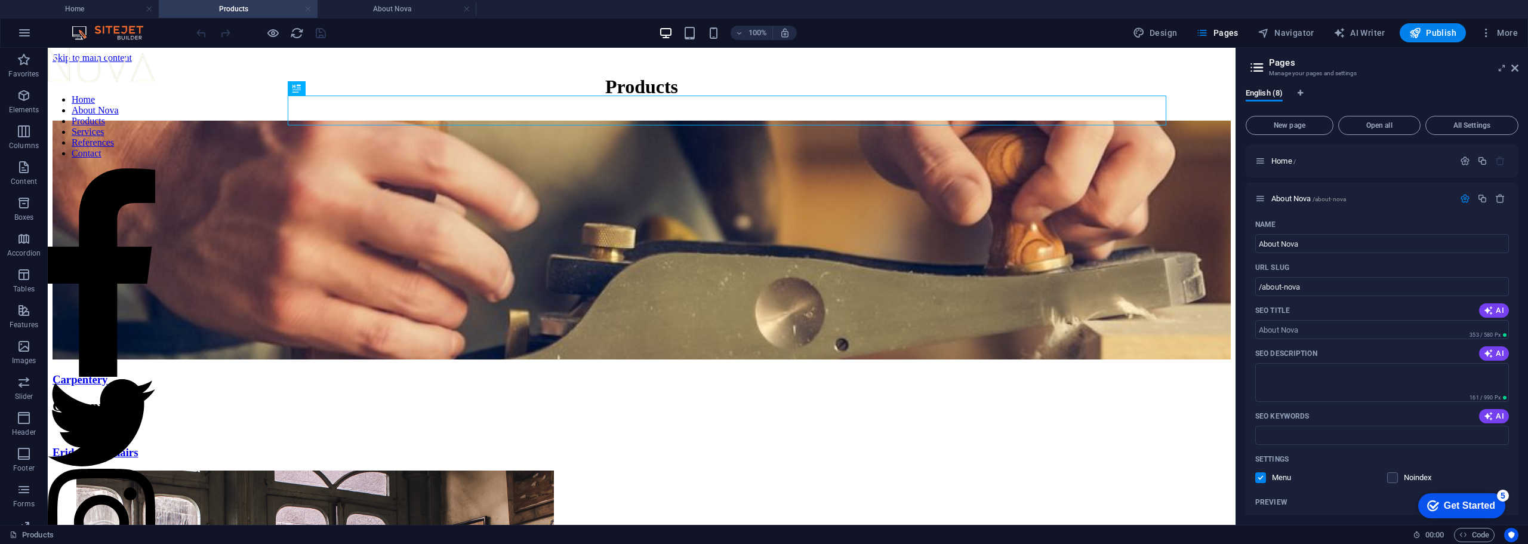
click at [309, 11] on link at bounding box center [307, 9] width 7 height 11
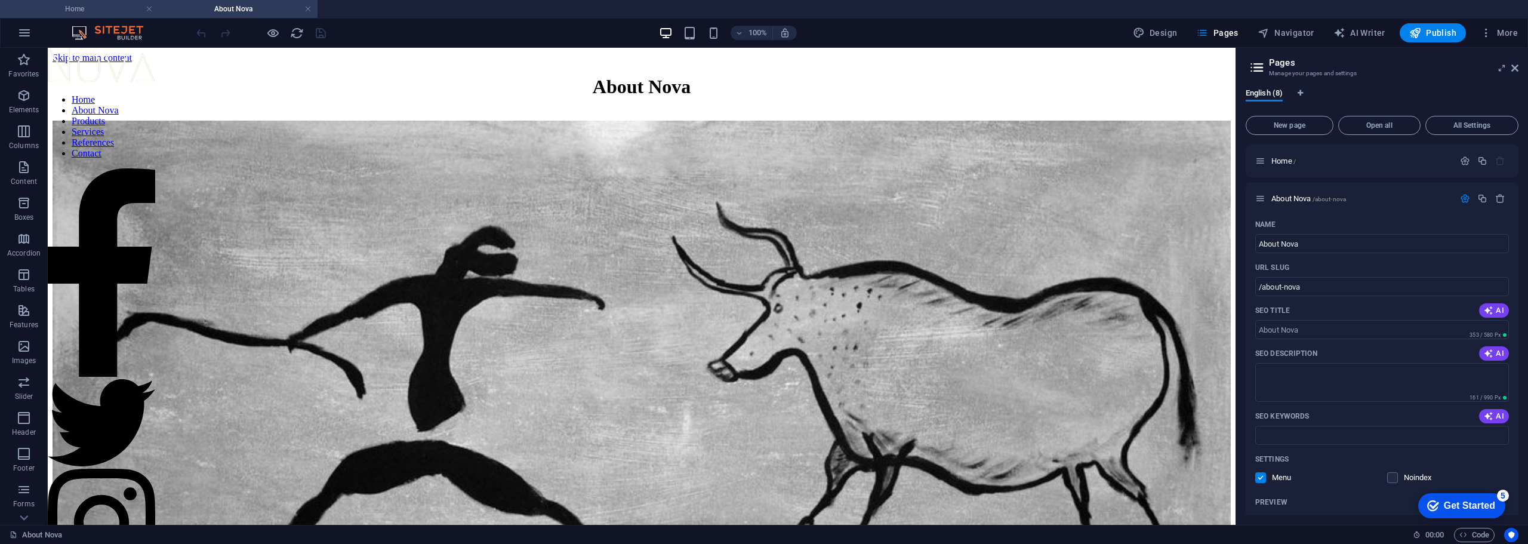
scroll to position [415, 0]
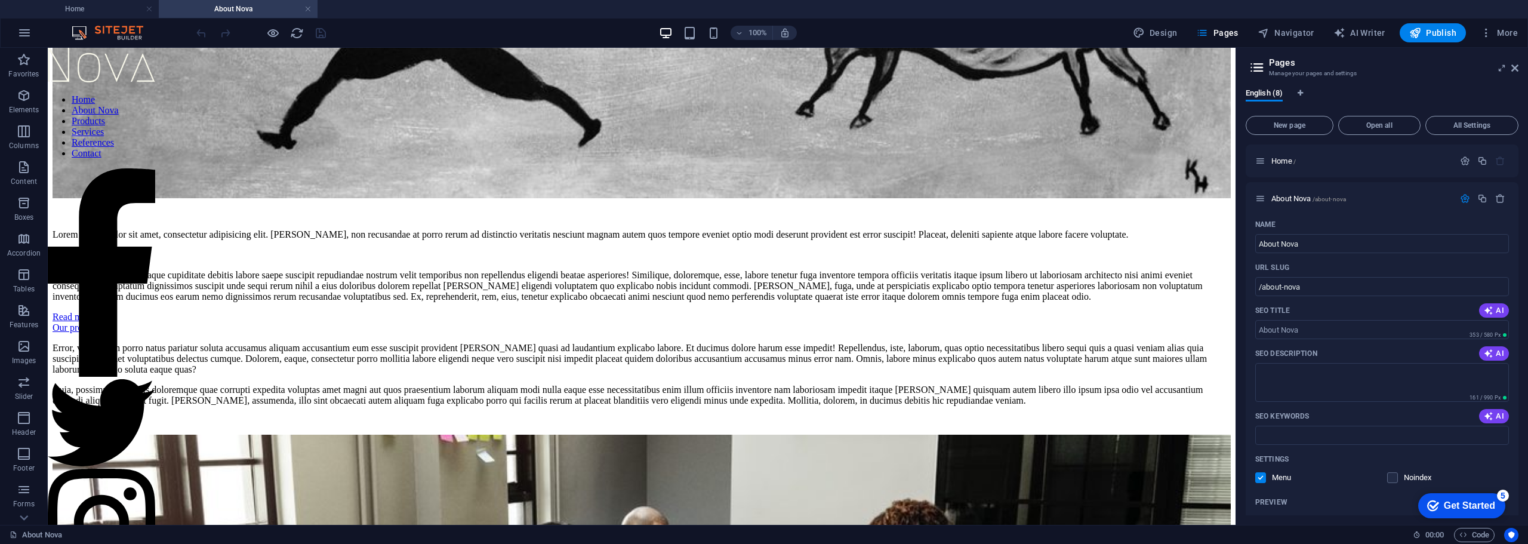
click at [267, 11] on h4 "About Nova" at bounding box center [238, 8] width 159 height 13
click at [672, 229] on div "Lorem ipsum dolor sit amet, consectetur adipisicing elit. Fugiat, non recusanda…" at bounding box center [642, 265] width 1178 height 73
click at [355, 97] on icon at bounding box center [352, 99] width 7 height 13
click at [1337, 30] on icon "button" at bounding box center [1340, 33] width 12 height 12
select select "English"
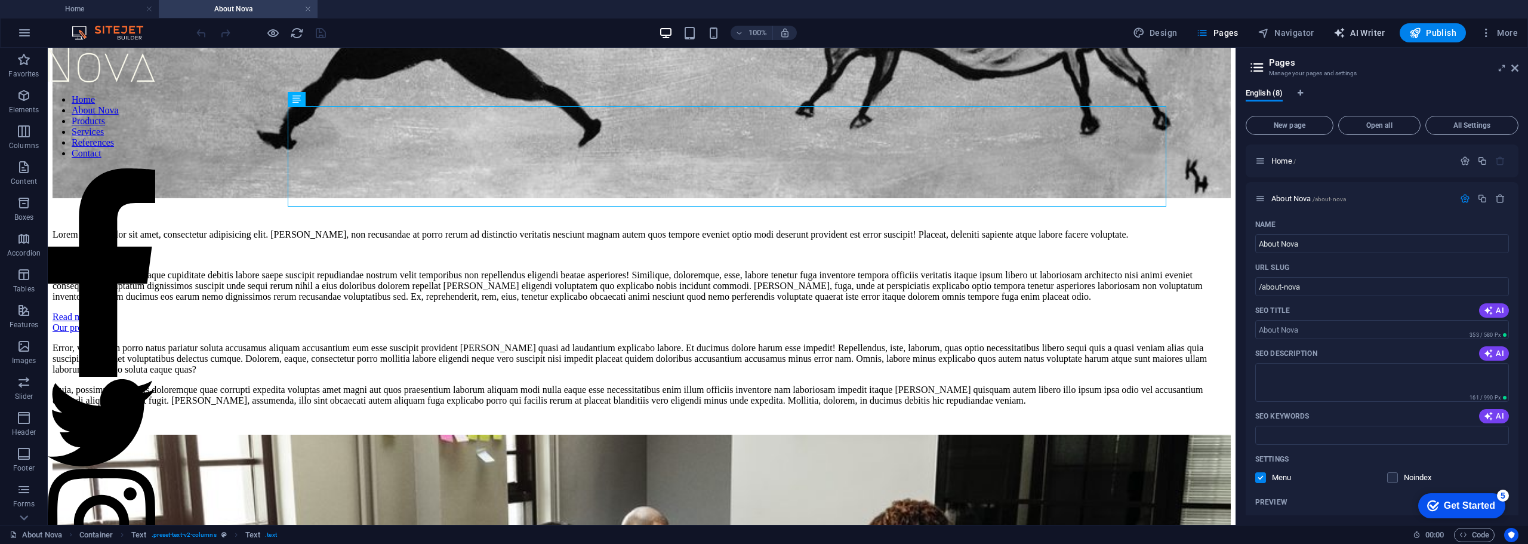
select select "English"
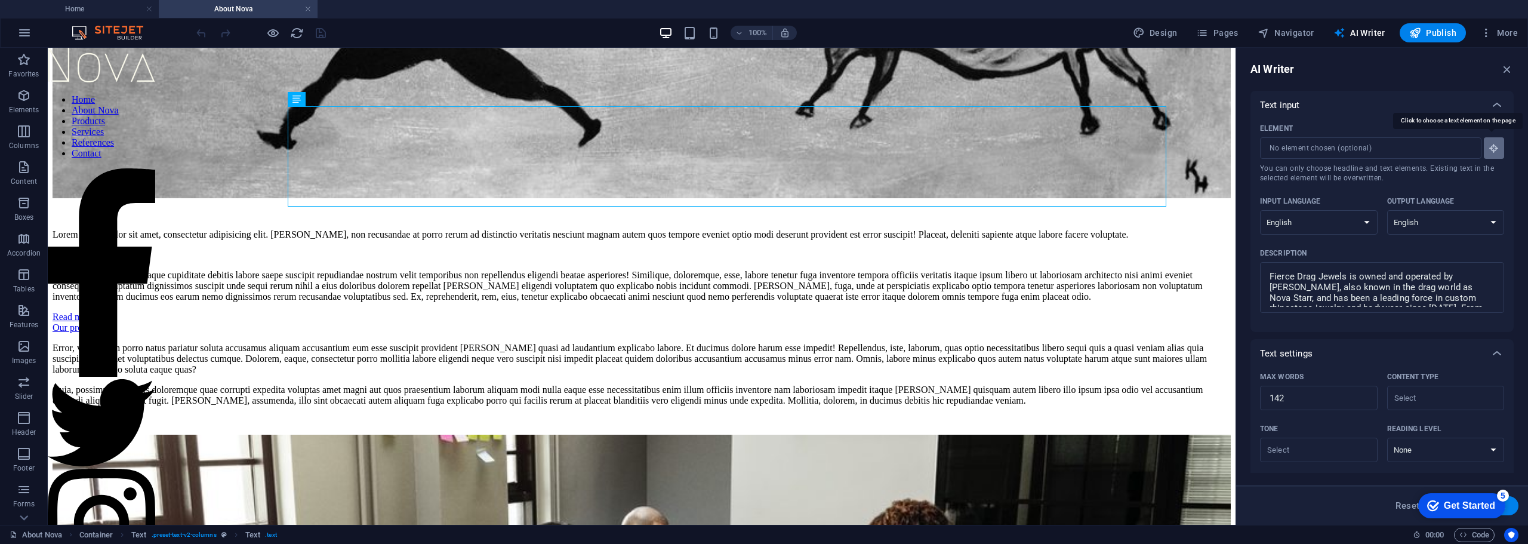
click at [1484, 150] on button "Element ​ You can only choose headline and text elements. Existing text in the …" at bounding box center [1494, 147] width 20 height 21
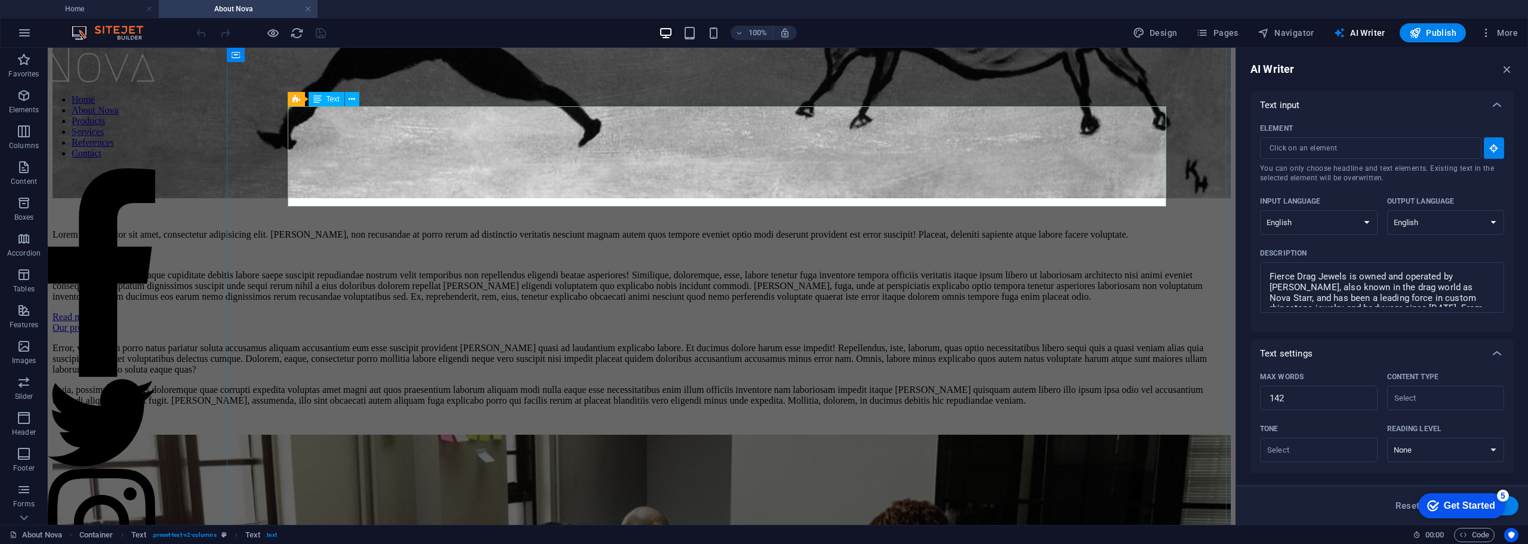
click at [414, 229] on div "Lorem ipsum dolor sit amet, consectetur adipisicing elit. Fugiat, non recusanda…" at bounding box center [642, 265] width 1178 height 73
type input "#ed-894926129"
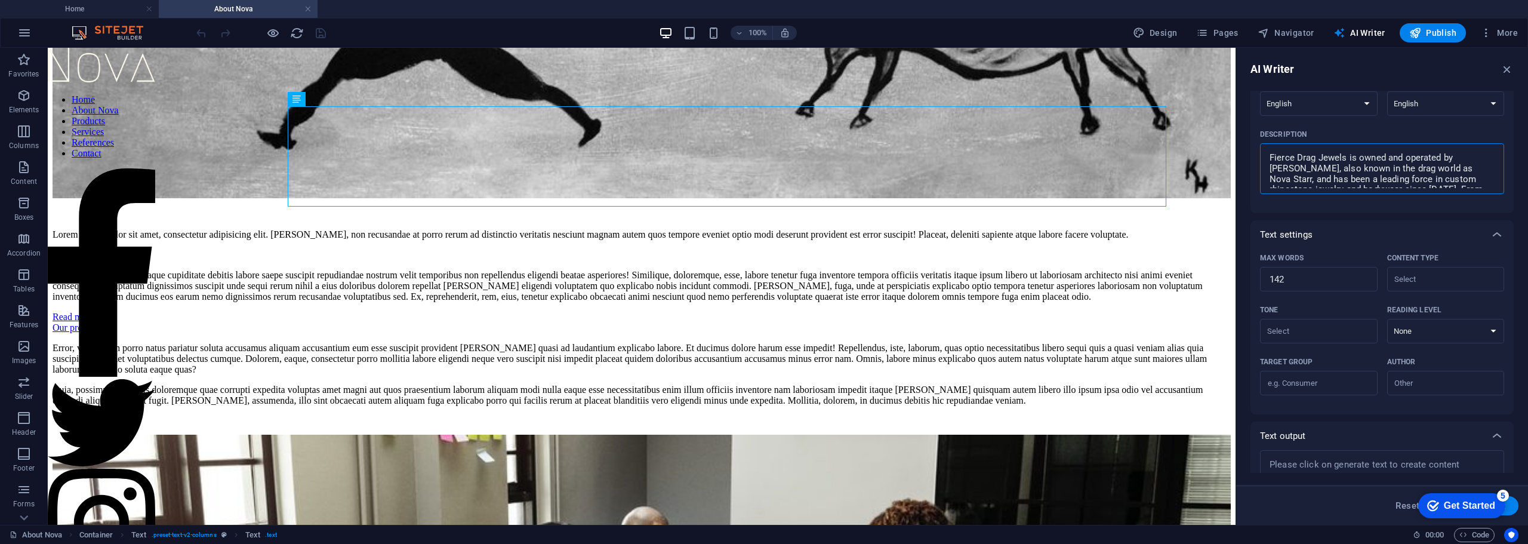
drag, startPoint x: 1349, startPoint y: 173, endPoint x: 1361, endPoint y: 217, distance: 45.2
click at [1361, 217] on div "Text input Element #ed-894926129 ​ You can only choose headline and text elemen…" at bounding box center [1382, 245] width 263 height 546
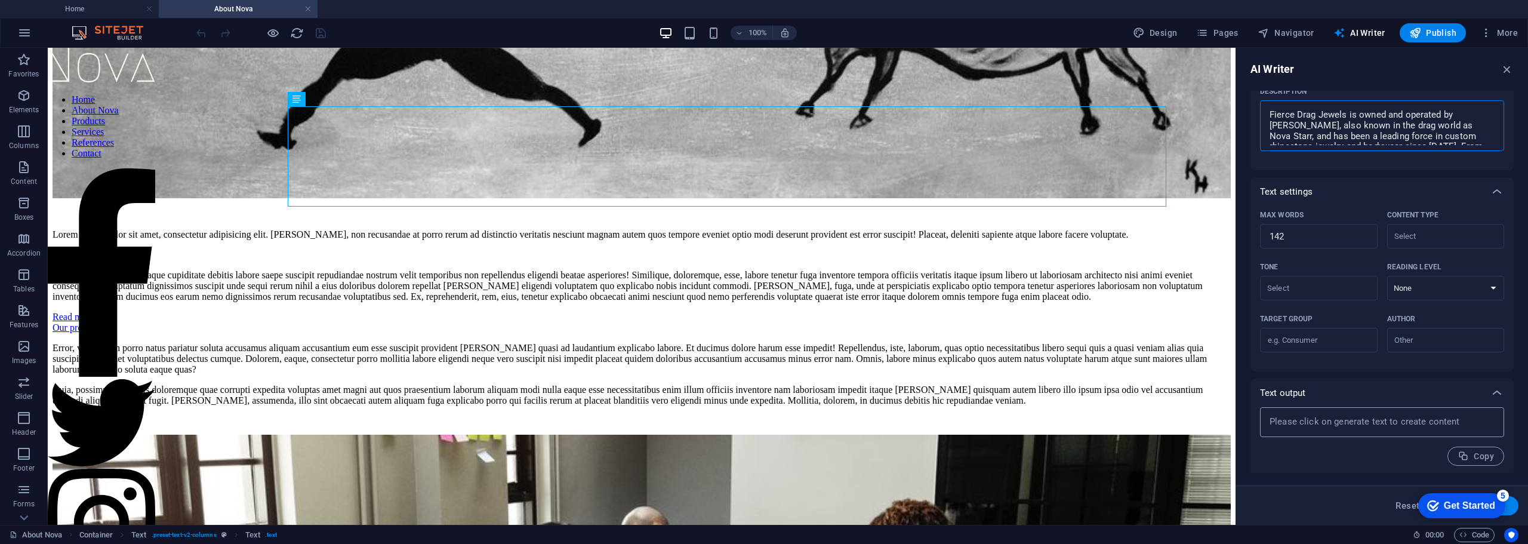
scroll to position [164, 0]
click at [1513, 510] on button "Generate text" at bounding box center [1477, 505] width 83 height 19
type textarea "x"
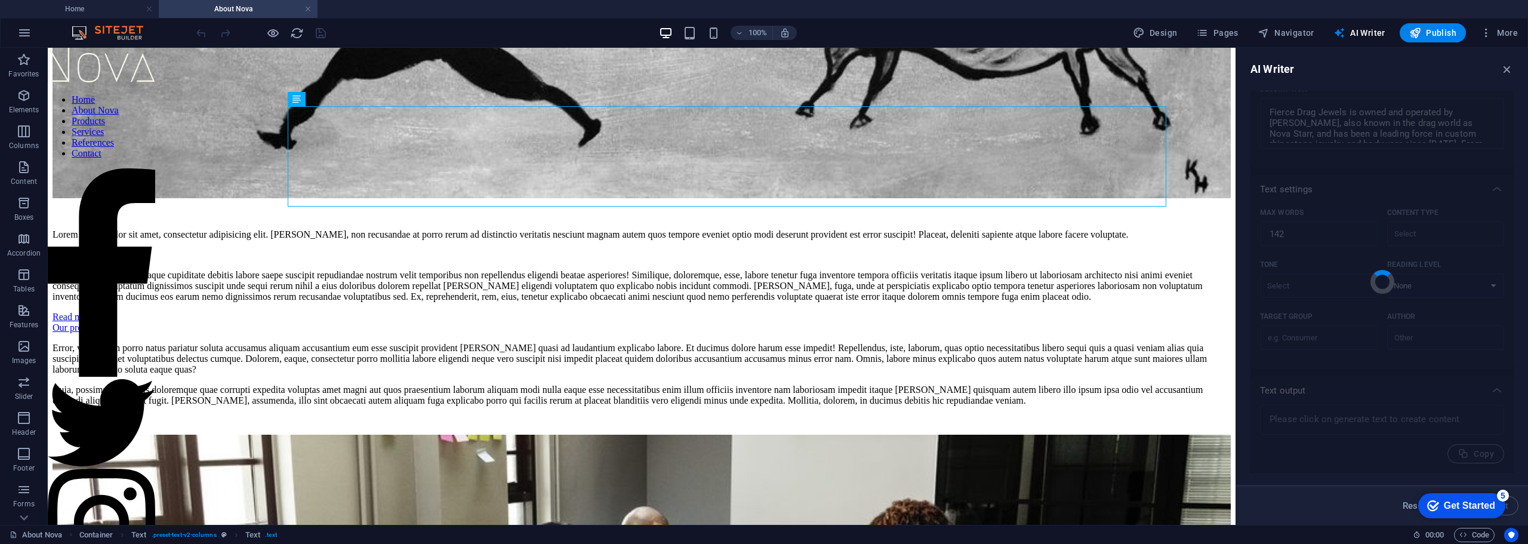
type textarea "x"
type textarea "Fierce Drag Jewels, founded by John Griffin, also known as Nova Starr, has been…"
type textarea "x"
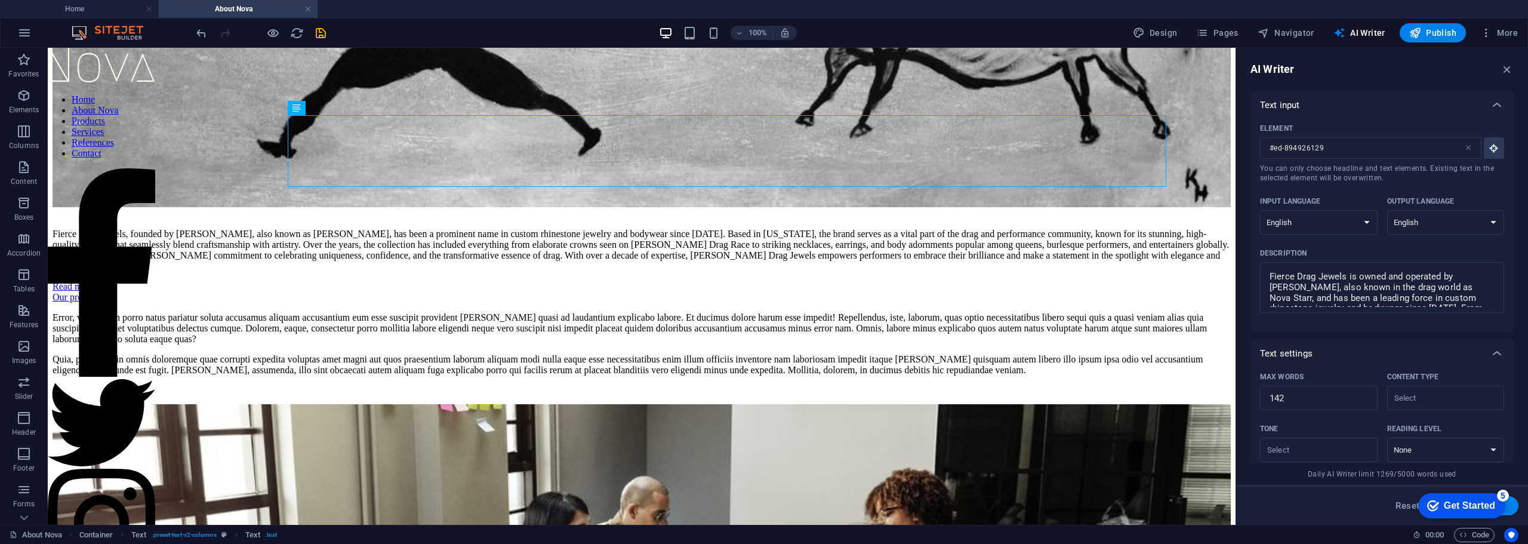
scroll to position [405, 0]
type textarea "x"
drag, startPoint x: 1268, startPoint y: 272, endPoint x: 1528, endPoint y: 350, distance: 271.0
click at [1528, 350] on div "AI Writer Text input Element #ed-894926129 ​ You can only choose headline and t…" at bounding box center [1382, 286] width 292 height 477
type textarea "Jewels has designed everything from intricate crowns featured on RuPaul’s Drag …"
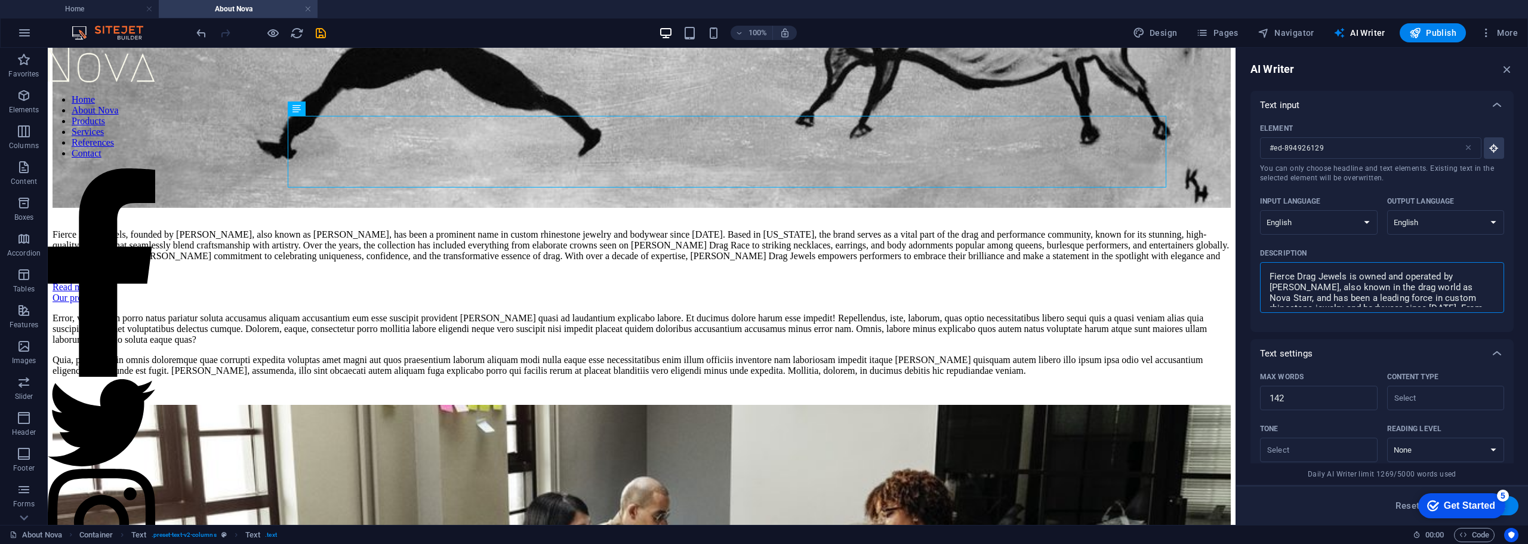
type textarea "x"
type textarea "Jewels has designed everything from intricate crowns featured on RuPaul’s Drag …"
drag, startPoint x: 1265, startPoint y: 276, endPoint x: 1463, endPoint y: 316, distance: 201.7
click at [1504, 346] on div "Text input Element #ed-894926129 ​ You can only choose headline and text elemen…" at bounding box center [1382, 475] width 263 height 769
click at [1477, 300] on textarea "Jewels has designed everything from intricate crowns featured on RuPaul’s Drag …" at bounding box center [1382, 287] width 232 height 39
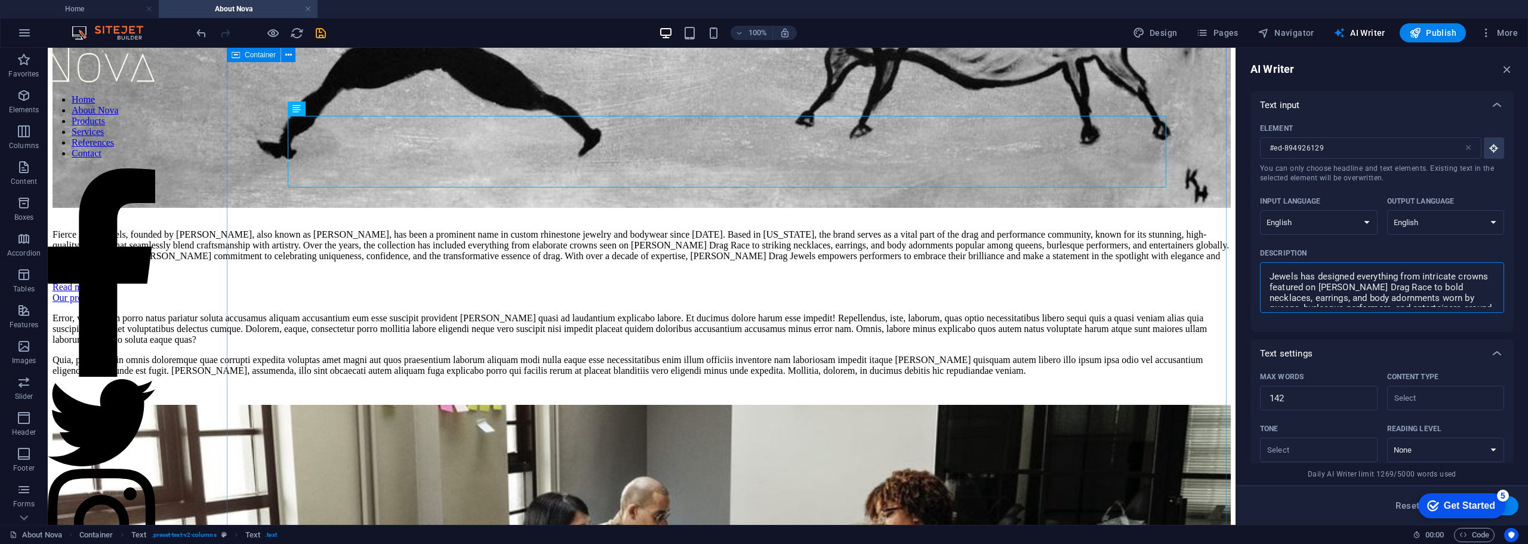
drag, startPoint x: 1531, startPoint y: 352, endPoint x: 1159, endPoint y: 192, distance: 404.3
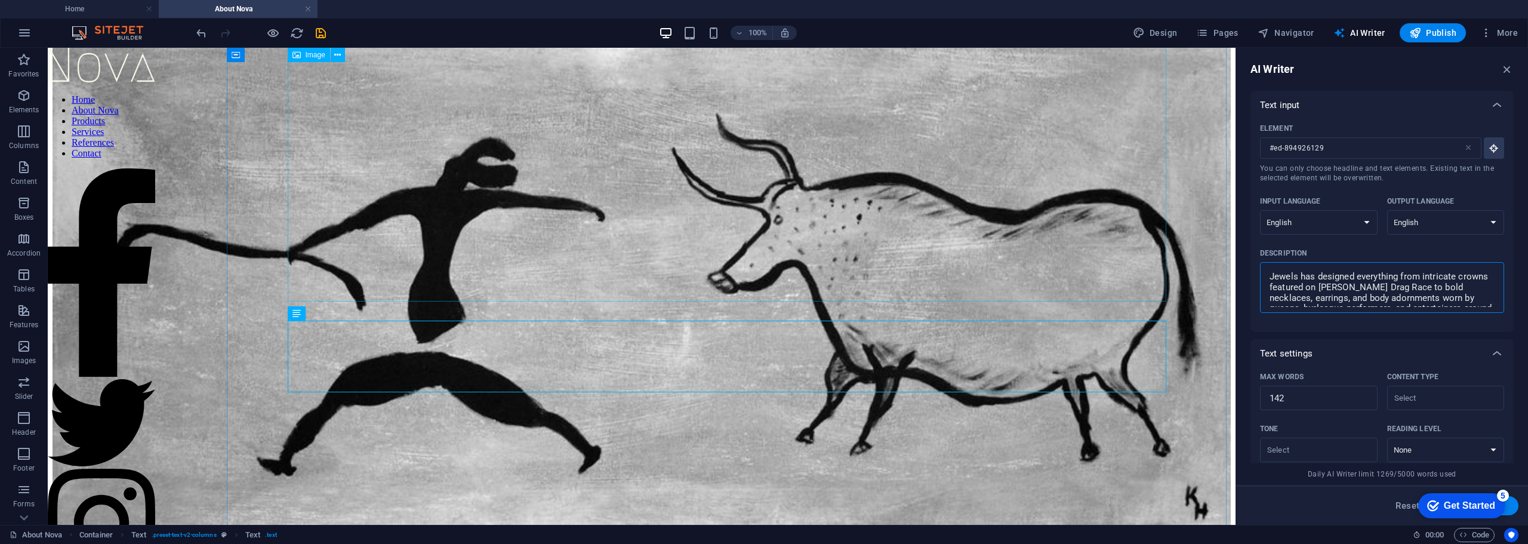
scroll to position [0, 0]
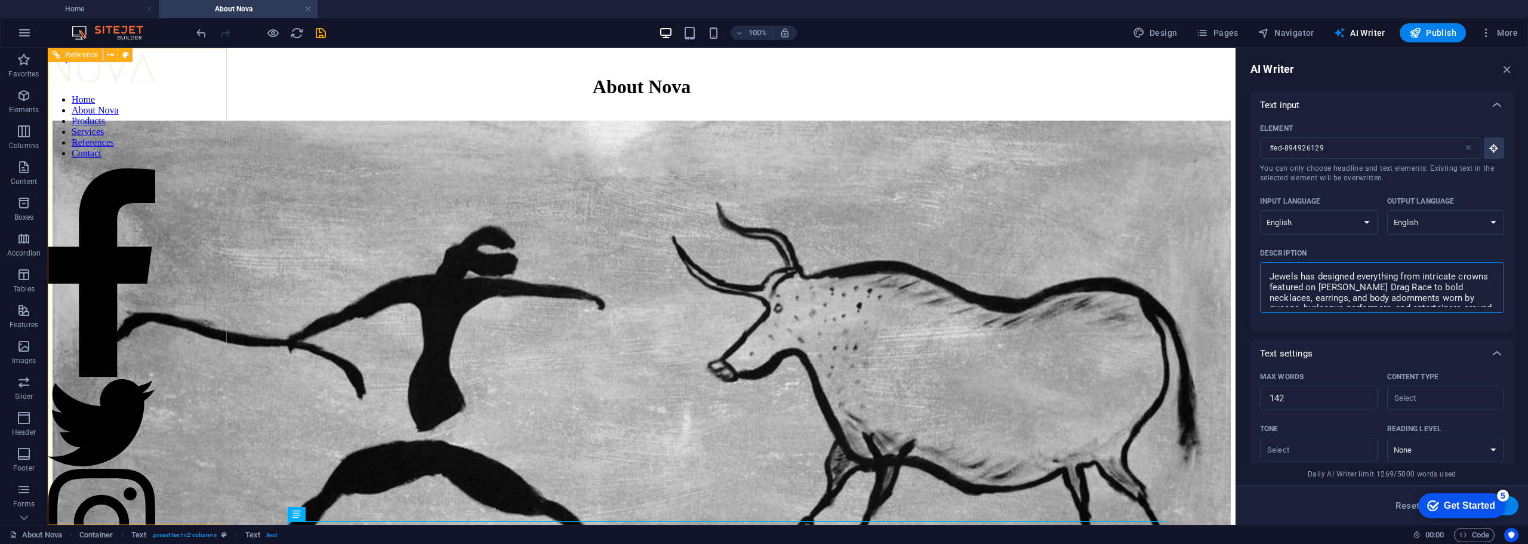
type textarea "x"
click at [155, 159] on nav "Home About Nova Products Services References Contact" at bounding box center [101, 126] width 107 height 64
drag, startPoint x: 193, startPoint y: 125, endPoint x: 216, endPoint y: 123, distance: 22.2
click at [155, 125] on div "Home About Nova Products Services References Contact Legal Notice | Privacy" at bounding box center [101, 286] width 107 height 477
click at [657, 98] on div "About Nova" at bounding box center [642, 87] width 1178 height 22
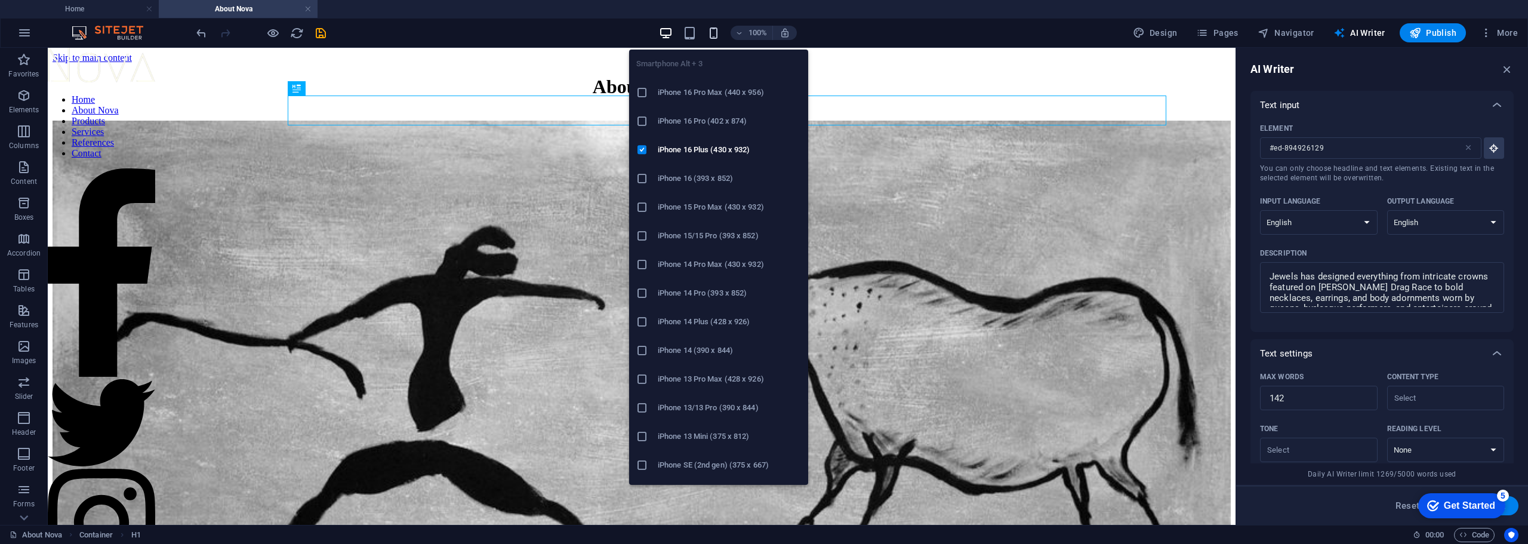
click at [719, 35] on icon "button" at bounding box center [714, 33] width 14 height 14
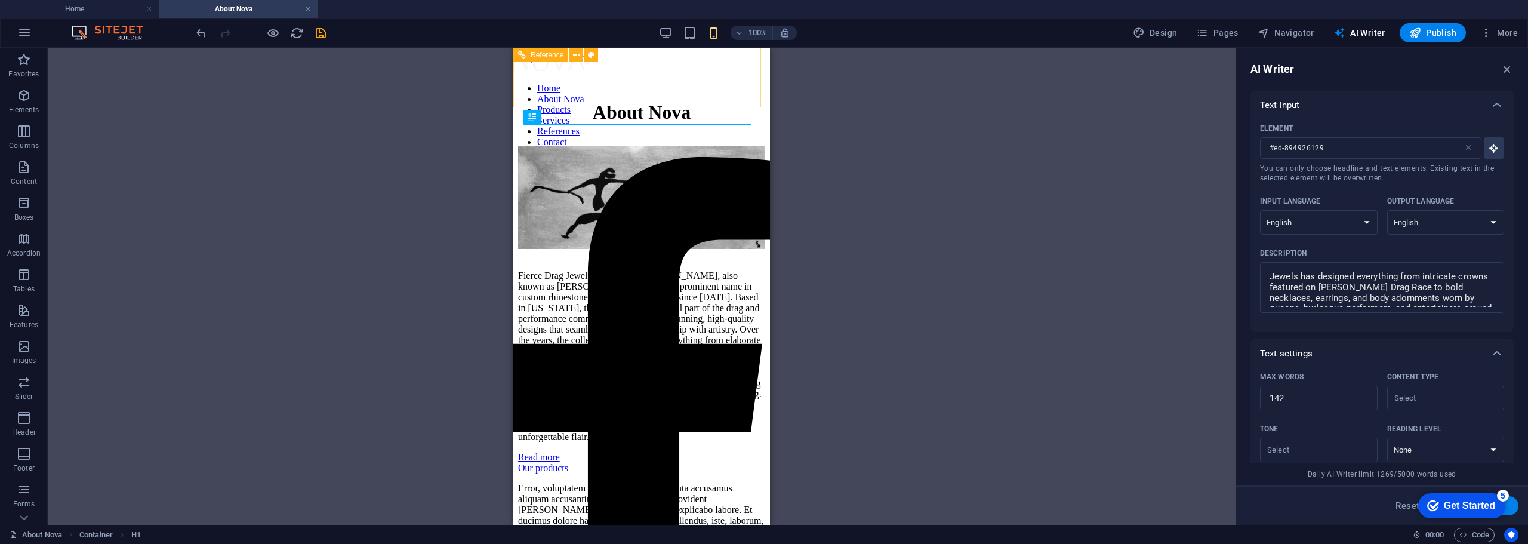
click at [654, 147] on nav "Home About Nova Products Services References Contact" at bounding box center [641, 115] width 257 height 64
click at [633, 147] on nav "Home About Nova Products Services References Contact" at bounding box center [641, 115] width 257 height 64
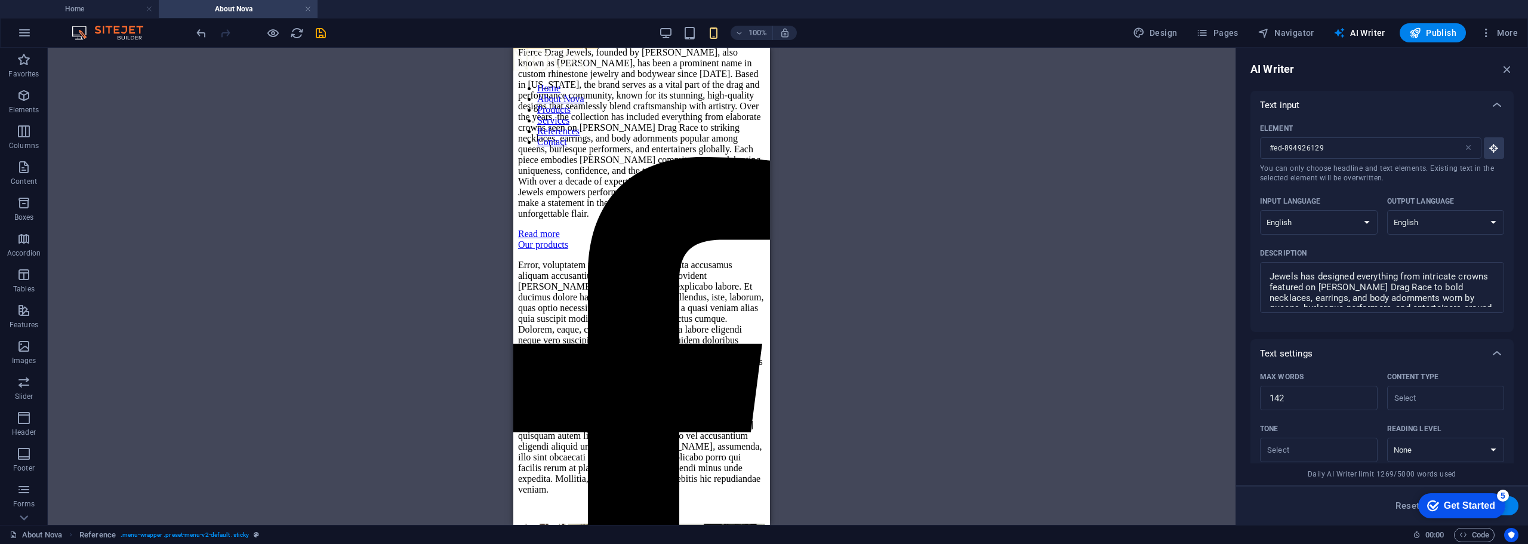
scroll to position [223, 0]
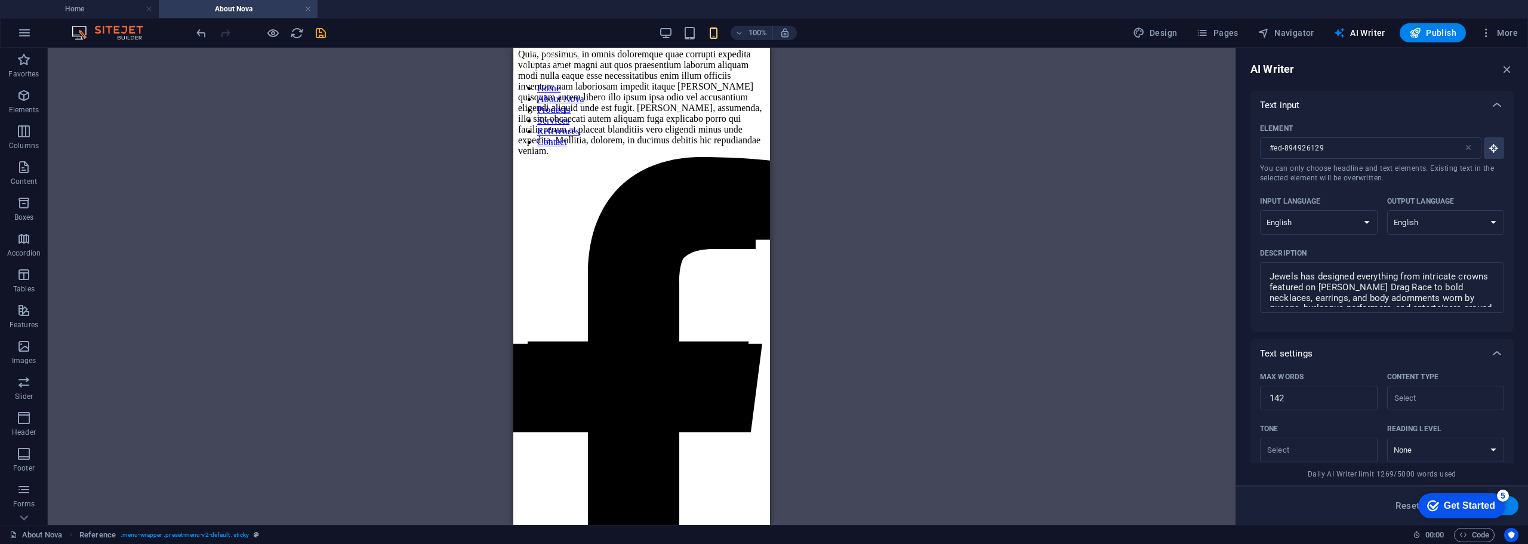
scroll to position [1252, 0]
click at [291, 34] on icon "reload" at bounding box center [297, 33] width 14 height 14
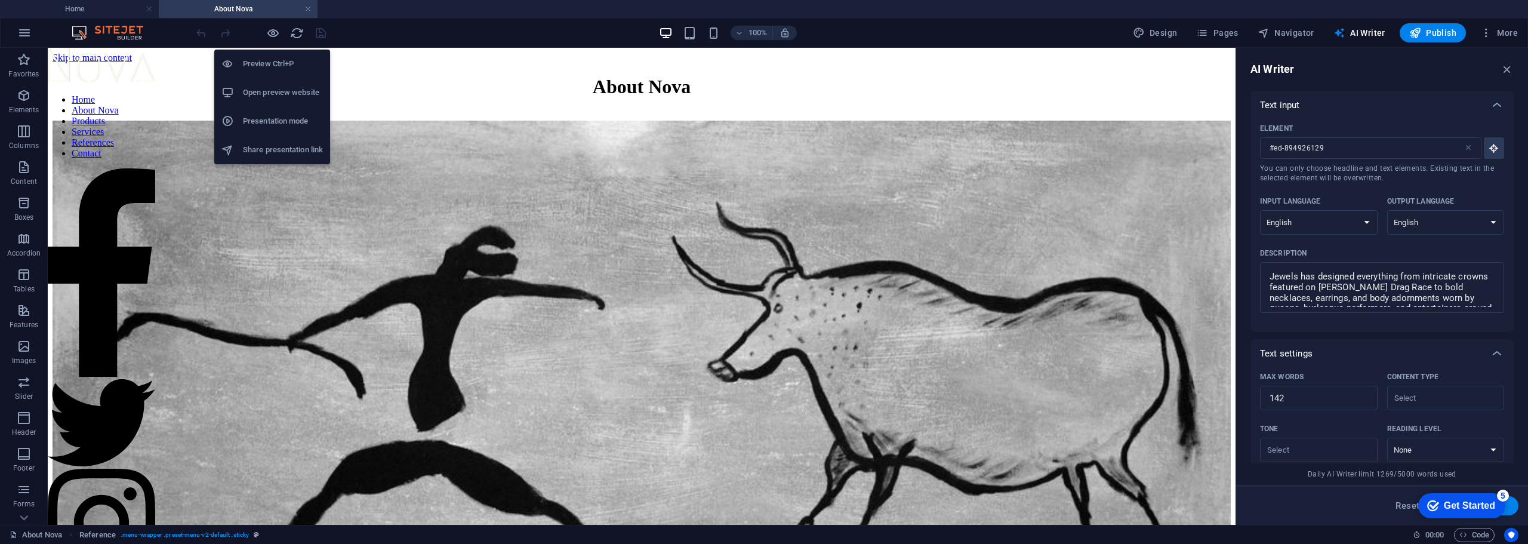
scroll to position [0, 0]
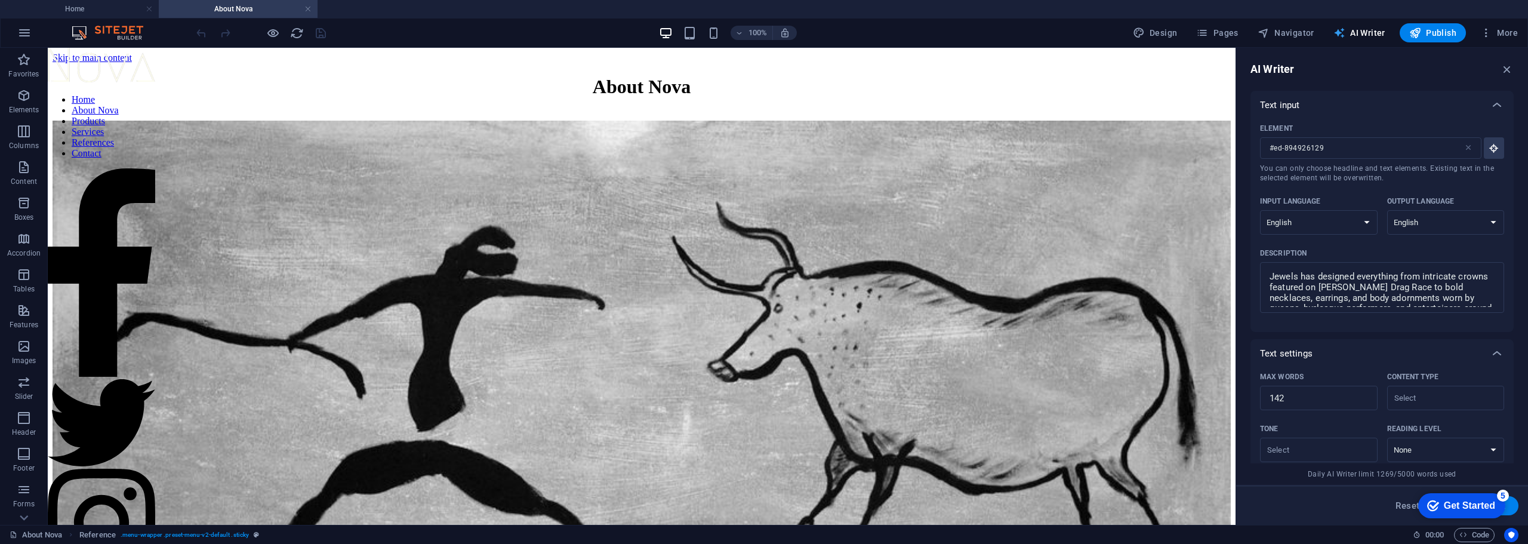
click at [1354, 28] on span "AI Writer" at bounding box center [1360, 33] width 52 height 12
click at [1504, 66] on icon "button" at bounding box center [1507, 69] width 13 height 13
type textarea "x"
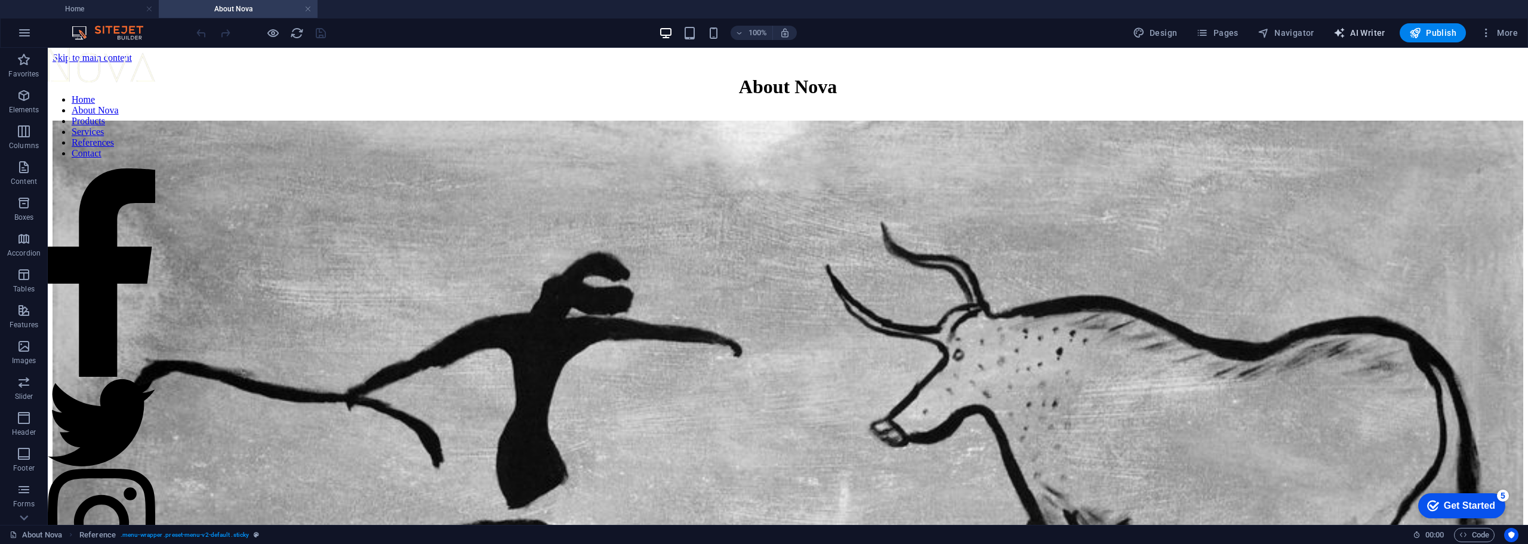
click at [1343, 29] on icon "button" at bounding box center [1340, 33] width 12 height 12
select select "English"
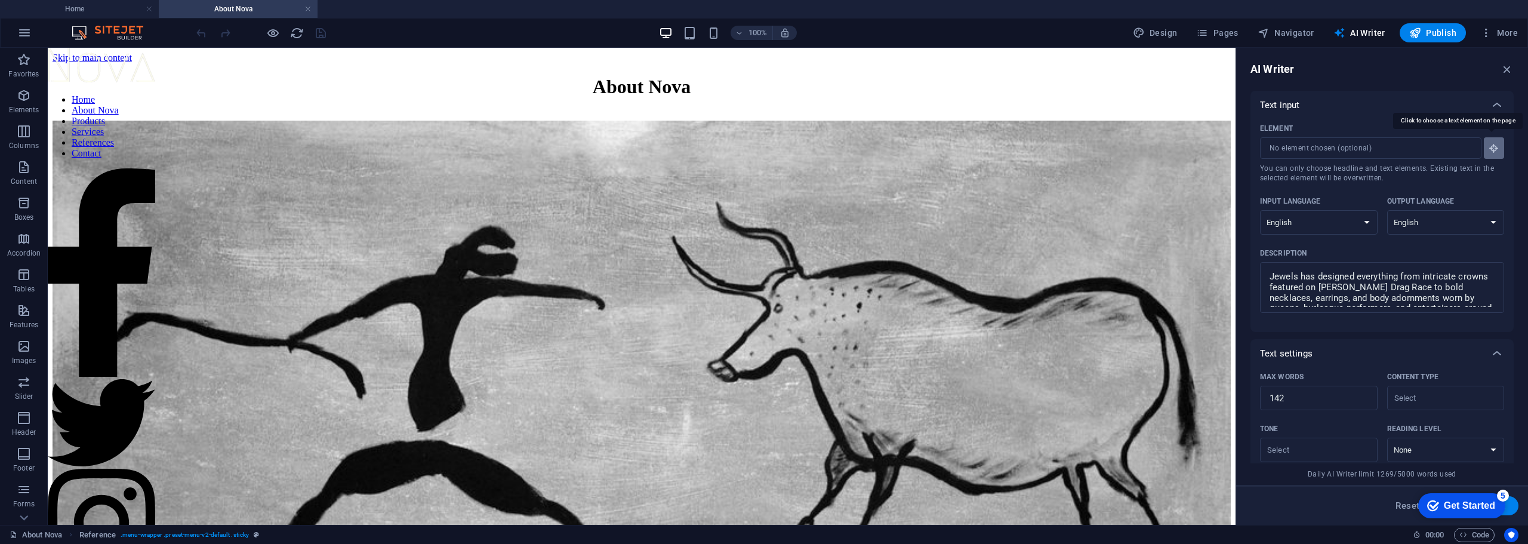
click at [1489, 151] on icon "button" at bounding box center [1494, 148] width 11 height 11
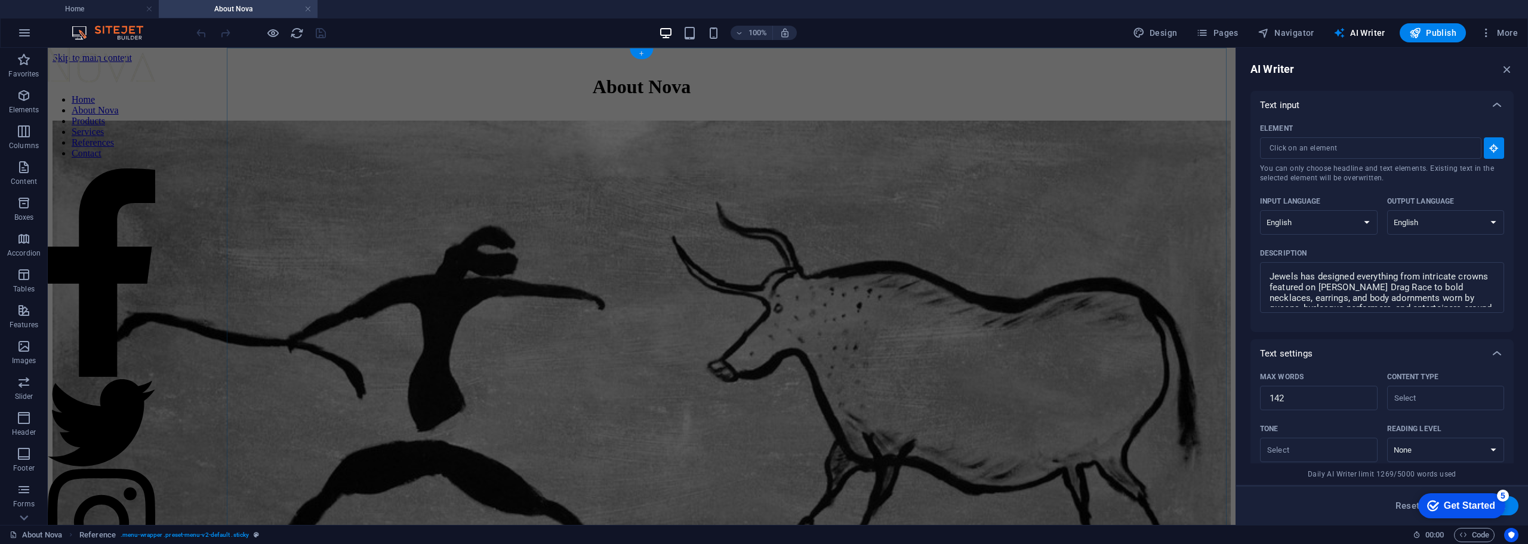
click at [647, 53] on div "+" at bounding box center [641, 53] width 23 height 11
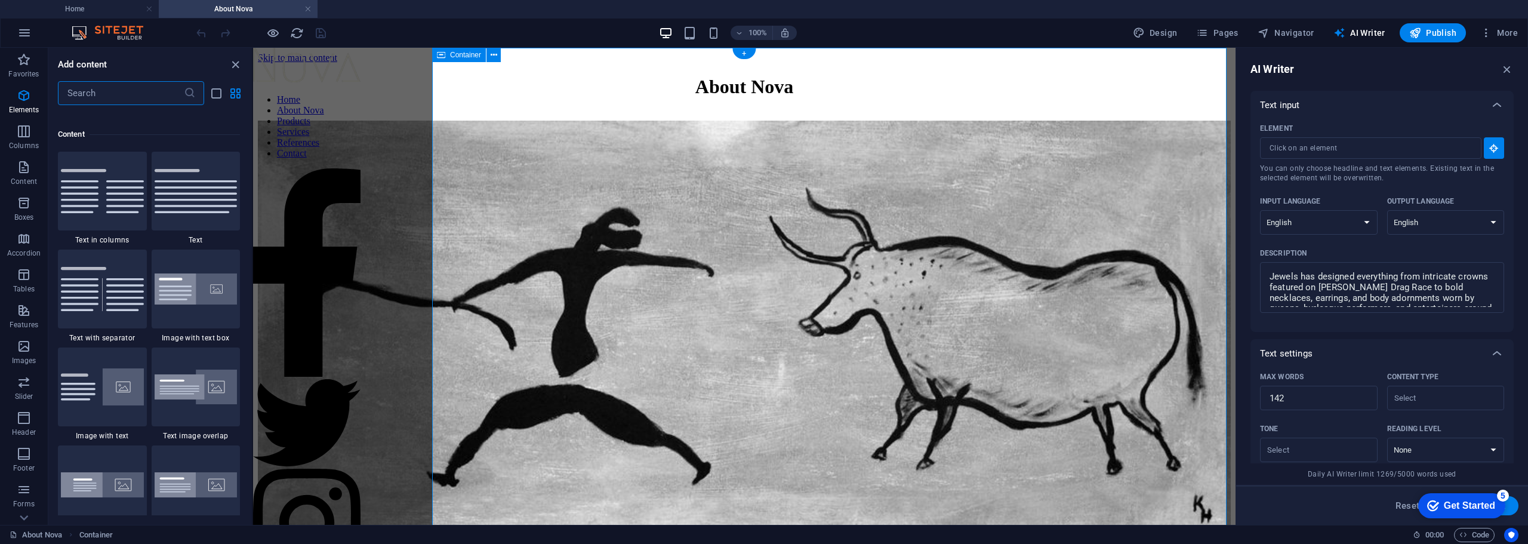
scroll to position [2089, 0]
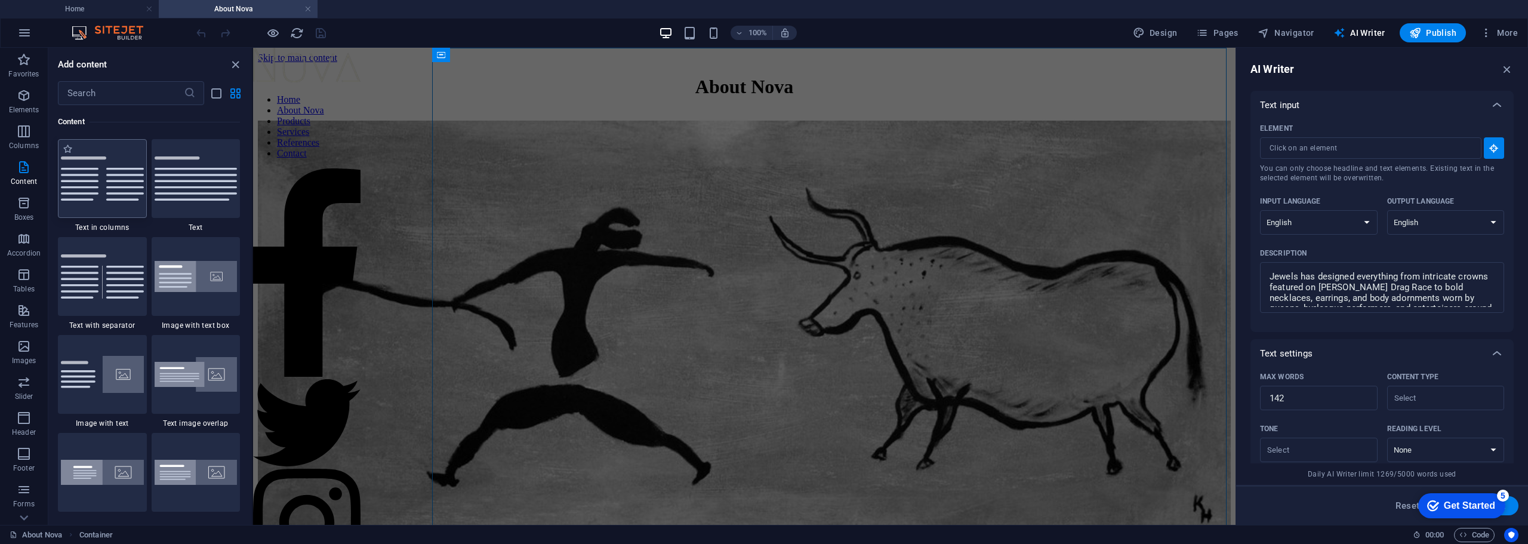
click at [112, 192] on img at bounding box center [102, 178] width 83 height 44
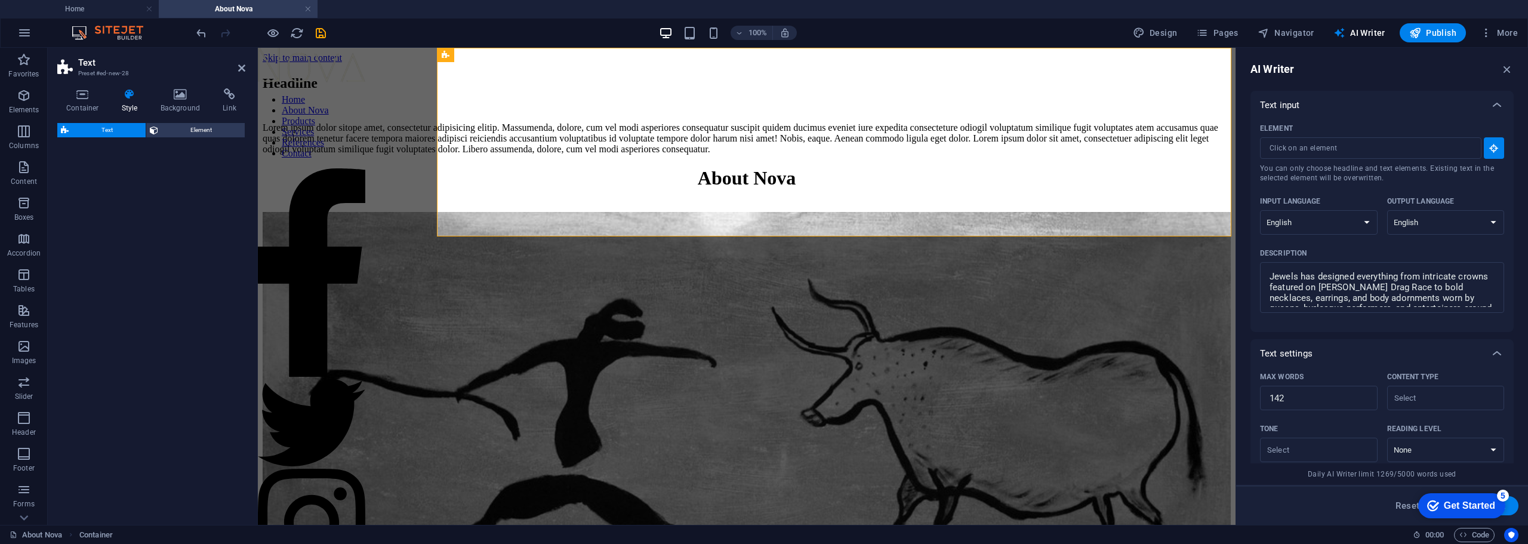
select select "rem"
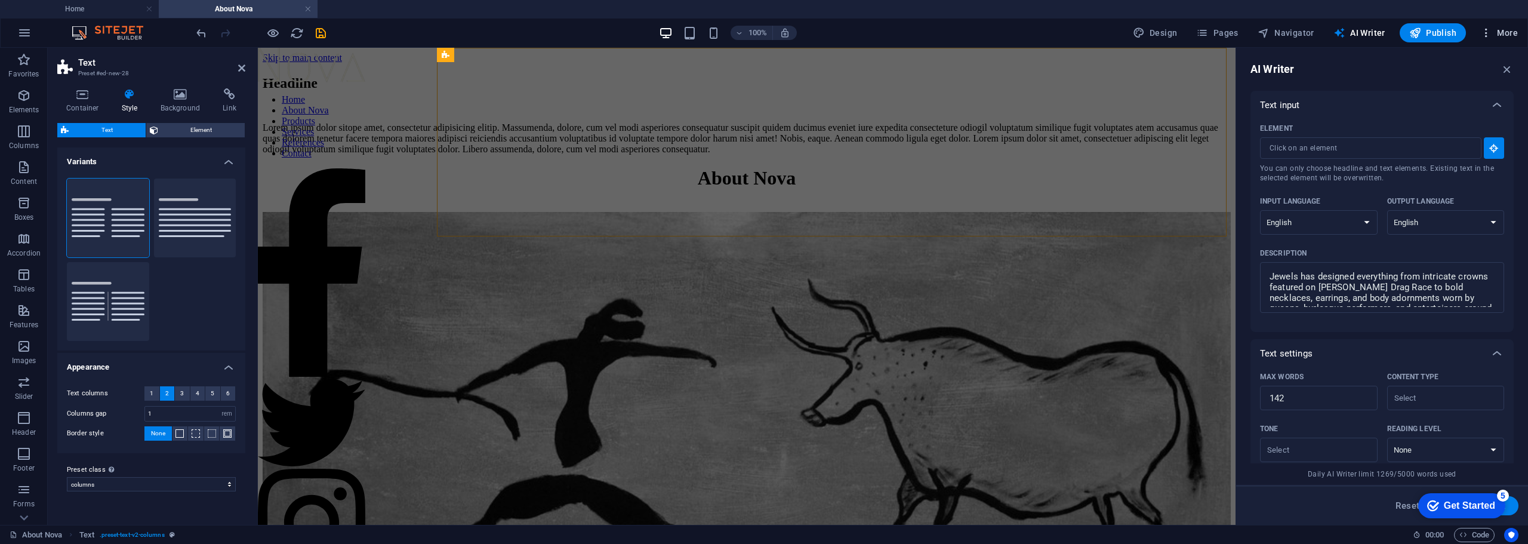
click at [1505, 35] on span "More" at bounding box center [1499, 33] width 38 height 12
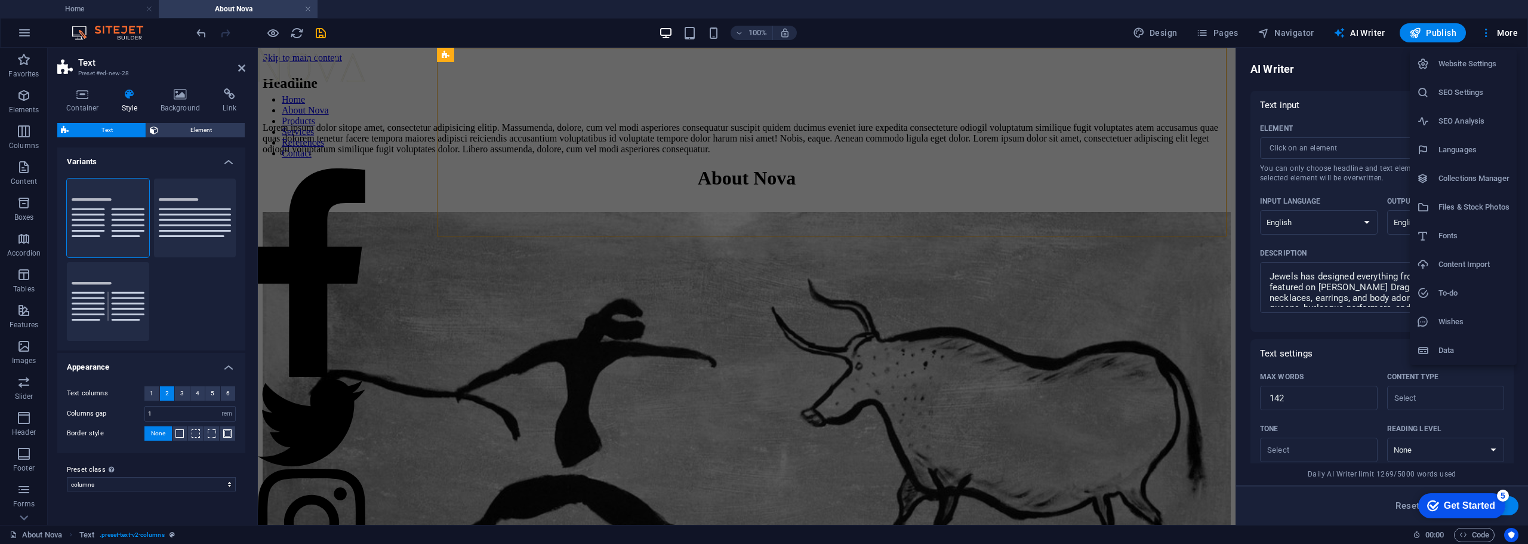
click at [1463, 66] on h6 "Website Settings" at bounding box center [1474, 64] width 71 height 14
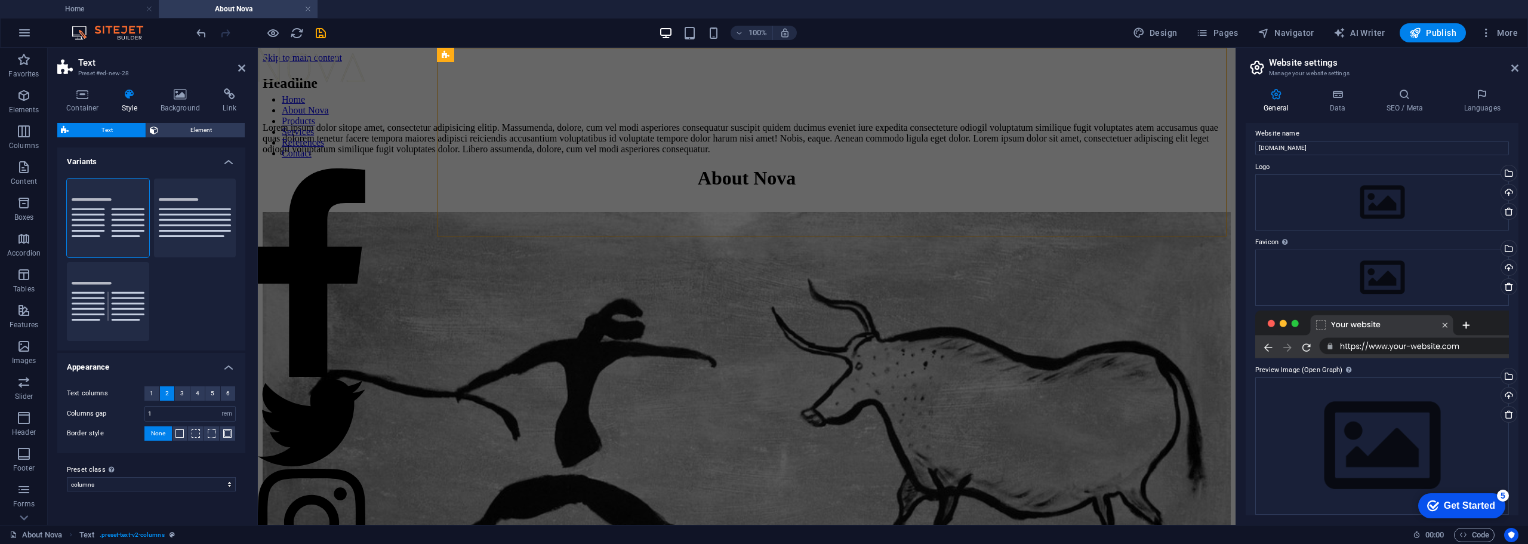
scroll to position [0, 0]
click at [1341, 216] on div "Drag files here, click to choose files or select files from Files or our free s…" at bounding box center [1382, 208] width 254 height 56
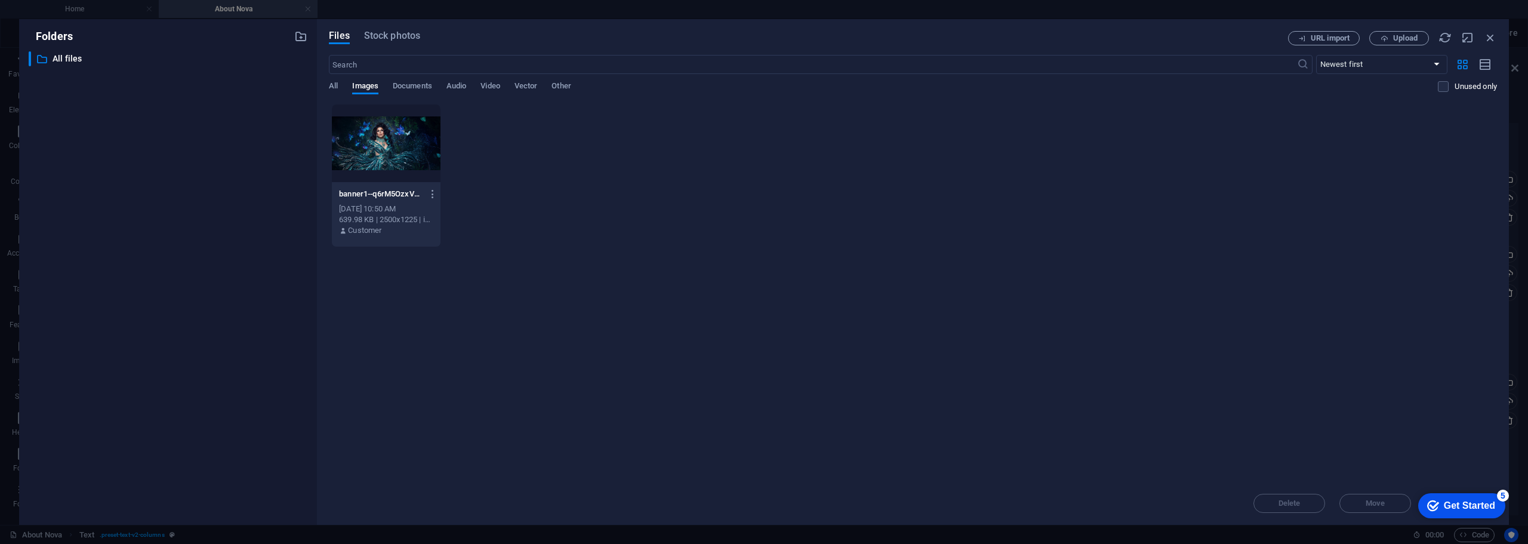
click at [390, 135] on div at bounding box center [386, 143] width 109 height 78
click at [390, 134] on div "1" at bounding box center [386, 143] width 109 height 78
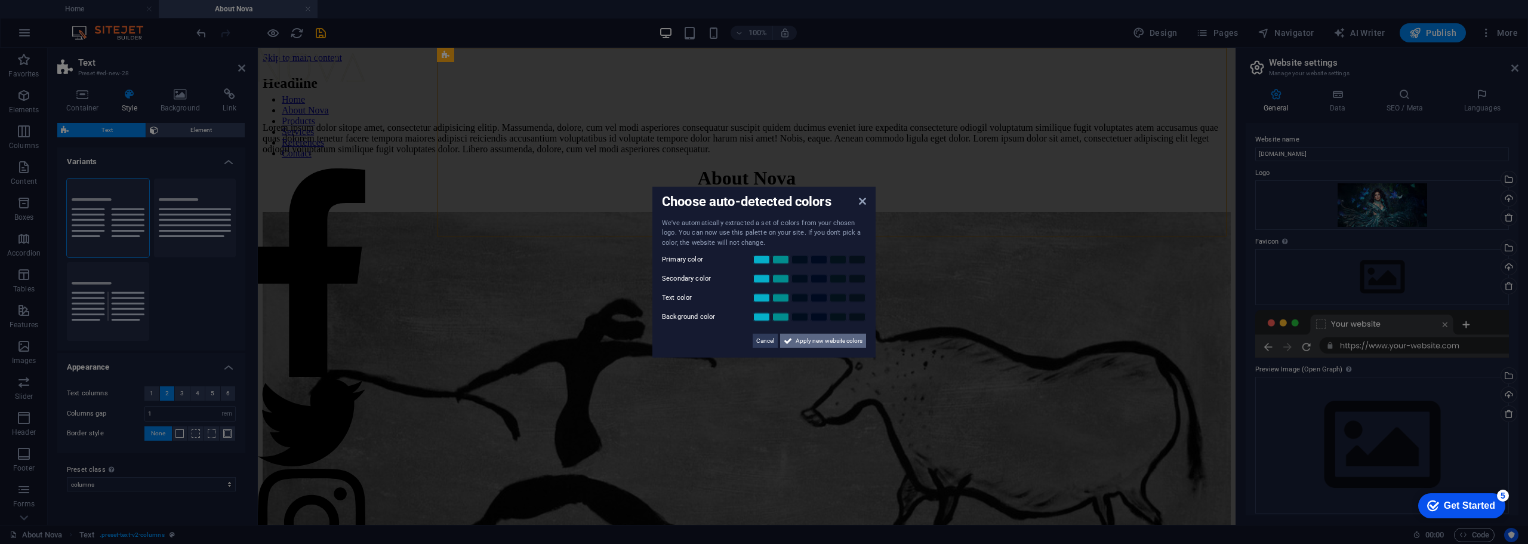
click at [829, 341] on span "Apply new website colors" at bounding box center [829, 341] width 67 height 14
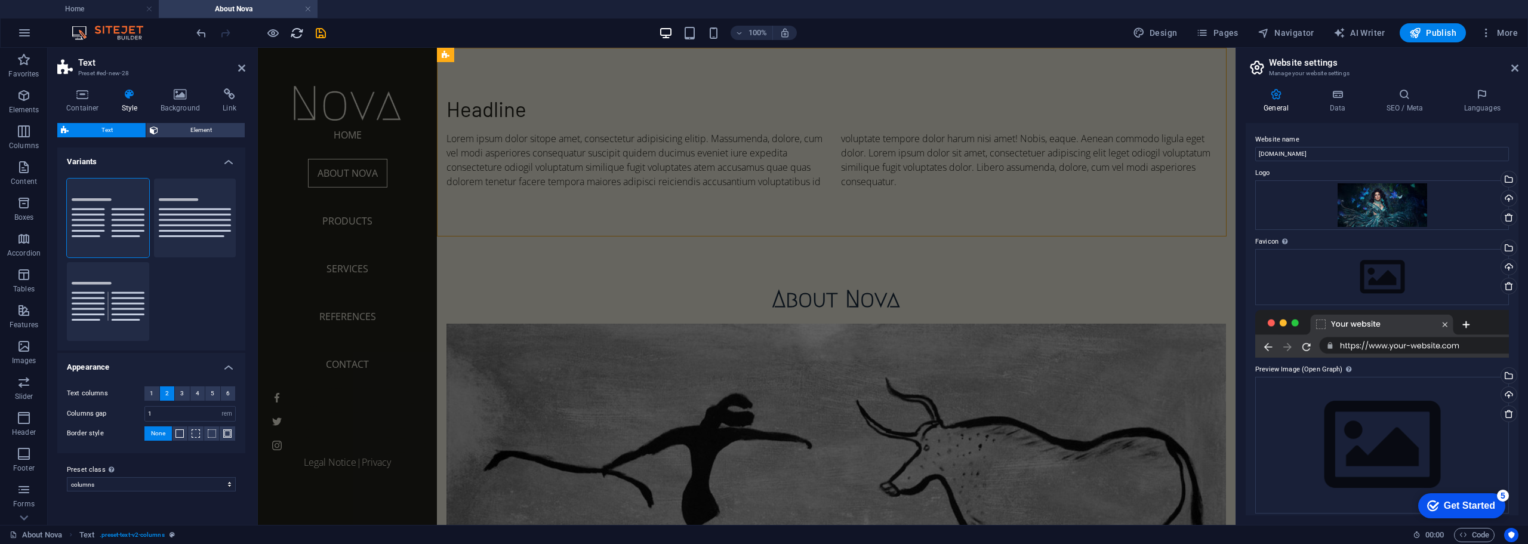
click at [300, 35] on icon "reload" at bounding box center [297, 33] width 14 height 14
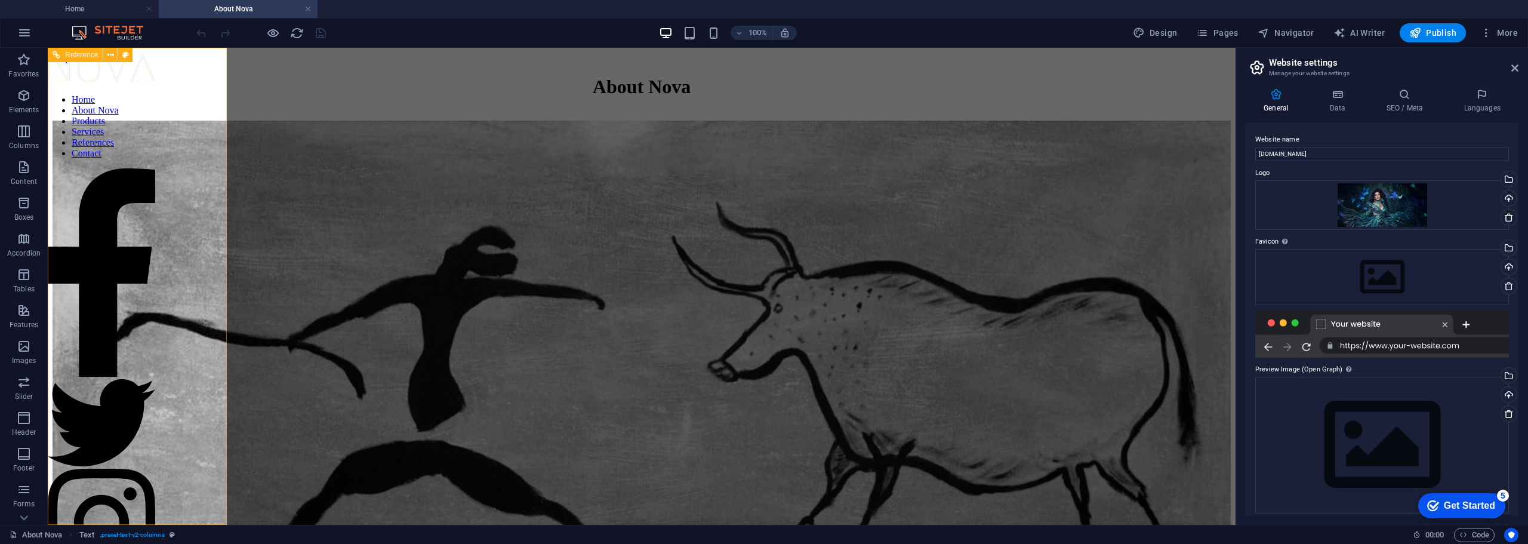
click at [155, 159] on nav "Home About Nova Products Services References Contact" at bounding box center [101, 126] width 107 height 64
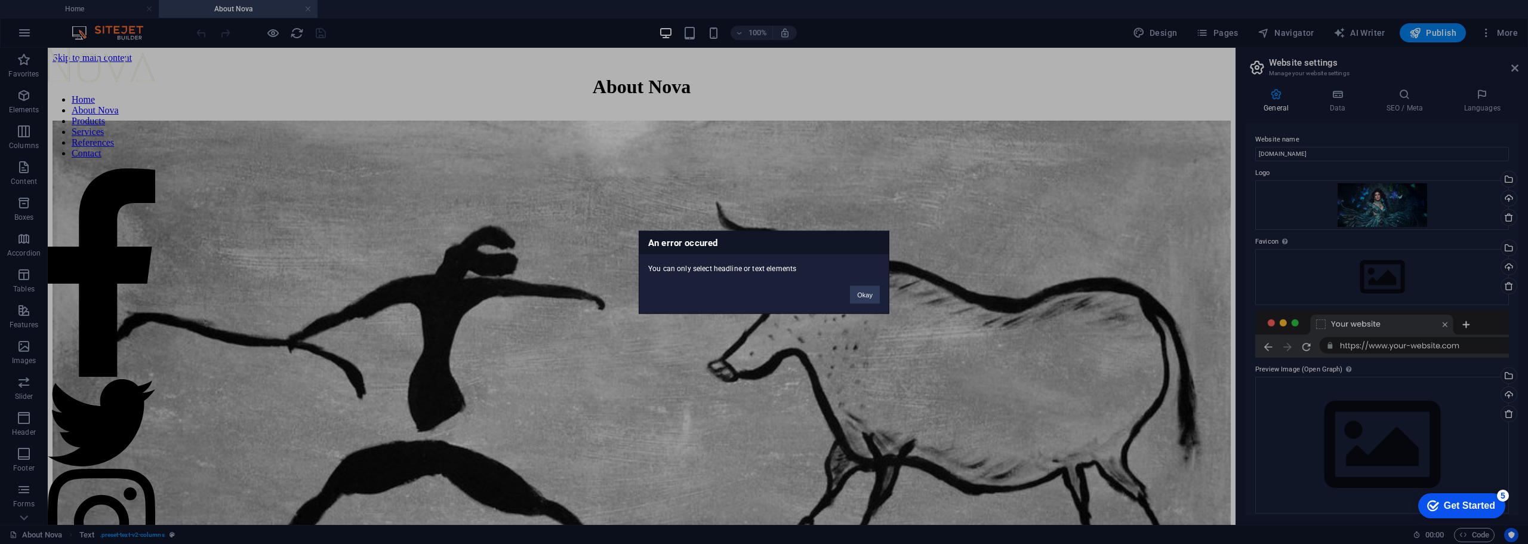
click at [156, 250] on div "An error occured You can only select headline or text elements Okay" at bounding box center [764, 272] width 1528 height 544
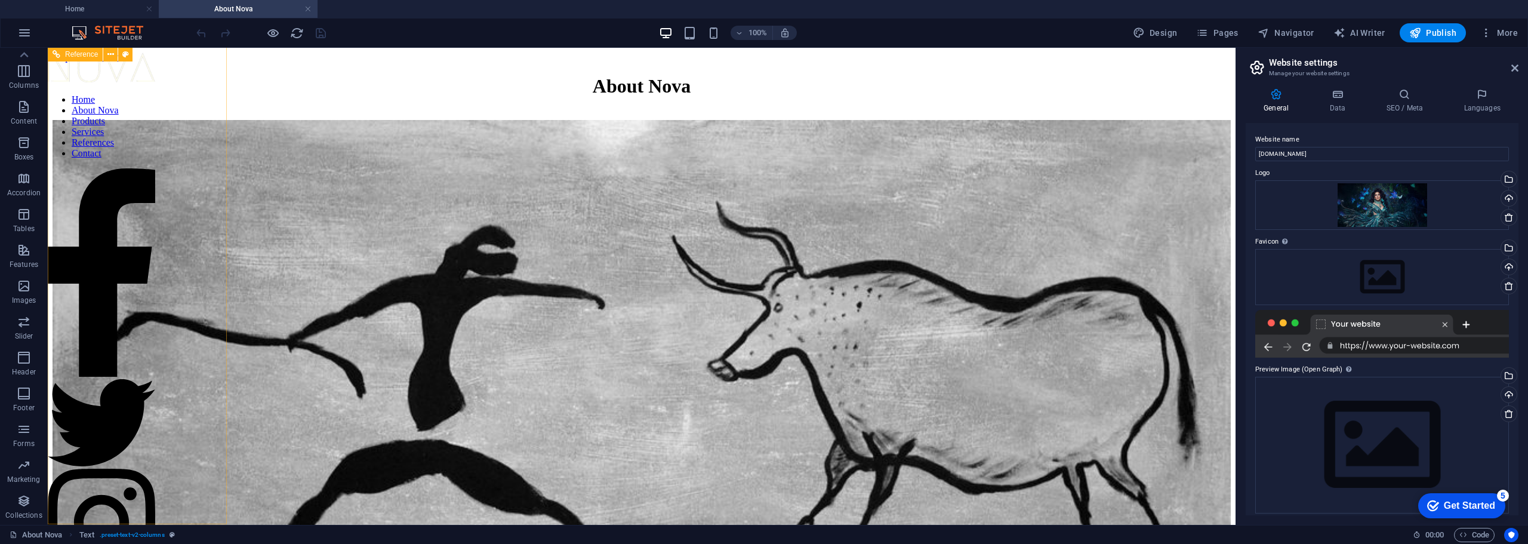
scroll to position [1, 0]
click at [27, 251] on icon "button" at bounding box center [24, 250] width 14 height 14
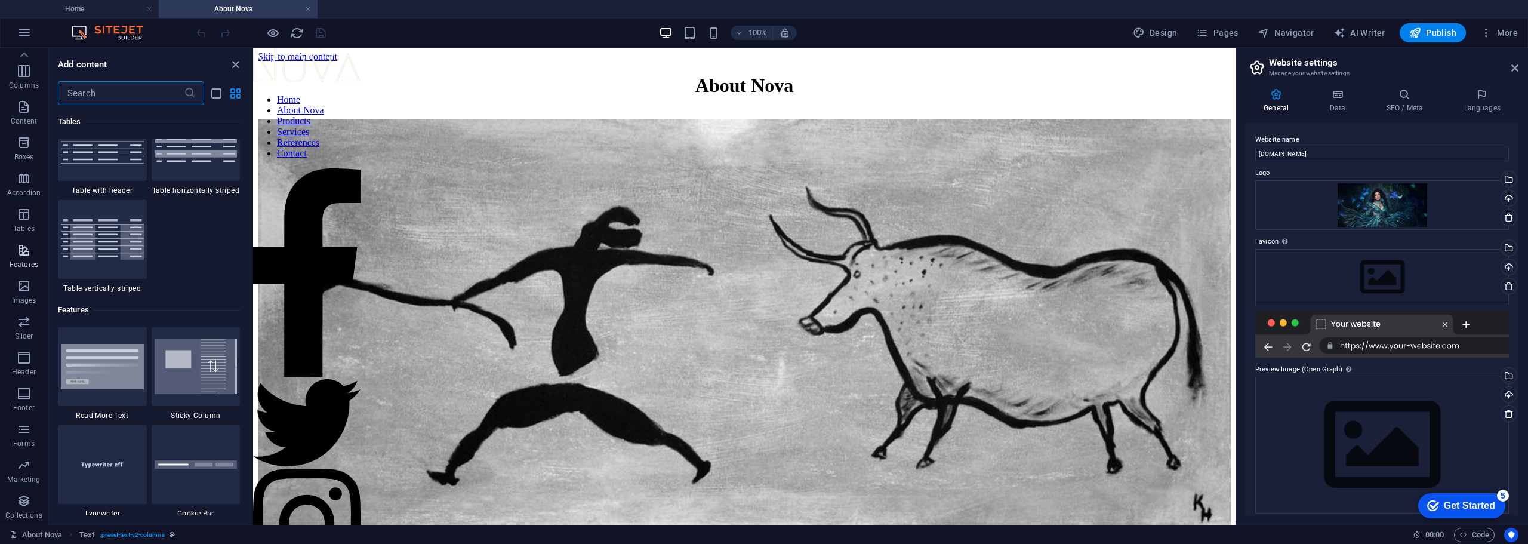
scroll to position [4653, 0]
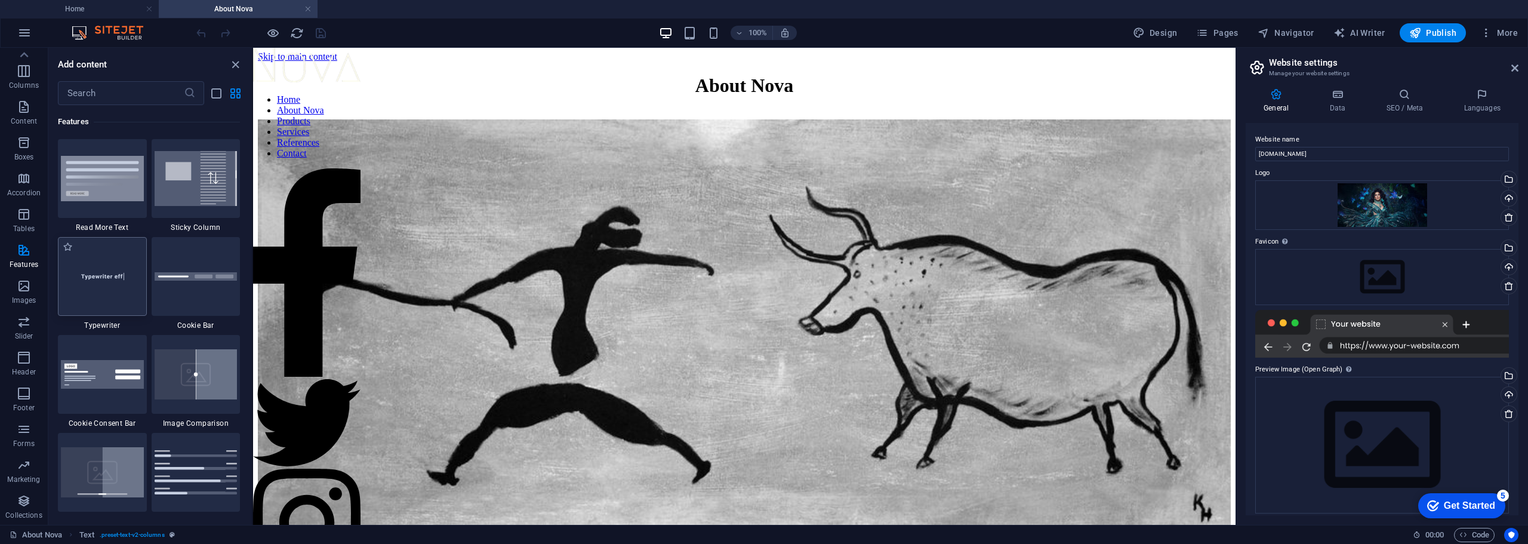
click at [96, 273] on img at bounding box center [102, 276] width 83 height 55
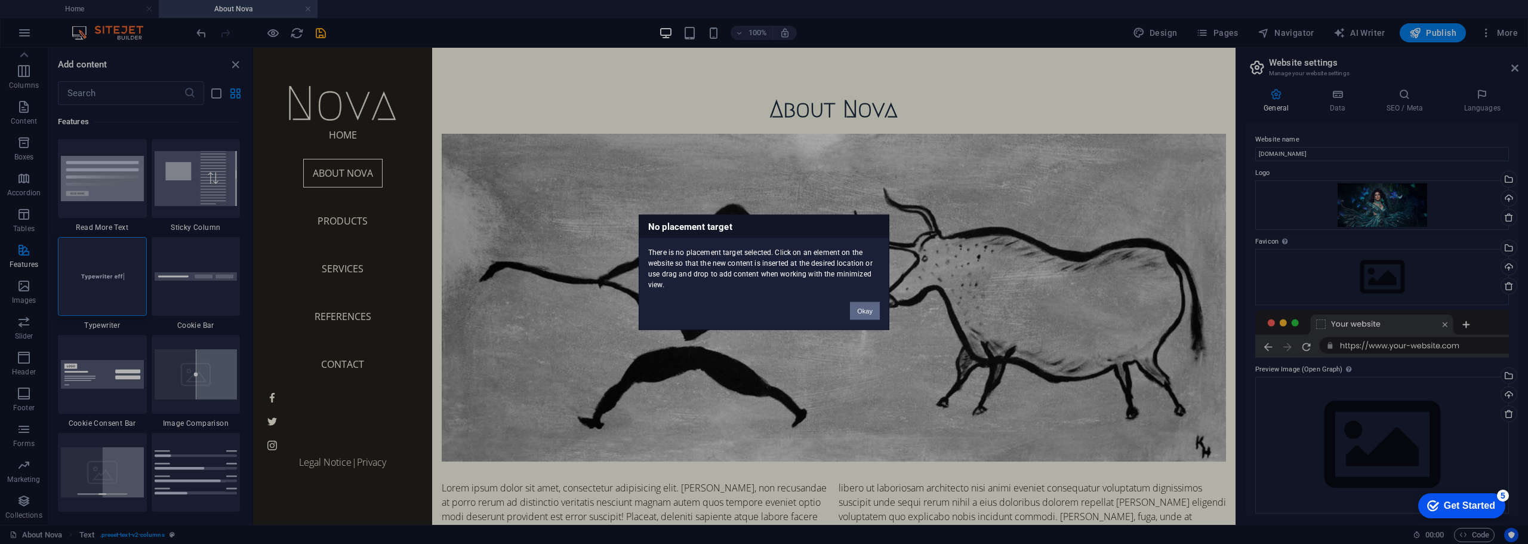
drag, startPoint x: 872, startPoint y: 315, endPoint x: 519, endPoint y: 261, distance: 356.3
click at [872, 315] on button "Okay" at bounding box center [865, 310] width 30 height 18
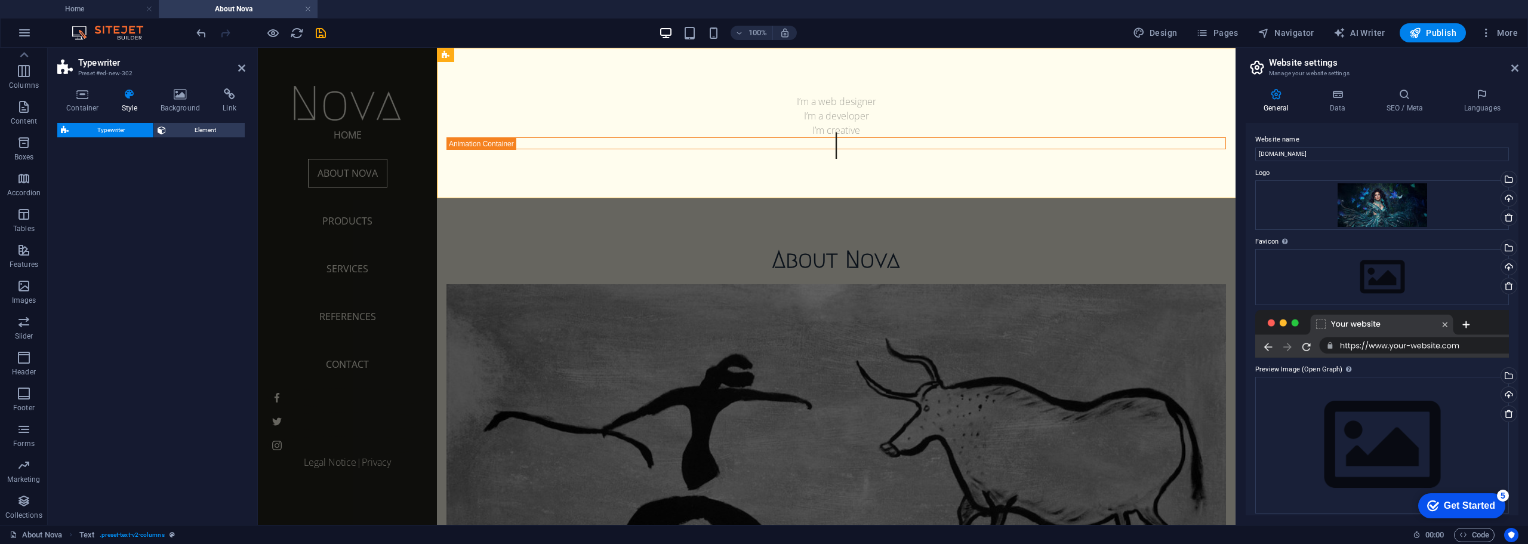
select select "ms"
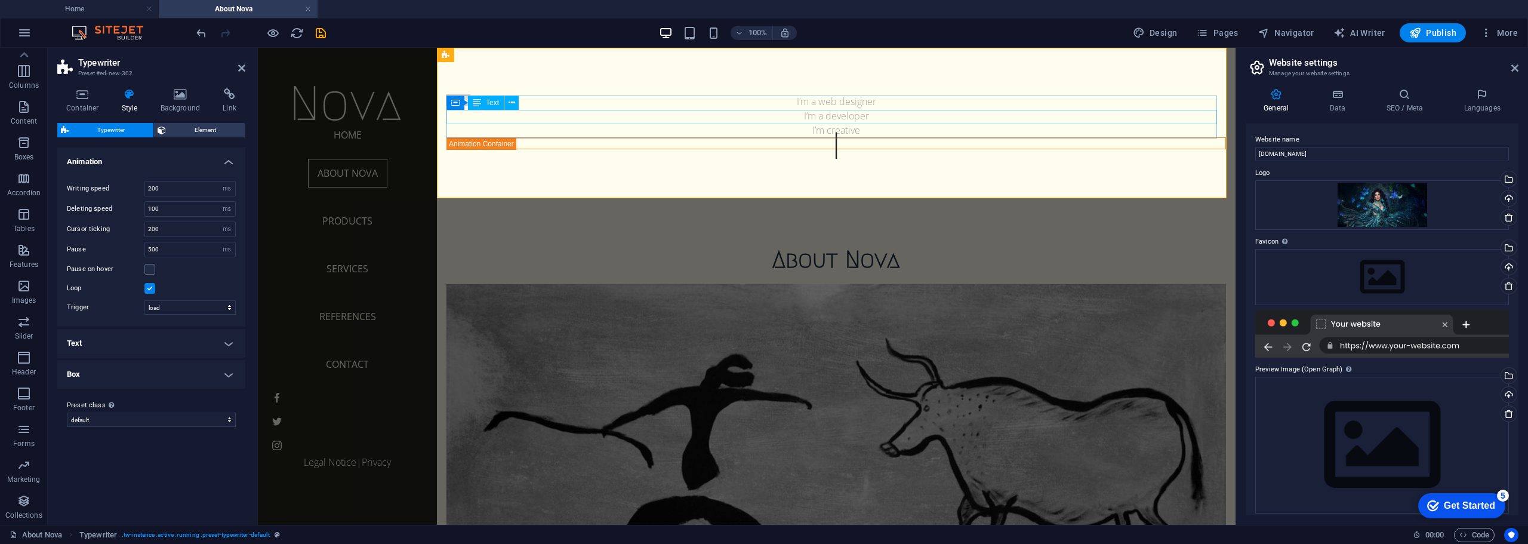
scroll to position [0, 0]
click at [81, 104] on h4 "Container" at bounding box center [85, 100] width 56 height 25
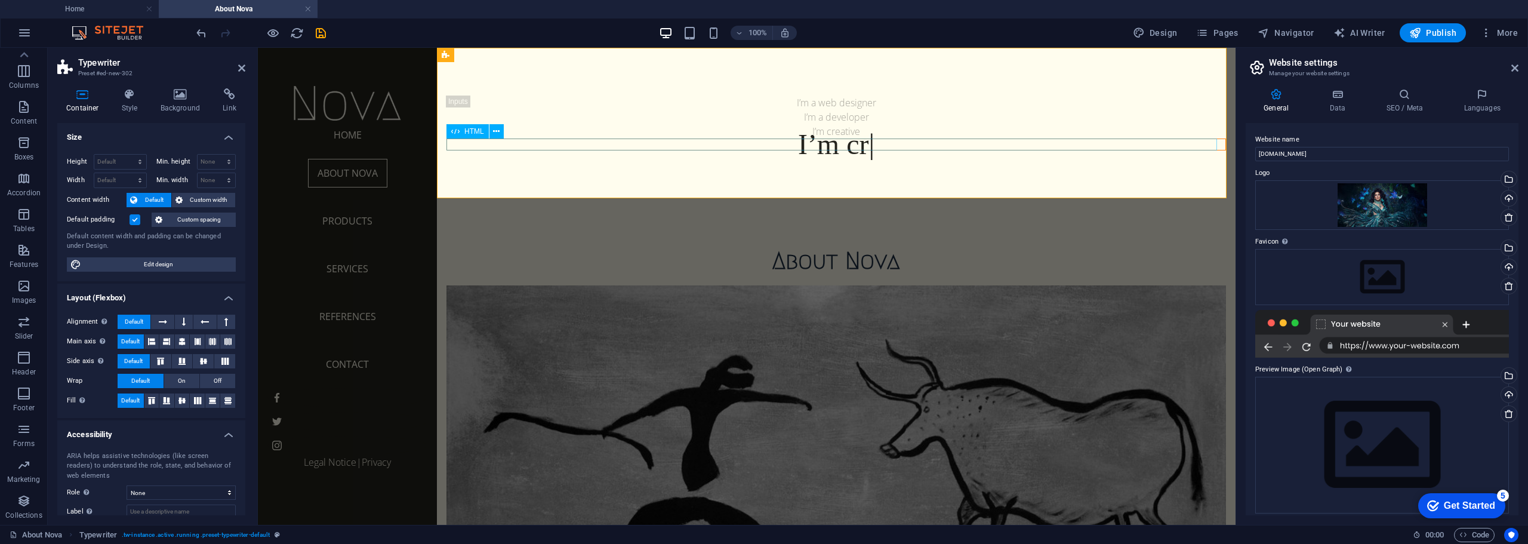
click at [813, 141] on div "I’m cr" at bounding box center [837, 144] width 780 height 12
click at [813, 141] on div "I’m creati" at bounding box center [837, 144] width 780 height 12
click at [813, 141] on div "I’m creativ" at bounding box center [837, 144] width 780 height 12
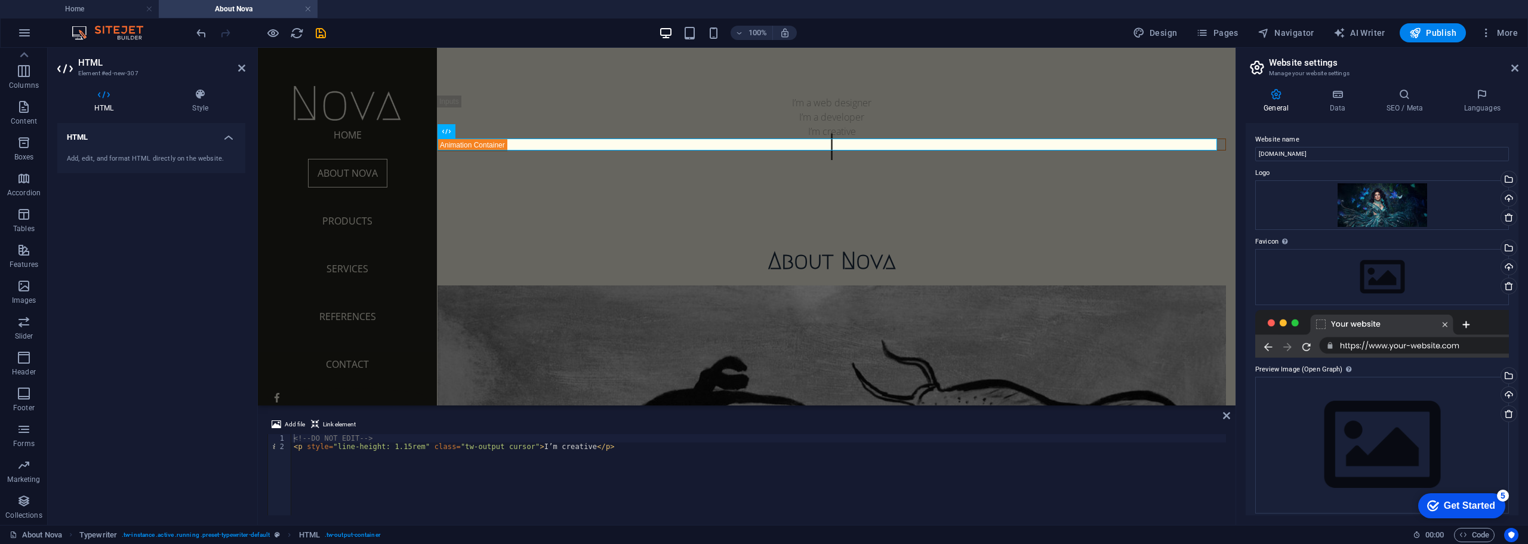
click at [161, 267] on div "HTML Add, edit, and format HTML directly on the website." at bounding box center [151, 319] width 188 height 392
click at [234, 67] on header "HTML Element #ed-new-307" at bounding box center [151, 63] width 188 height 31
click at [242, 67] on icon at bounding box center [241, 68] width 7 height 10
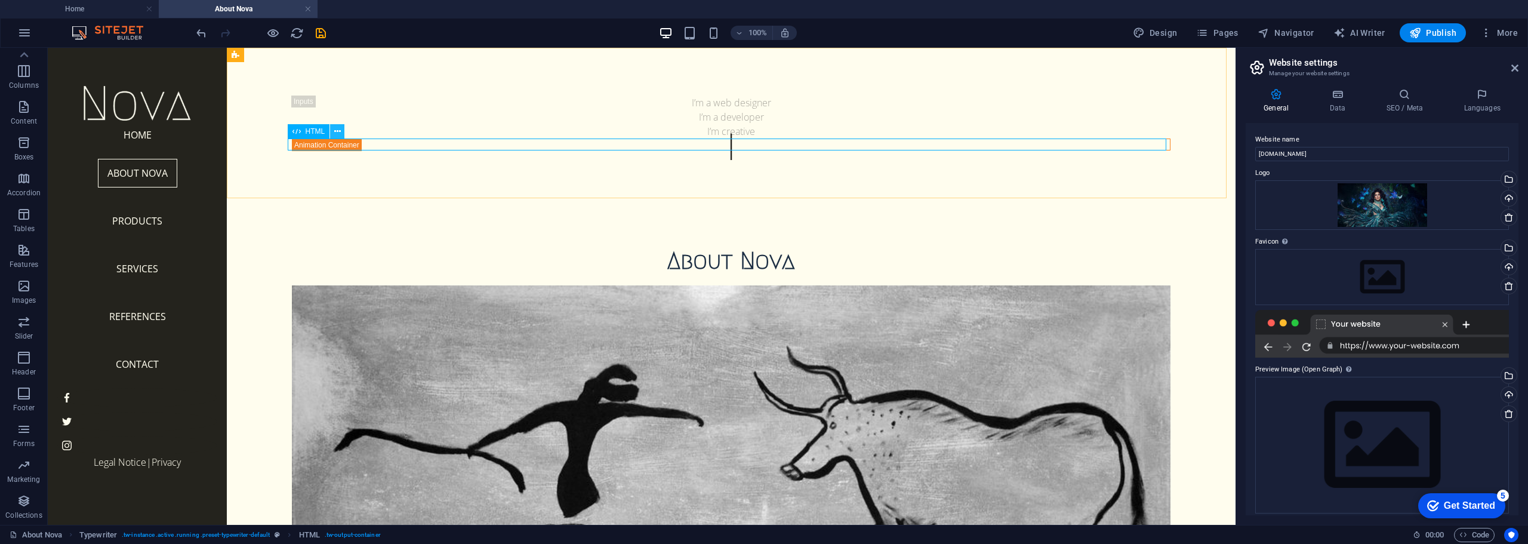
click at [335, 133] on icon at bounding box center [337, 131] width 7 height 13
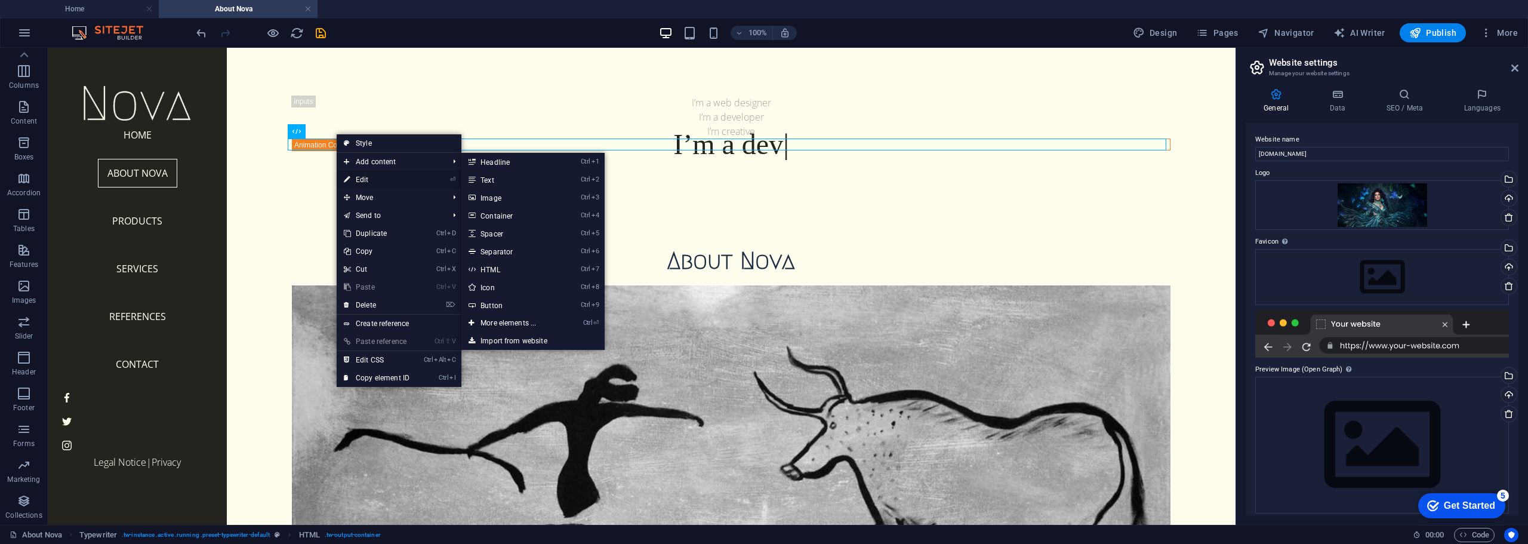
click at [380, 173] on link "⏎ Edit" at bounding box center [377, 180] width 80 height 18
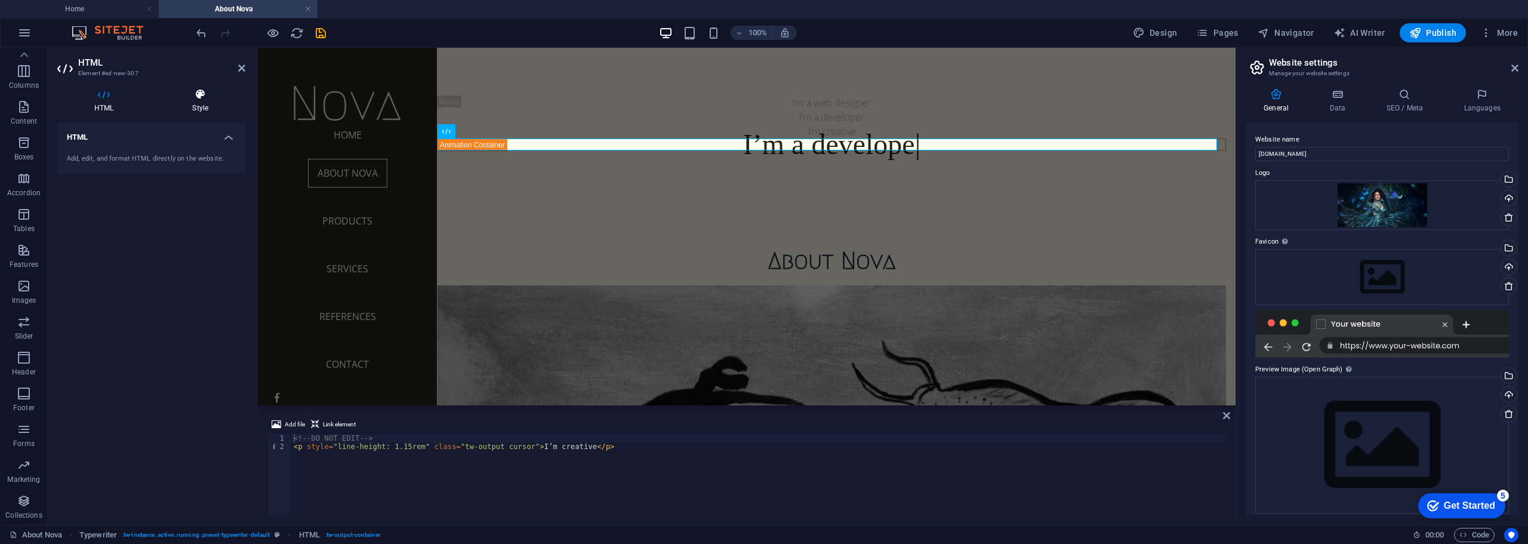
click at [201, 95] on icon at bounding box center [200, 94] width 90 height 12
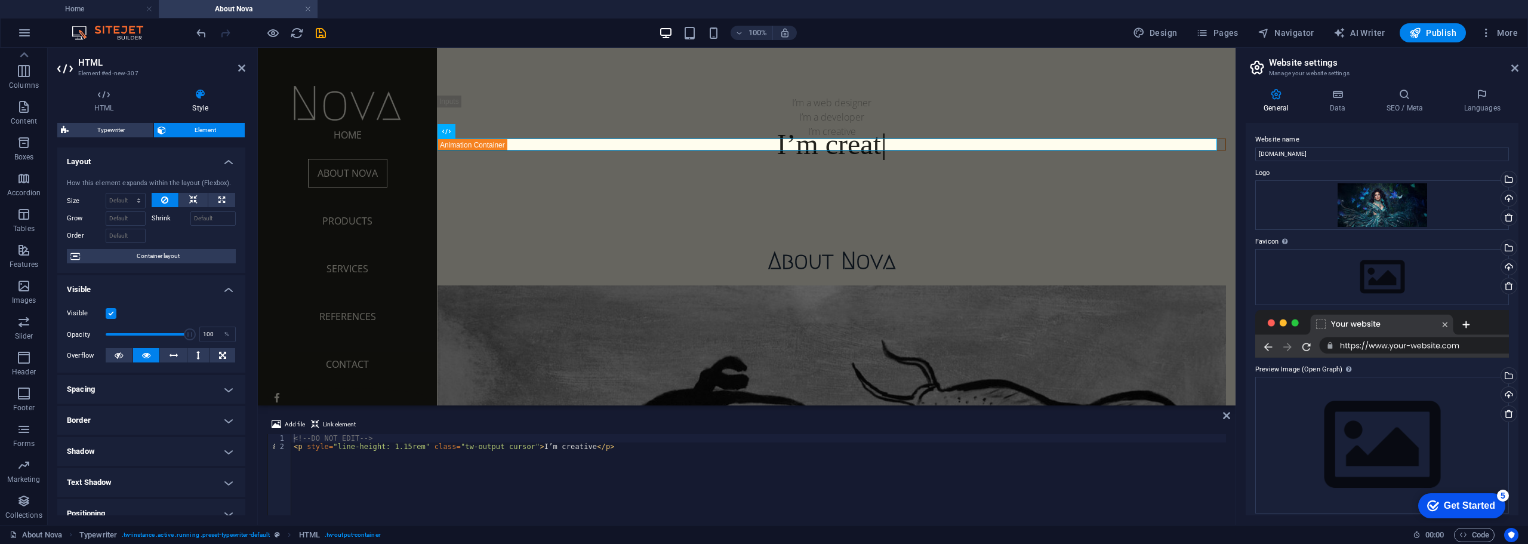
click at [201, 97] on icon at bounding box center [200, 94] width 90 height 12
click at [232, 64] on h2 "HTML" at bounding box center [161, 62] width 167 height 11
click at [235, 67] on h2 "HTML" at bounding box center [161, 62] width 167 height 11
click at [240, 74] on header "HTML Element #ed-new-307" at bounding box center [151, 63] width 188 height 31
click at [242, 67] on icon at bounding box center [241, 68] width 7 height 10
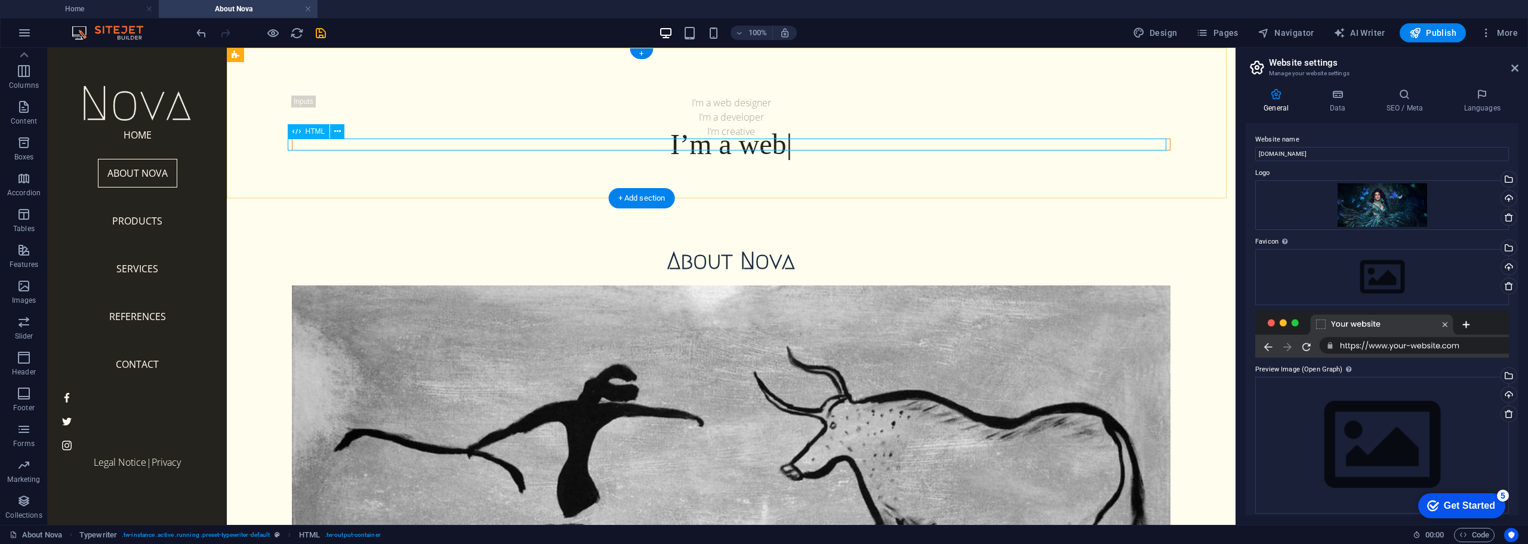
click at [786, 148] on div "I’m a web" at bounding box center [731, 144] width 879 height 12
drag, startPoint x: 830, startPoint y: 149, endPoint x: 598, endPoint y: 147, distance: 232.8
click at [598, 147] on div at bounding box center [731, 144] width 879 height 12
click at [719, 113] on div "I’m a developer" at bounding box center [731, 117] width 879 height 14
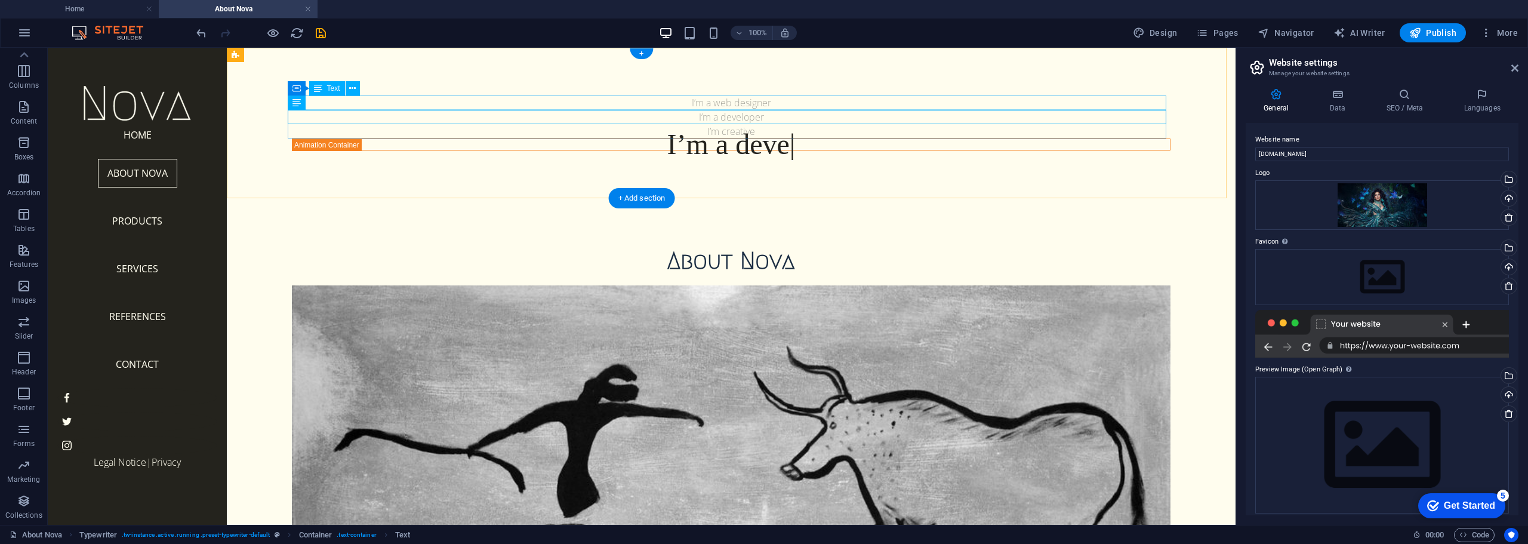
click at [712, 101] on div "I’m a web designer" at bounding box center [731, 103] width 879 height 14
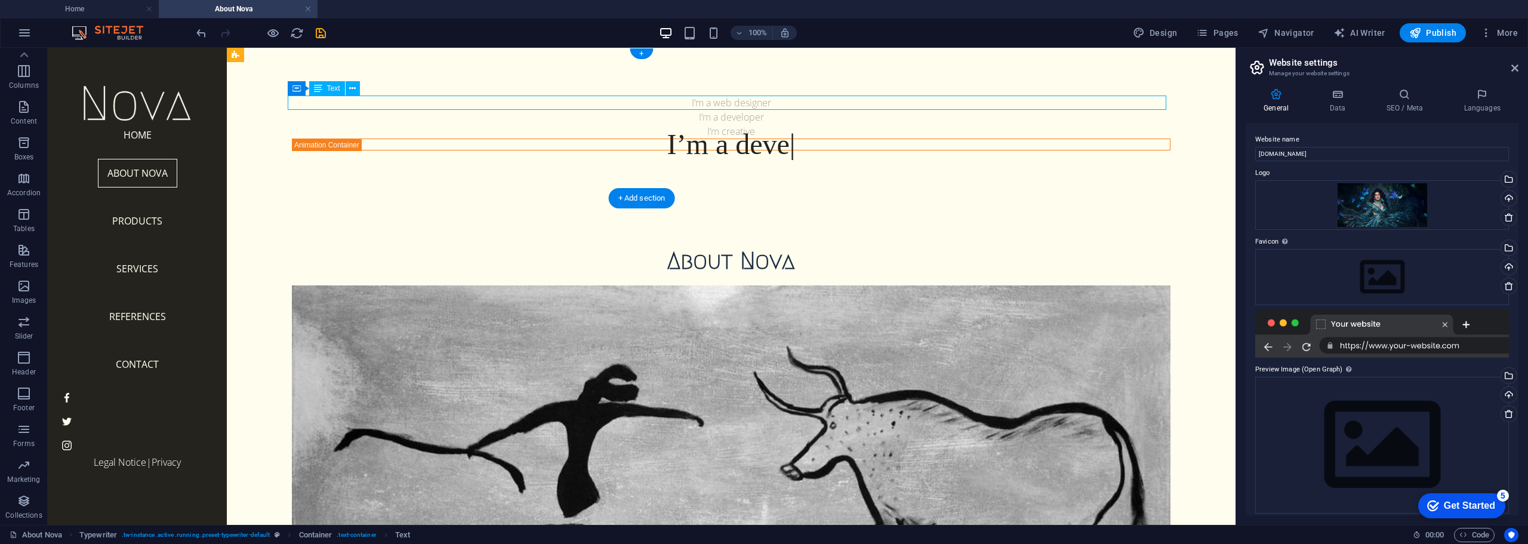
click at [712, 101] on div "I’m a web designer" at bounding box center [731, 103] width 879 height 14
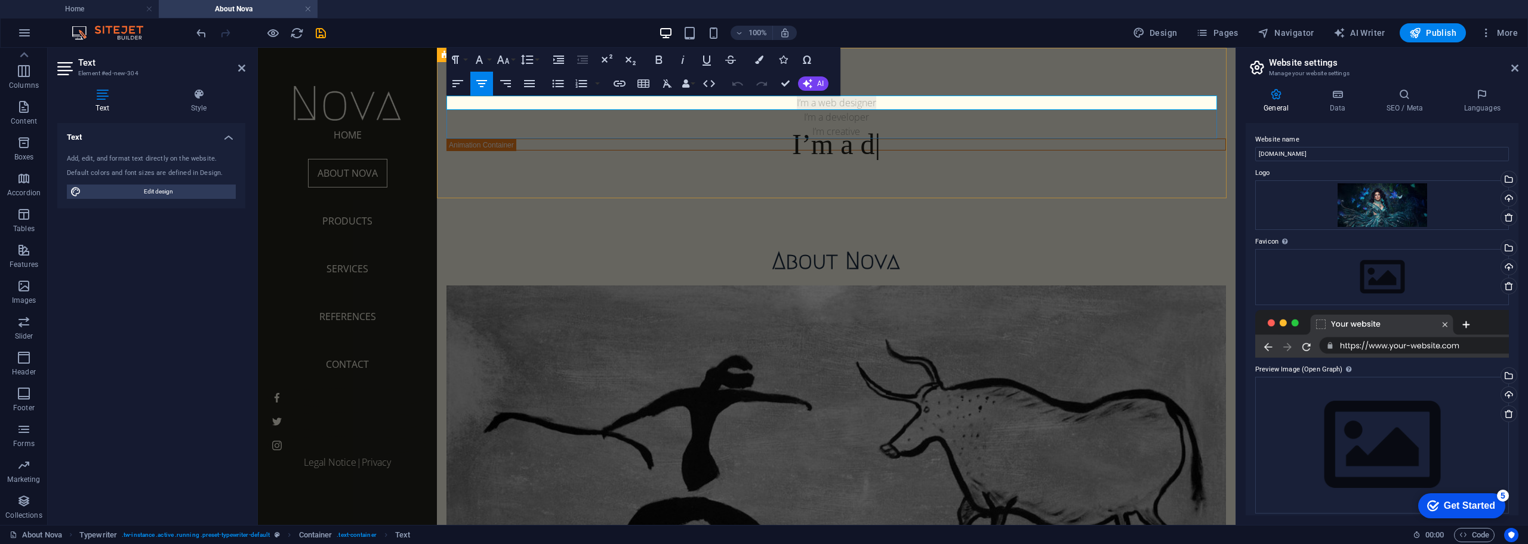
drag, startPoint x: 895, startPoint y: 103, endPoint x: 787, endPoint y: 104, distance: 108.1
click at [787, 104] on p "I’m a web designer" at bounding box center [837, 103] width 780 height 14
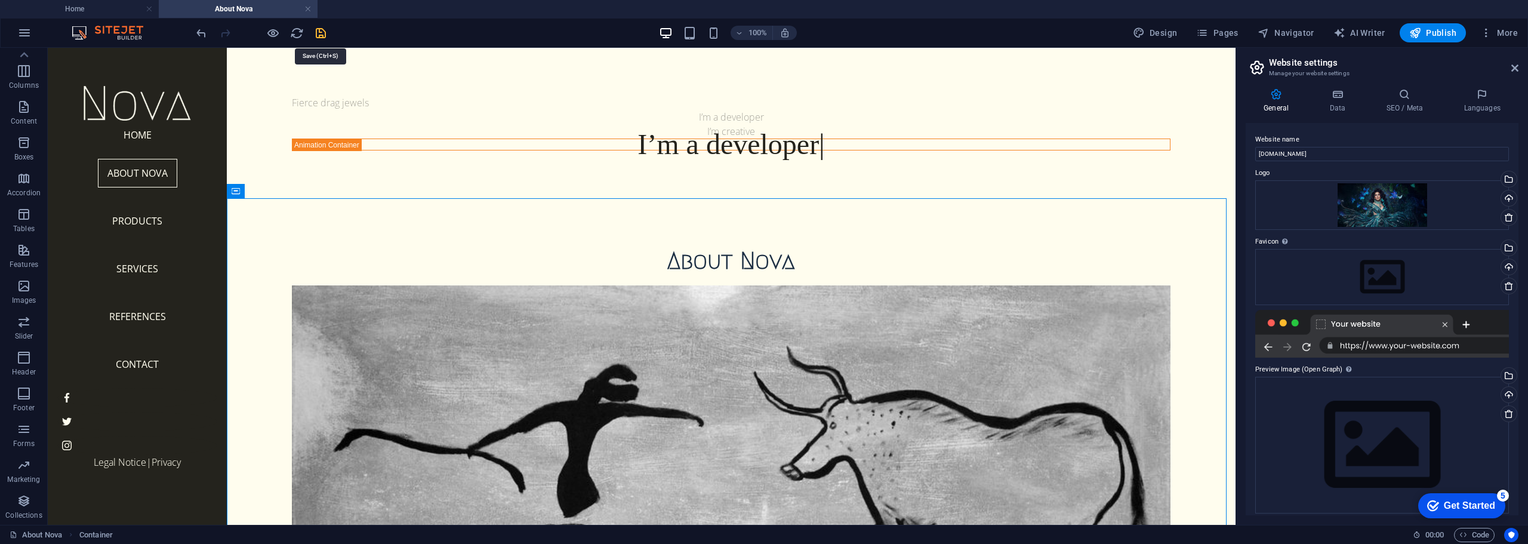
click at [317, 33] on icon "save" at bounding box center [321, 33] width 14 height 14
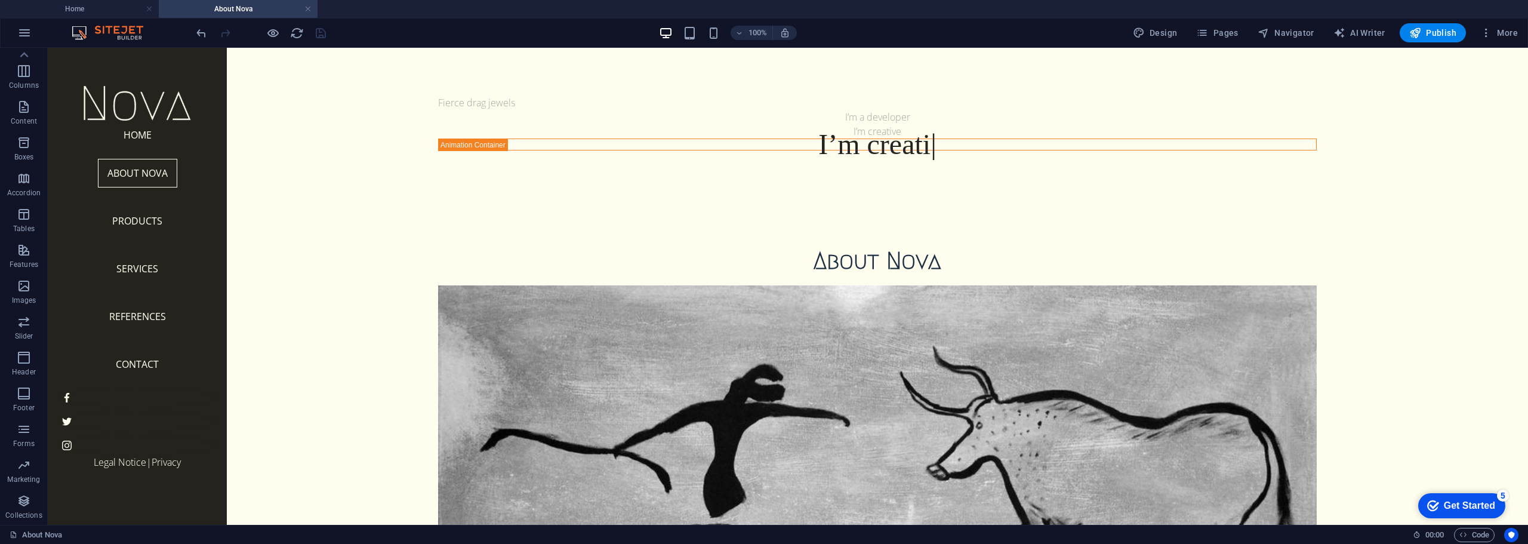
click at [113, 35] on img at bounding box center [114, 33] width 90 height 14
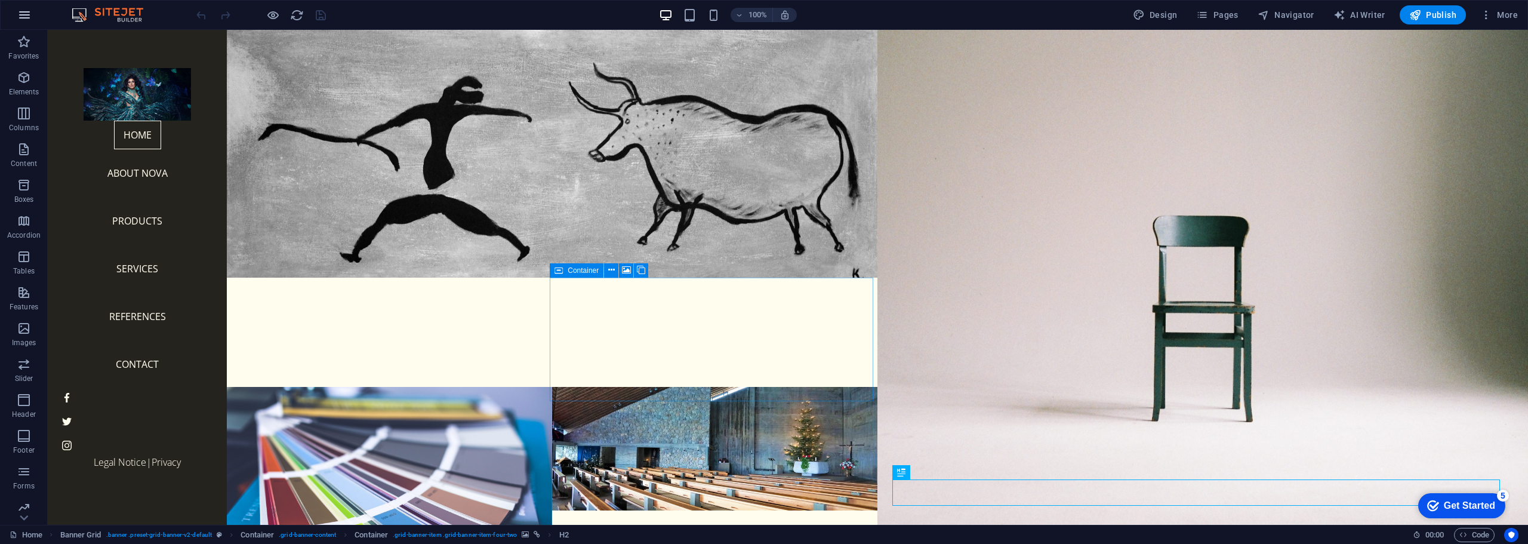
click at [32, 13] on button "button" at bounding box center [24, 15] width 29 height 29
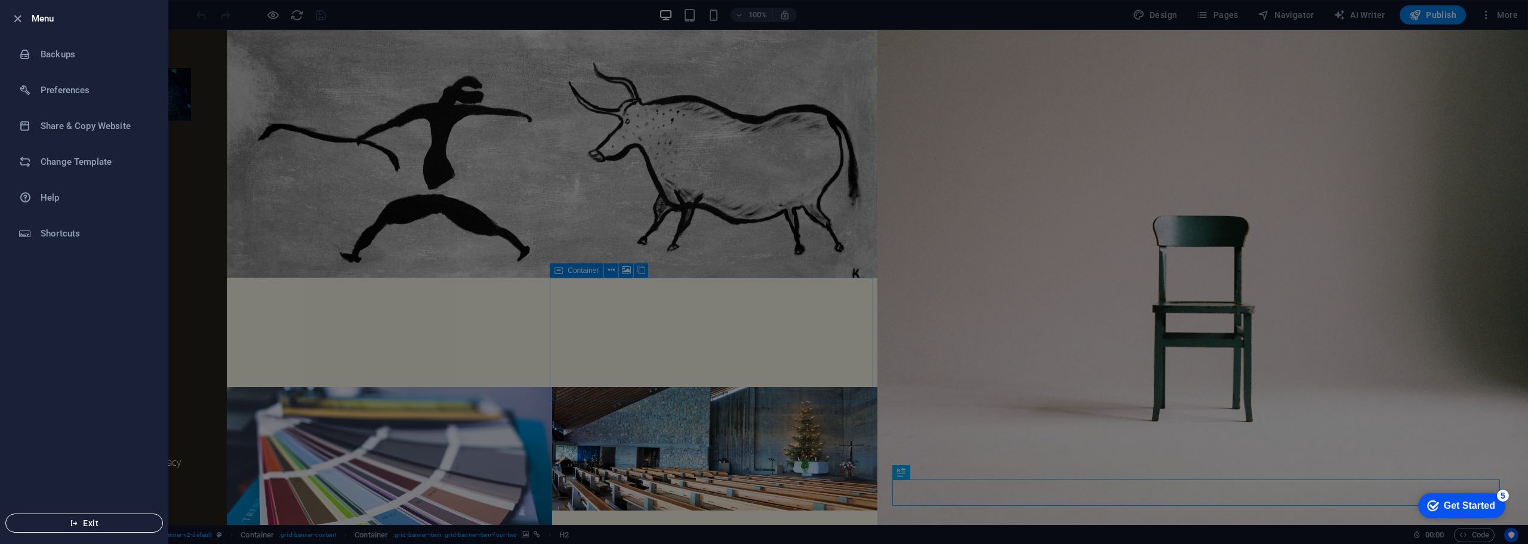
click at [71, 525] on icon "button" at bounding box center [74, 523] width 8 height 8
